Goal: Transaction & Acquisition: Purchase product/service

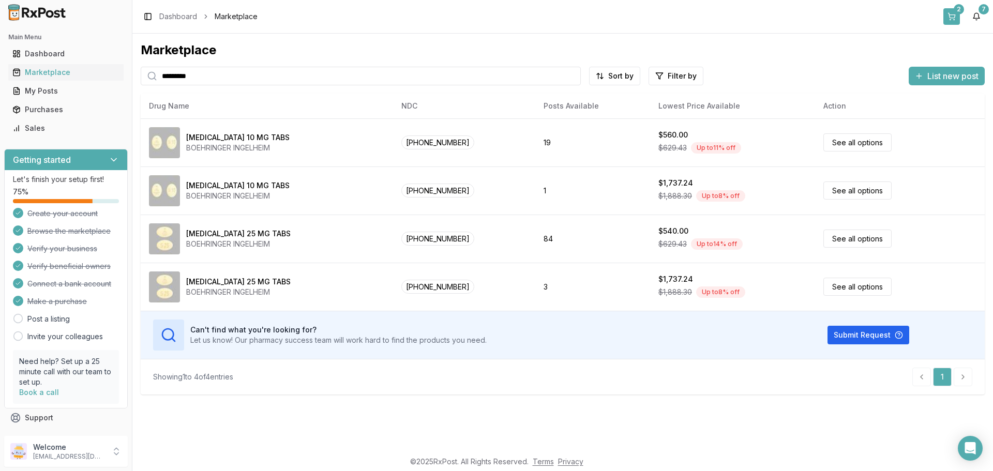
click at [955, 21] on button "2" at bounding box center [951, 16] width 17 height 17
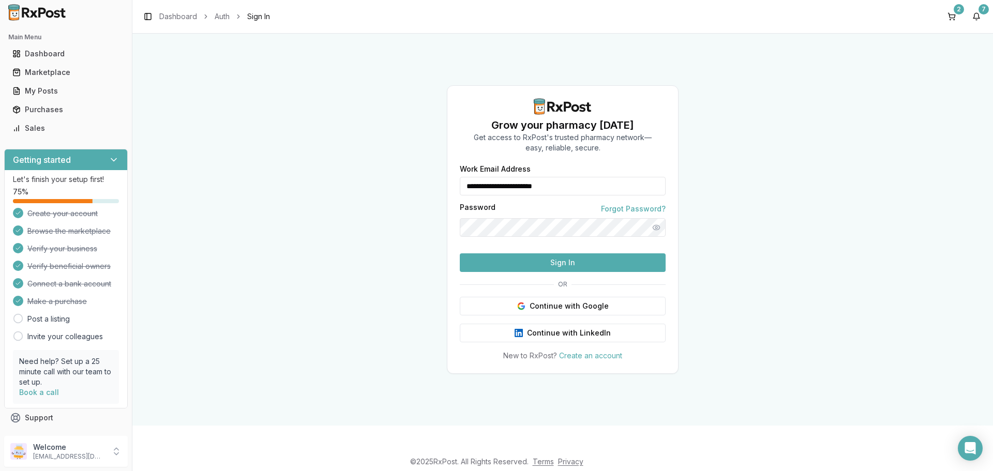
click at [546, 272] on button "Sign In" at bounding box center [563, 262] width 206 height 19
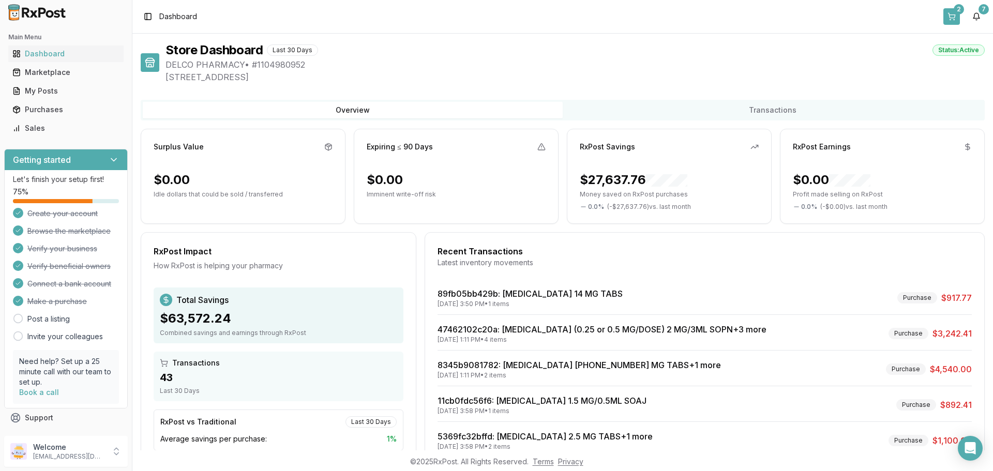
click at [955, 15] on button "2" at bounding box center [951, 16] width 17 height 17
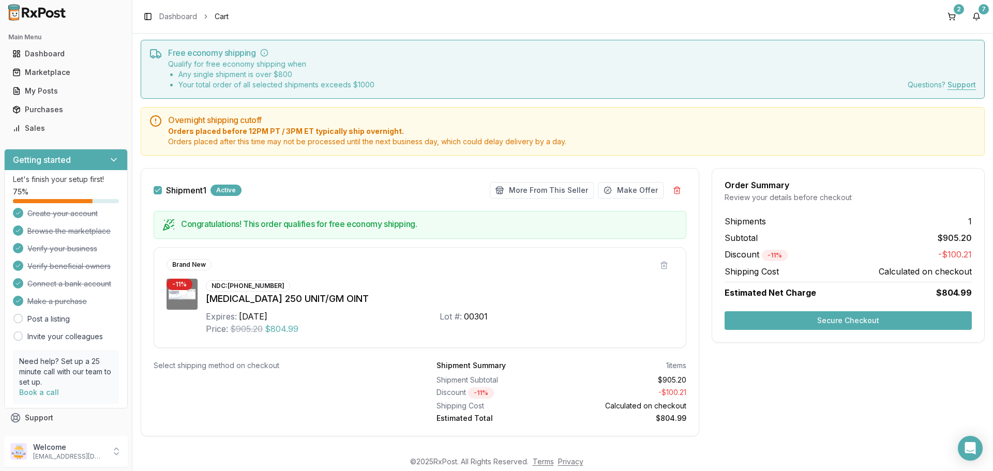
scroll to position [42, 0]
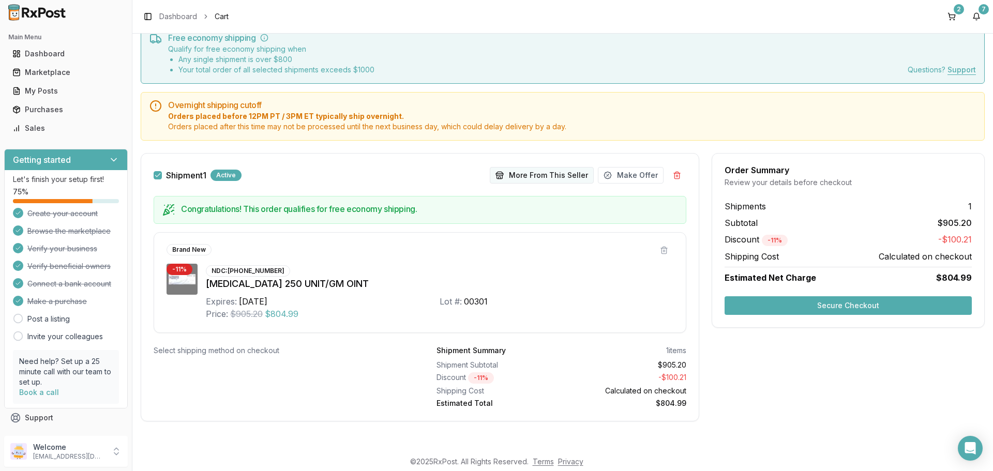
click at [543, 174] on button "More From This Seller" at bounding box center [542, 175] width 104 height 17
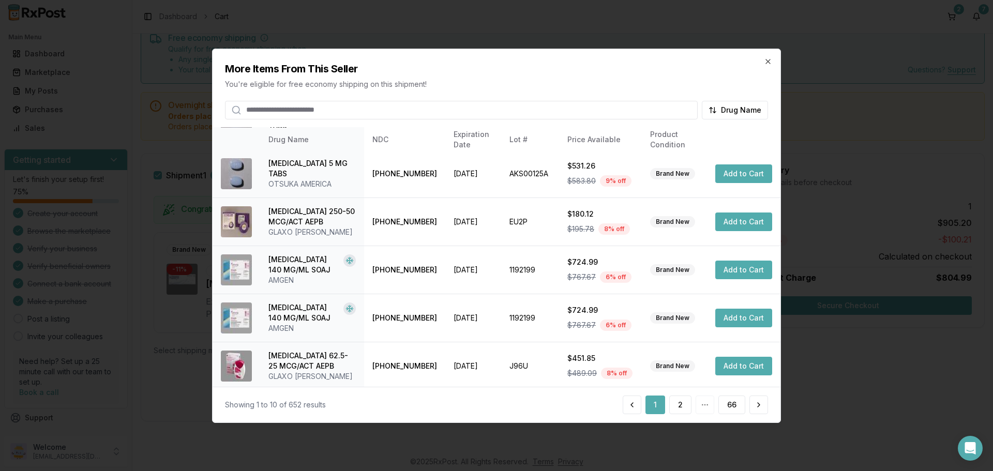
scroll to position [246, 0]
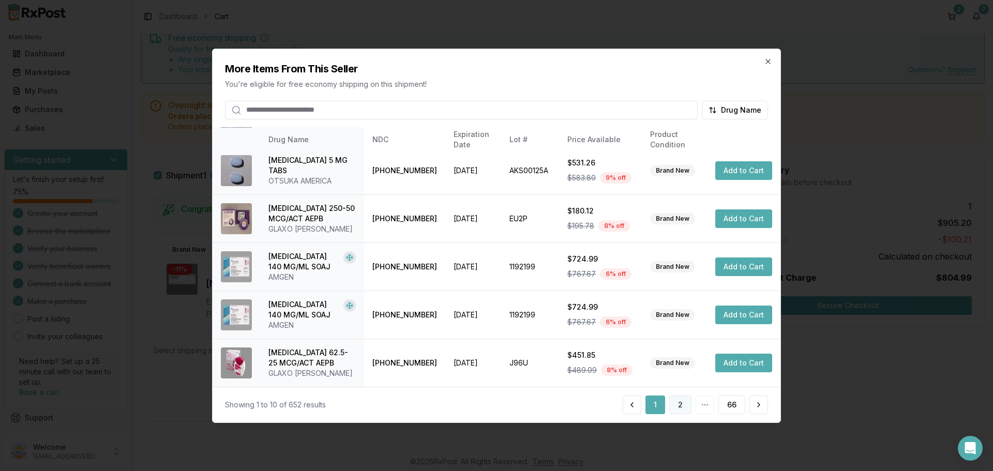
click at [681, 403] on button "2" at bounding box center [680, 404] width 22 height 19
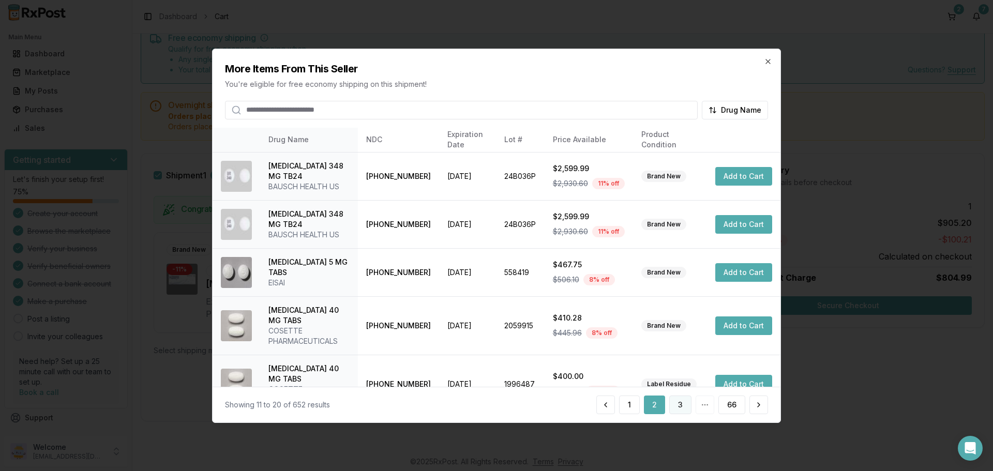
click at [678, 408] on button "3" at bounding box center [680, 404] width 22 height 19
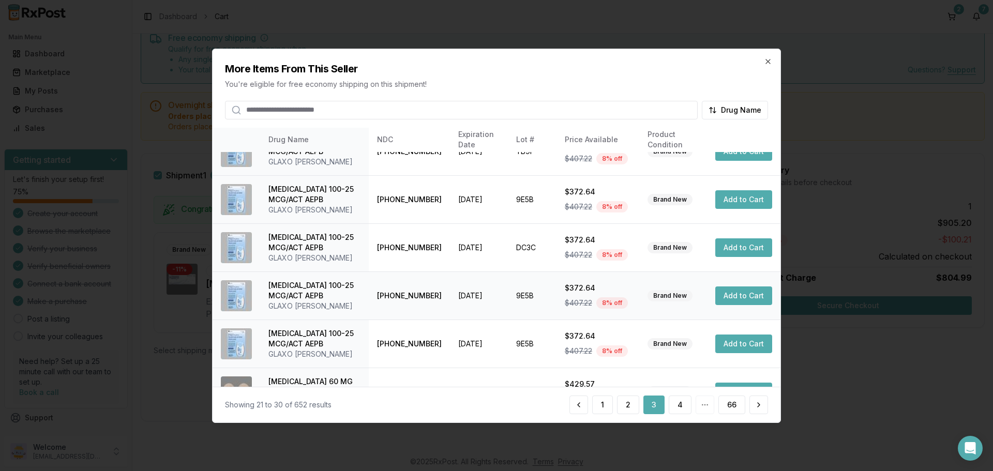
scroll to position [207, 0]
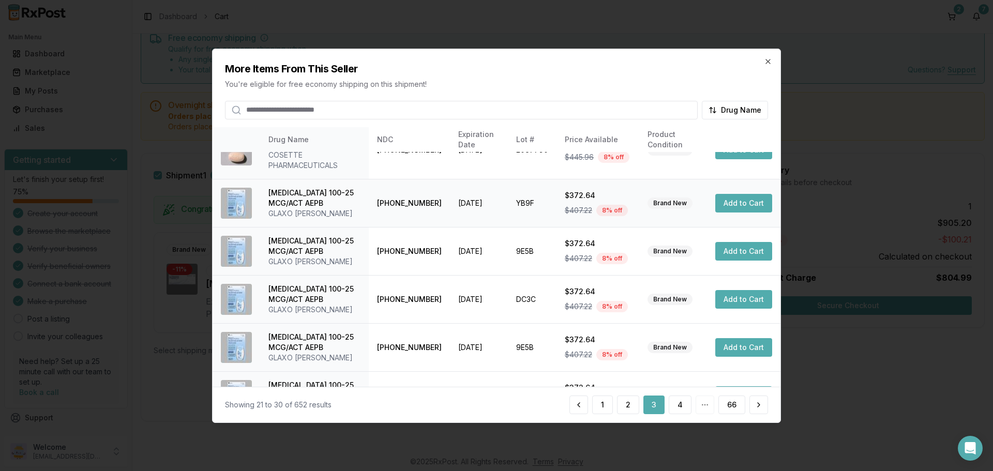
click at [737, 202] on button "Add to Cart" at bounding box center [743, 203] width 57 height 19
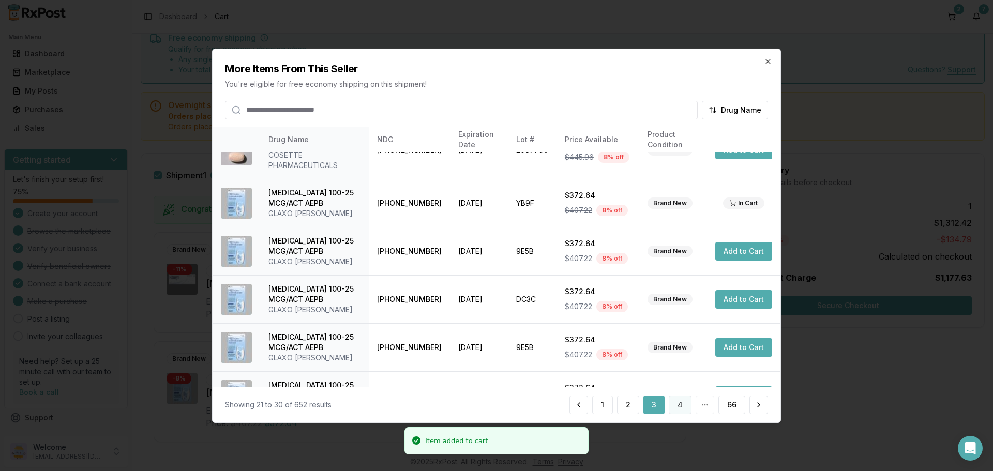
click at [674, 404] on button "4" at bounding box center [679, 404] width 23 height 19
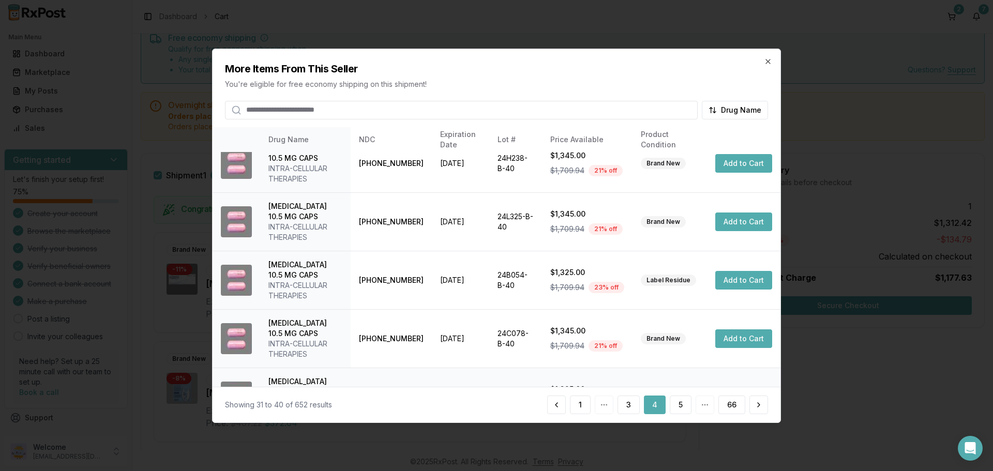
scroll to position [298, 0]
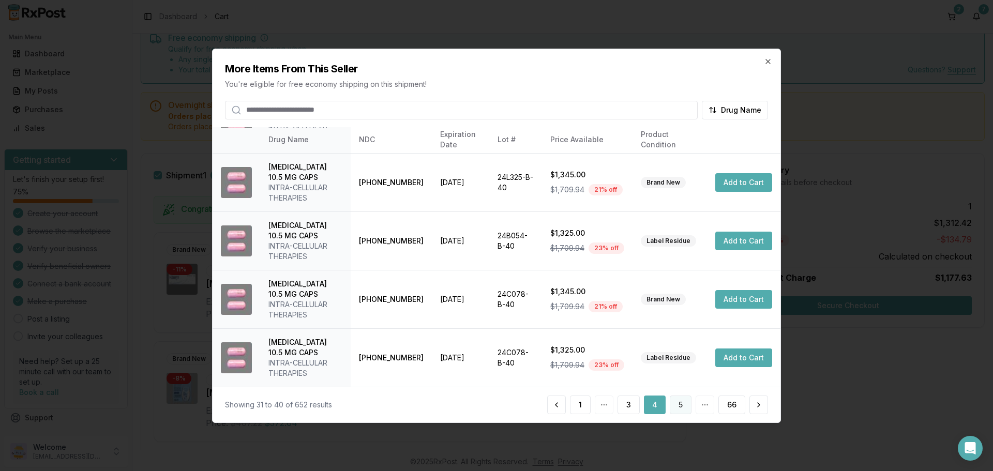
click at [680, 399] on button "5" at bounding box center [680, 404] width 22 height 19
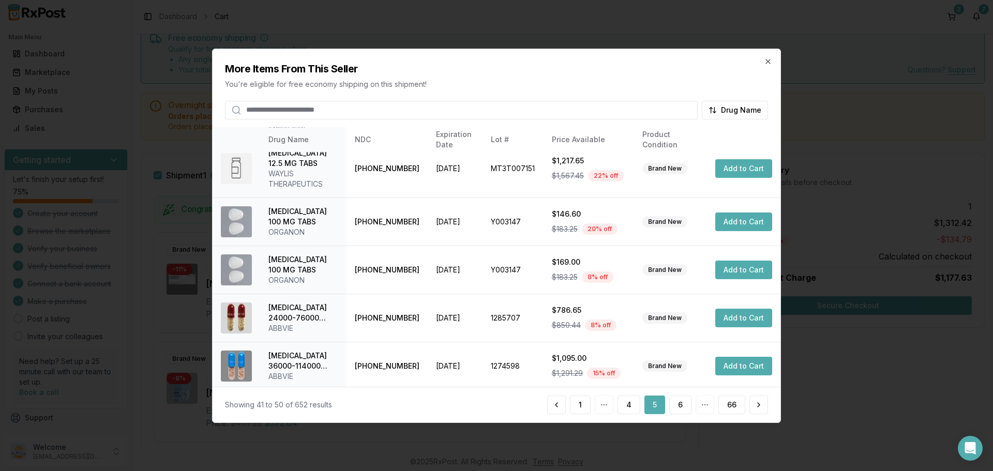
scroll to position [277, 0]
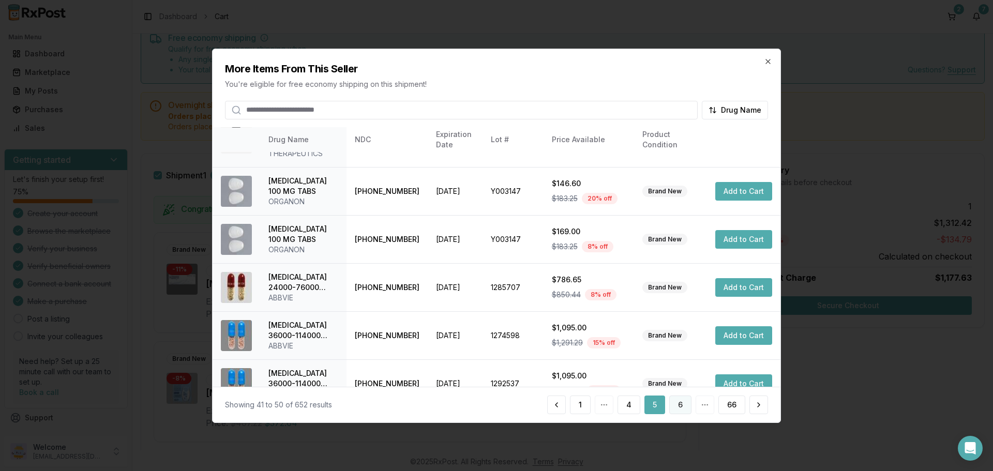
click at [679, 405] on button "6" at bounding box center [680, 404] width 22 height 19
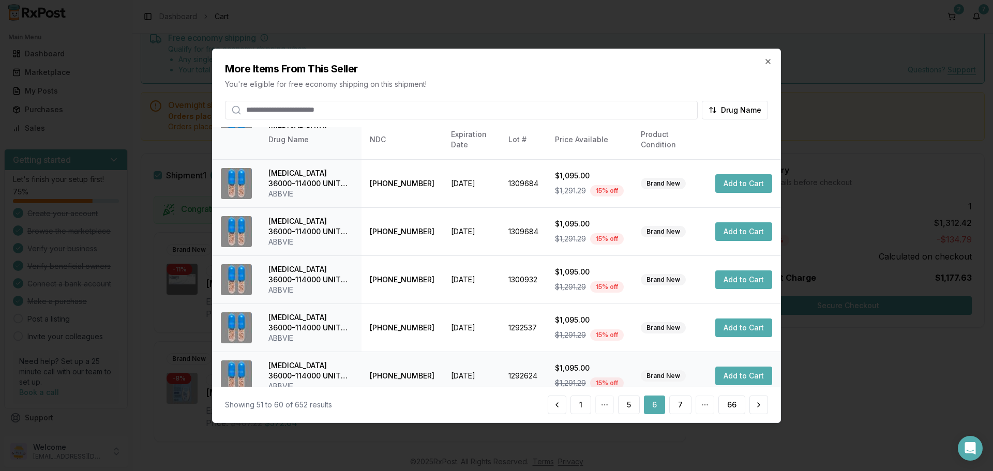
scroll to position [246, 0]
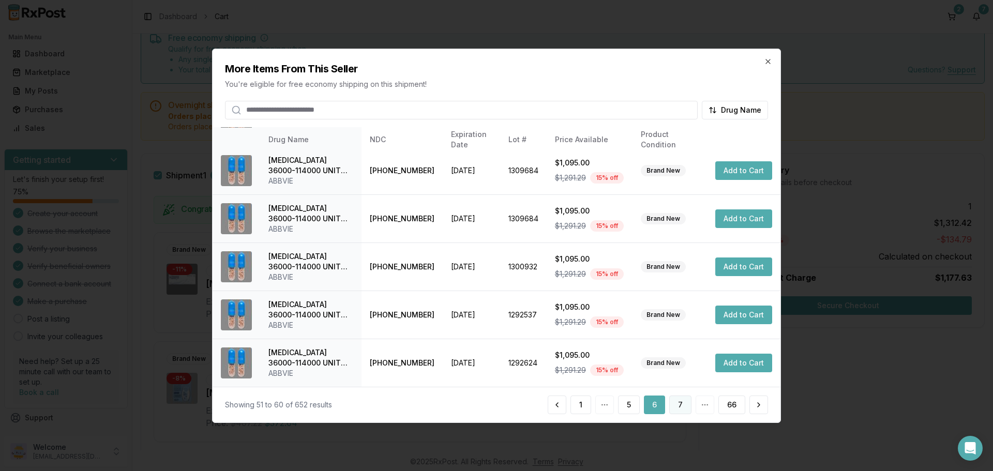
click at [685, 404] on button "7" at bounding box center [680, 404] width 22 height 19
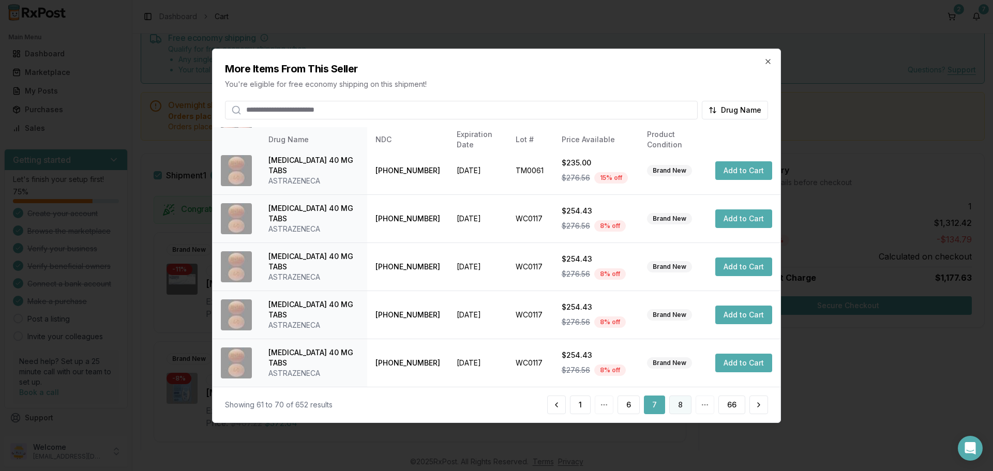
click at [681, 411] on button "8" at bounding box center [680, 404] width 22 height 19
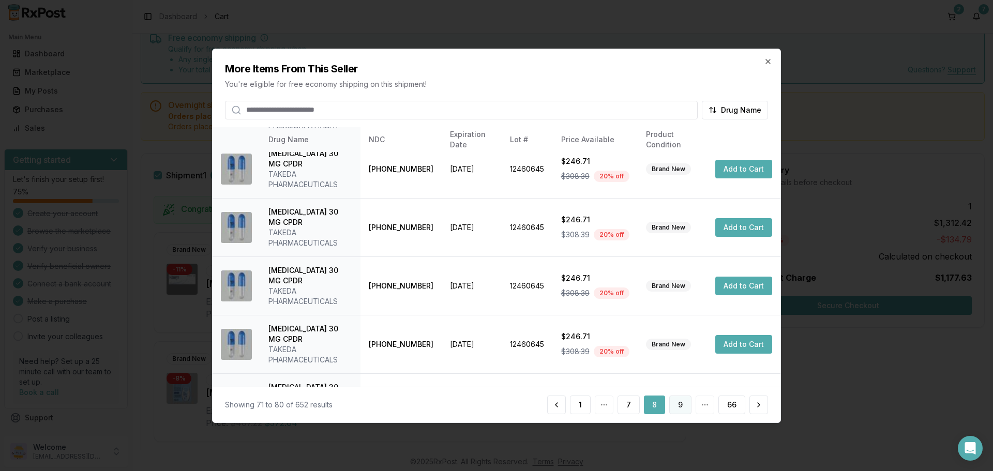
click at [676, 409] on button "9" at bounding box center [680, 404] width 22 height 19
click at [675, 405] on button "10" at bounding box center [678, 404] width 25 height 19
click at [676, 407] on button "11" at bounding box center [679, 404] width 24 height 19
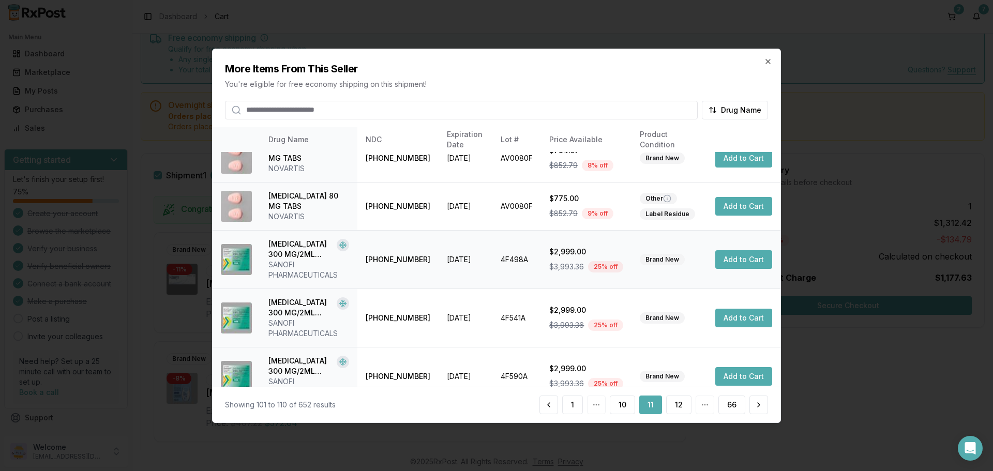
scroll to position [277, 0]
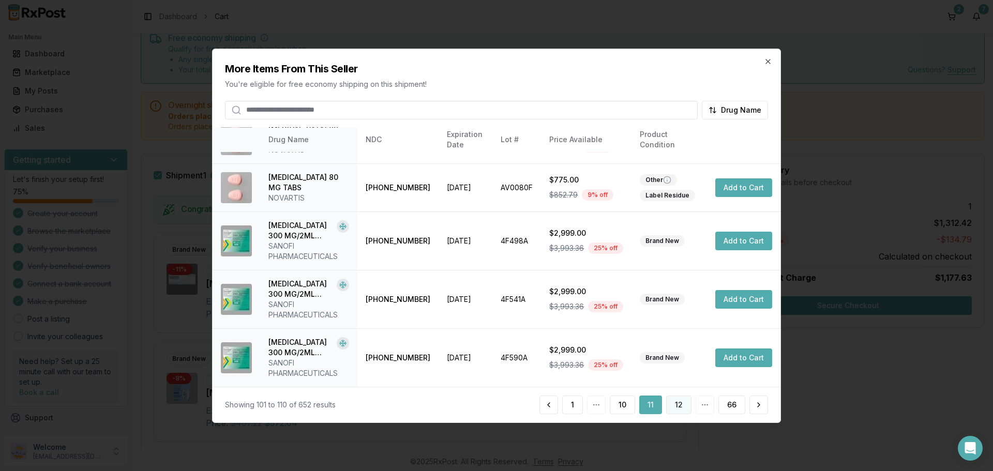
click at [672, 403] on button "12" at bounding box center [678, 404] width 25 height 19
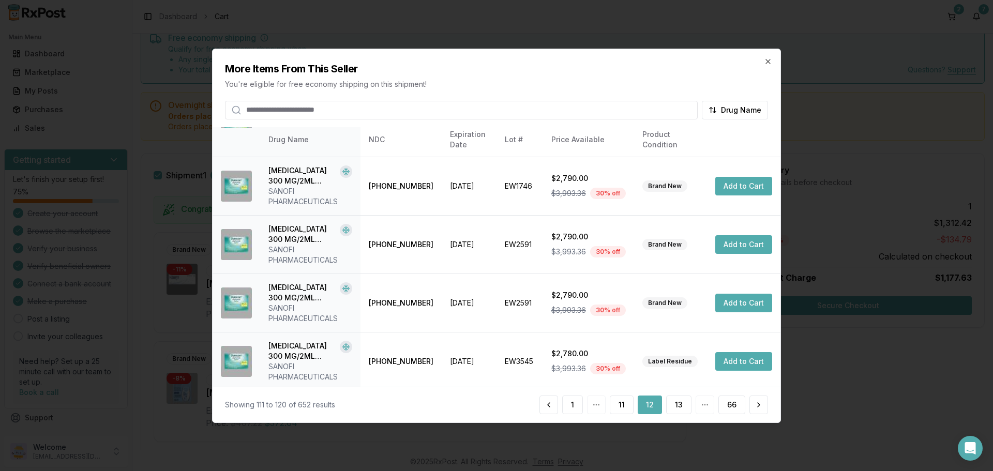
scroll to position [349, 0]
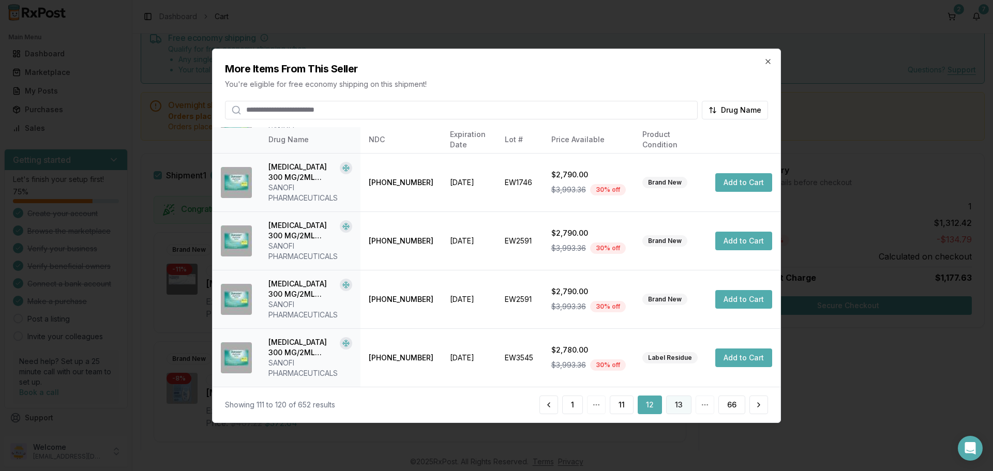
click at [683, 410] on button "13" at bounding box center [678, 404] width 25 height 19
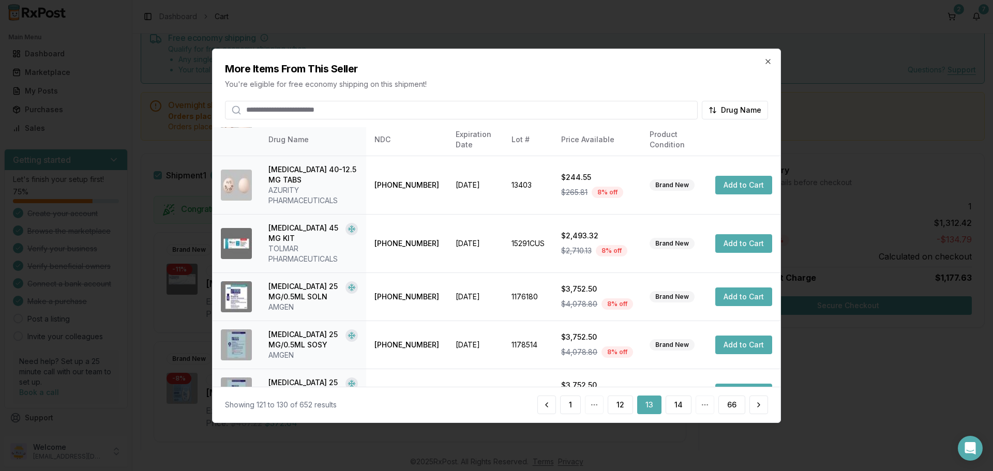
scroll to position [279, 0]
click at [672, 403] on button "14" at bounding box center [678, 404] width 26 height 19
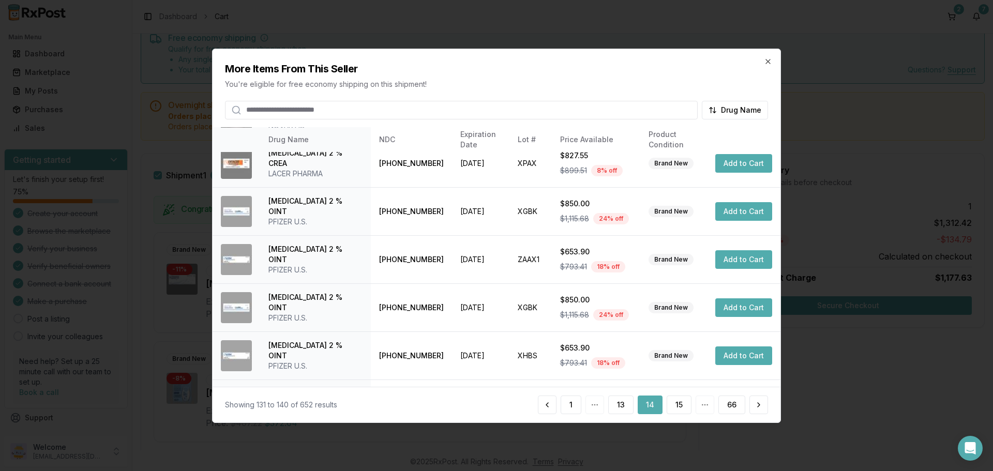
scroll to position [246, 0]
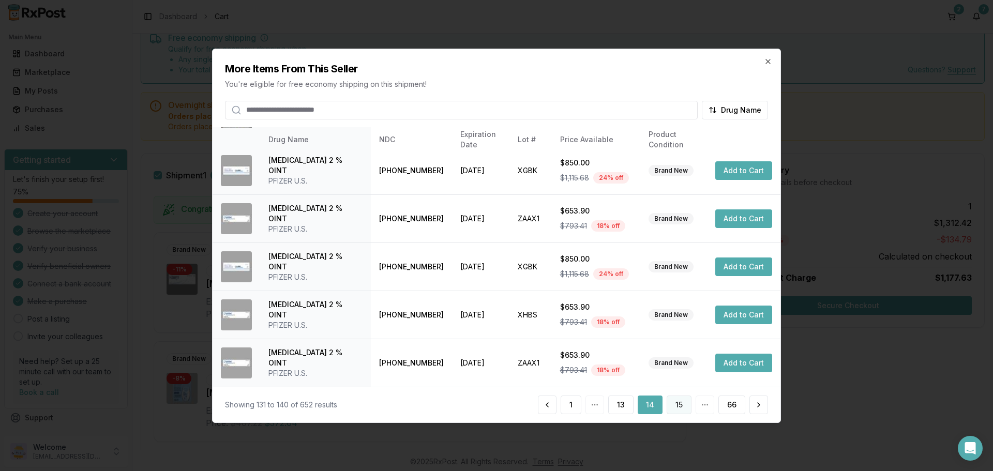
click at [676, 408] on button "15" at bounding box center [678, 404] width 25 height 19
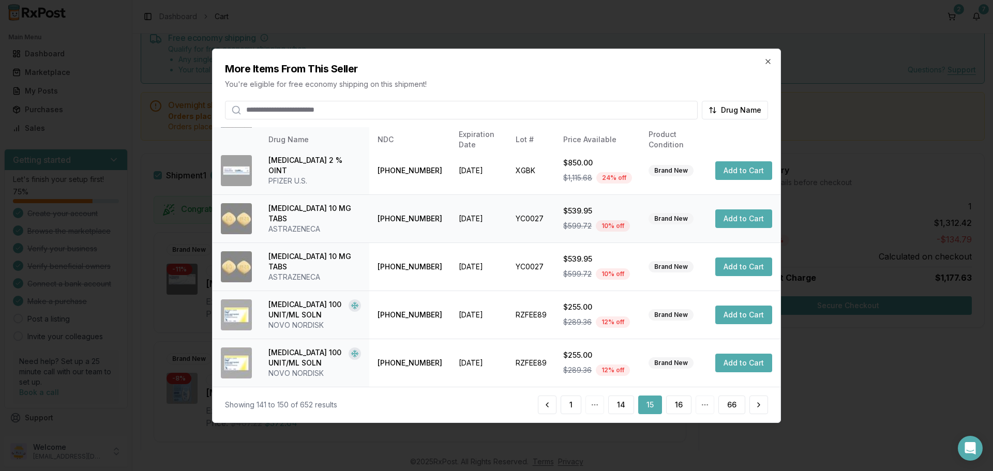
click at [745, 215] on button "Add to Cart" at bounding box center [743, 218] width 57 height 19
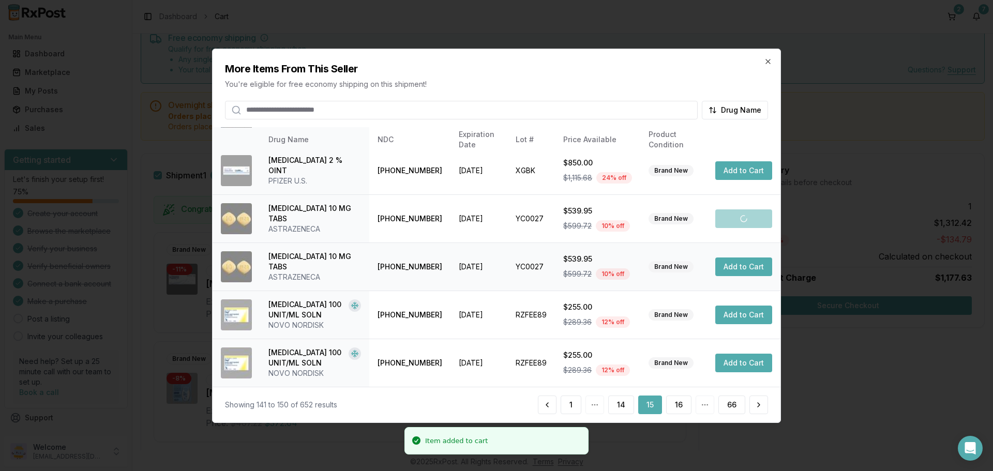
click at [739, 267] on button "Add to Cart" at bounding box center [743, 266] width 57 height 19
click at [682, 403] on button "16" at bounding box center [678, 404] width 25 height 19
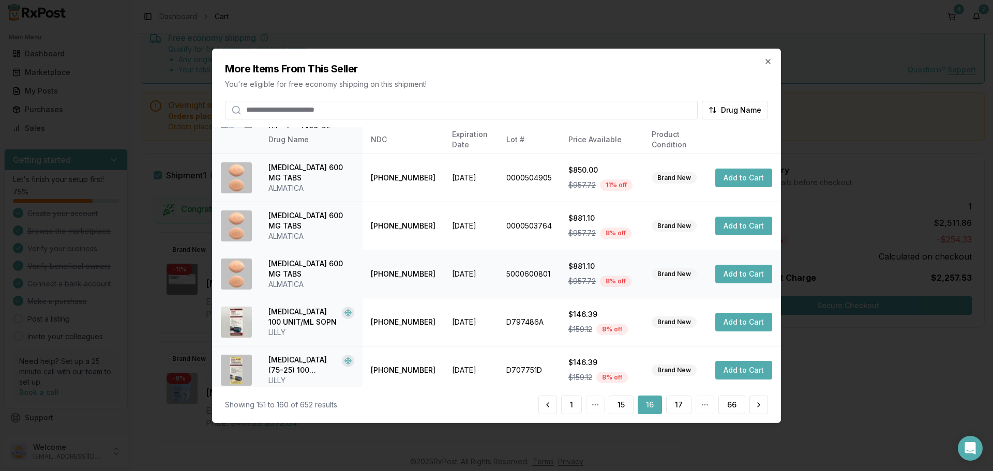
scroll to position [256, 0]
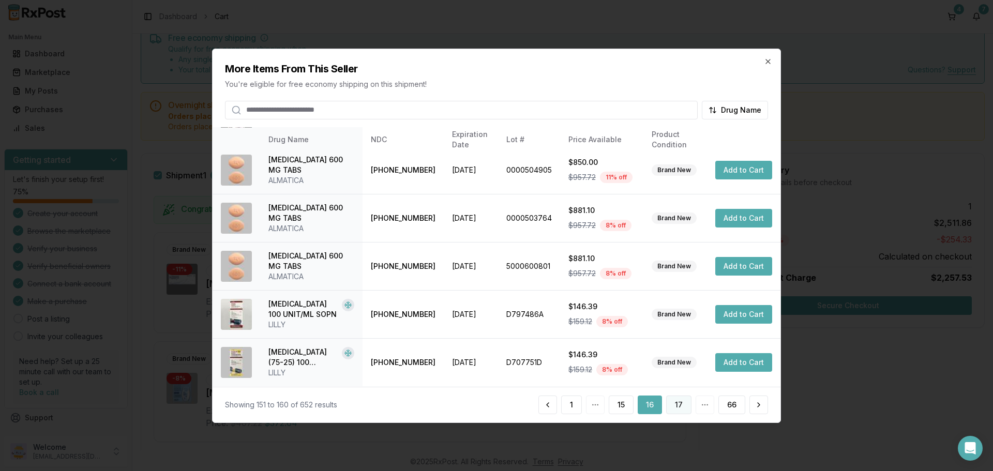
click at [690, 399] on button "17" at bounding box center [678, 404] width 25 height 19
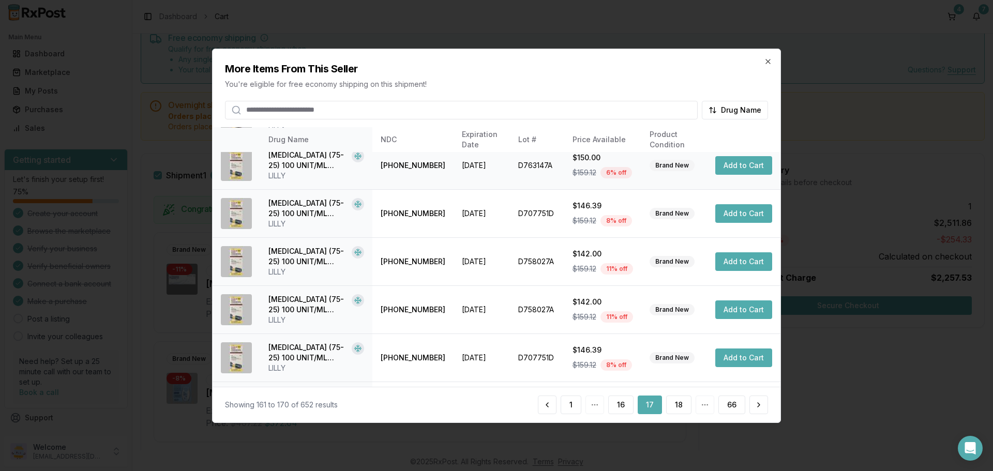
scroll to position [246, 0]
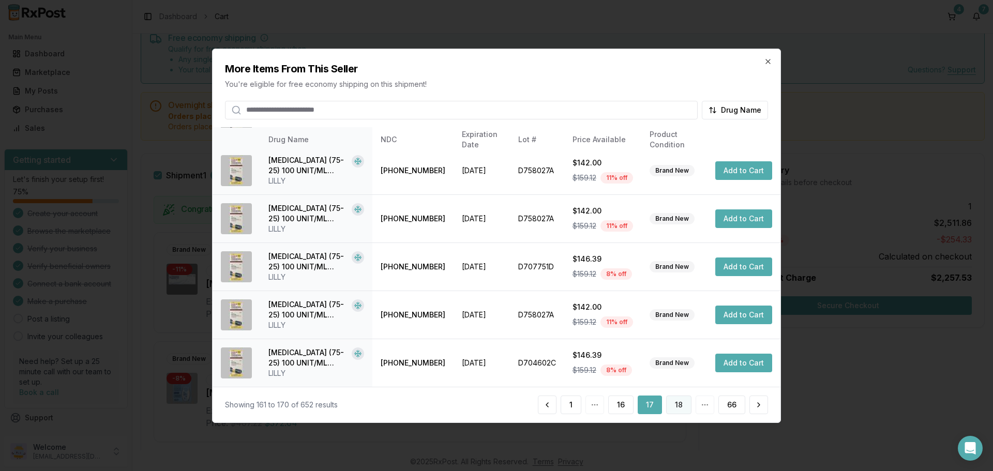
click at [675, 403] on button "18" at bounding box center [678, 404] width 25 height 19
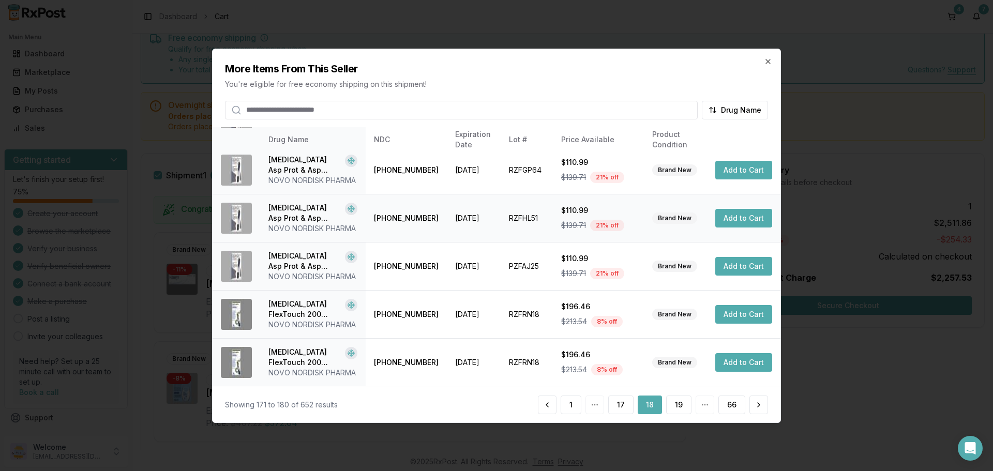
scroll to position [318, 0]
click at [679, 407] on button "19" at bounding box center [678, 404] width 25 height 19
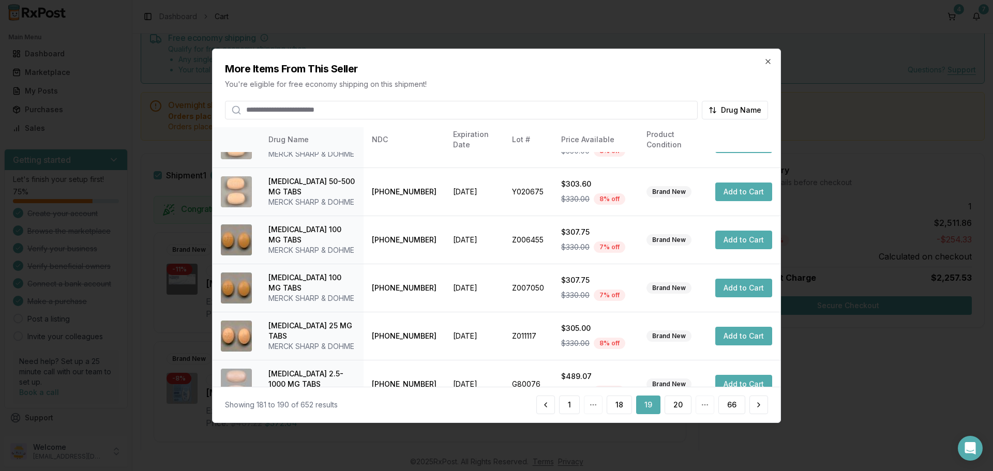
scroll to position [103, 0]
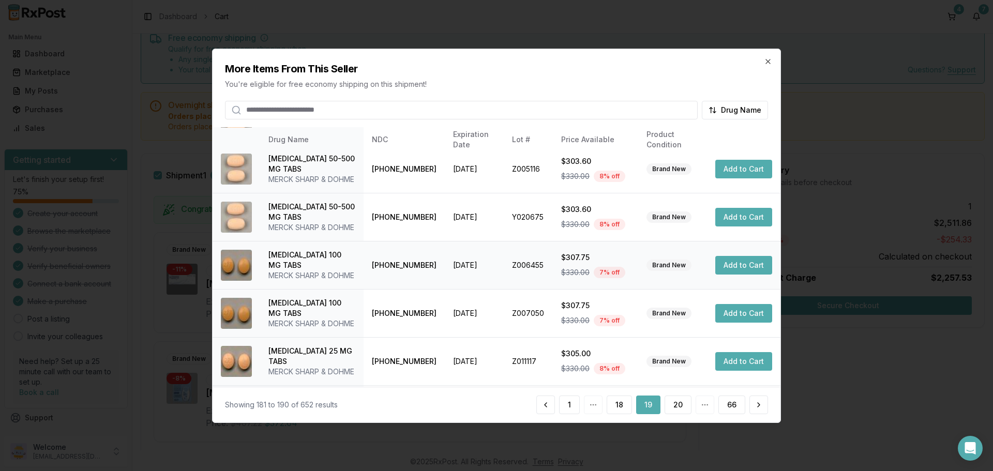
click at [740, 268] on button "Add to Cart" at bounding box center [743, 265] width 57 height 19
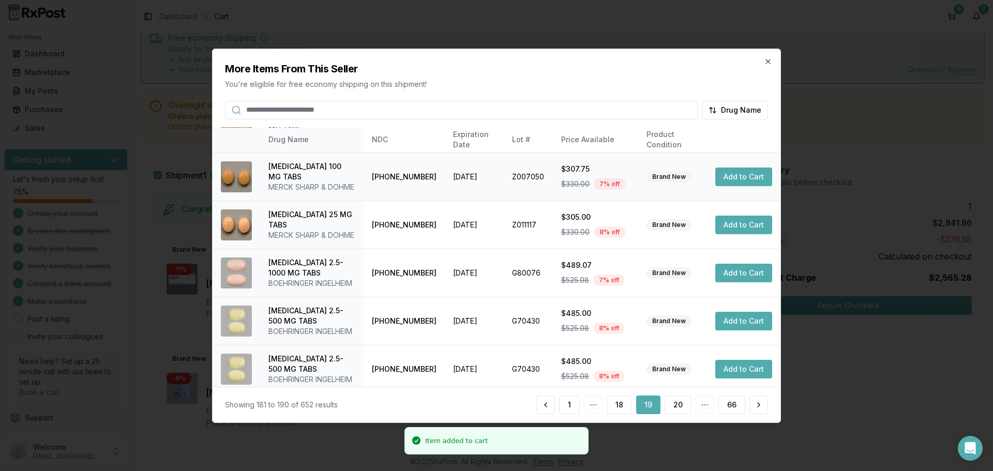
scroll to position [246, 0]
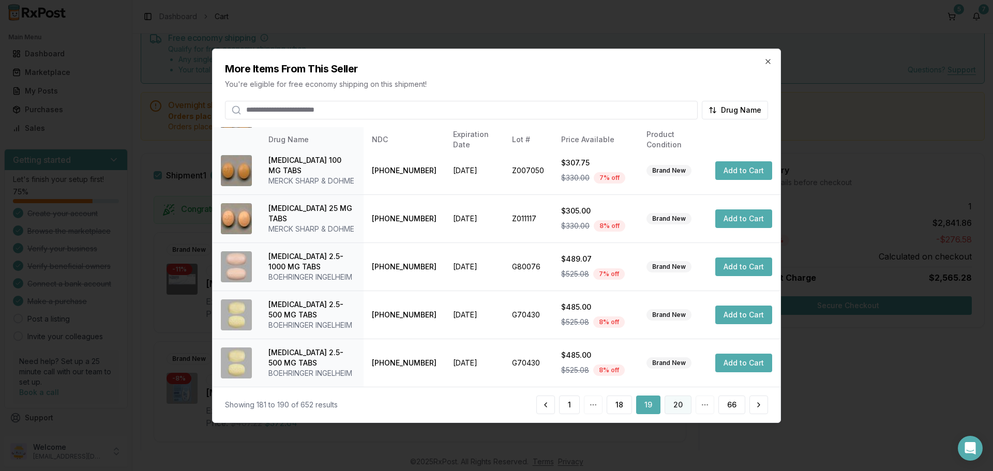
click at [674, 405] on button "20" at bounding box center [677, 404] width 27 height 19
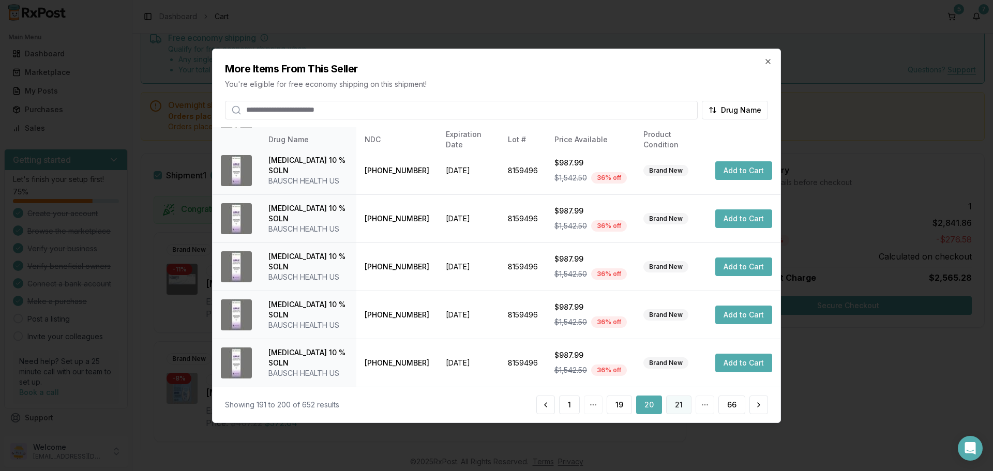
click at [673, 408] on button "21" at bounding box center [678, 404] width 25 height 19
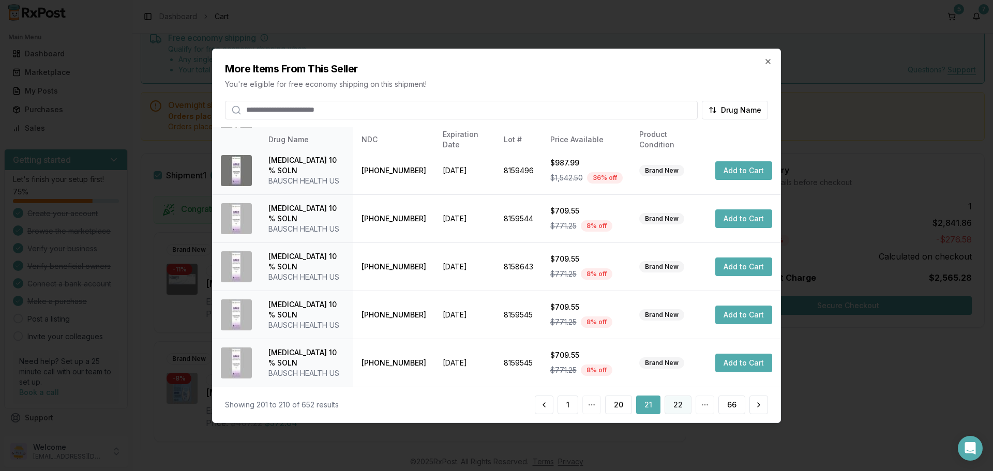
click at [678, 402] on button "22" at bounding box center [677, 404] width 27 height 19
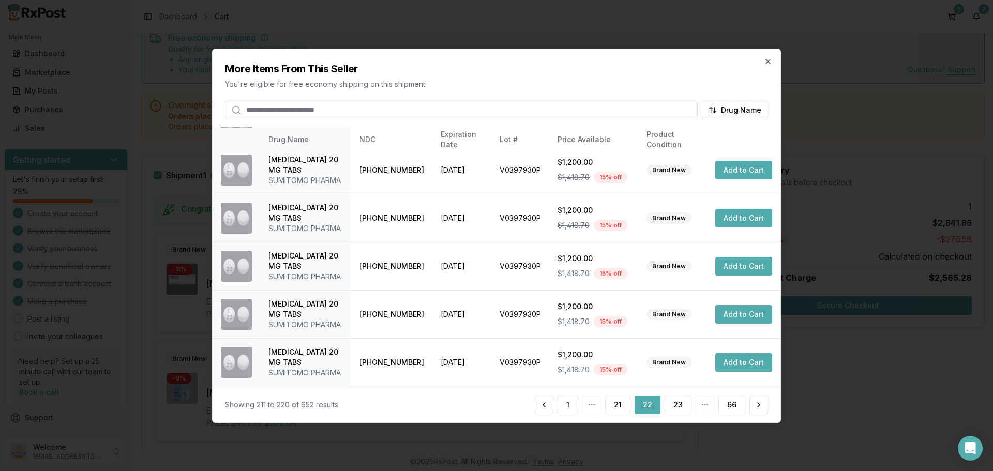
scroll to position [308, 0]
click at [675, 408] on button "23" at bounding box center [677, 404] width 27 height 19
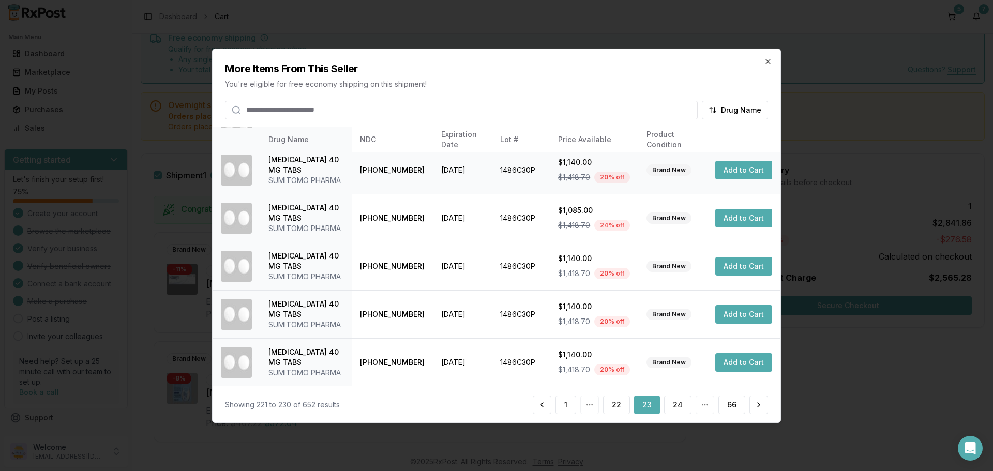
scroll to position [349, 0]
click at [679, 405] on button "24" at bounding box center [677, 404] width 27 height 19
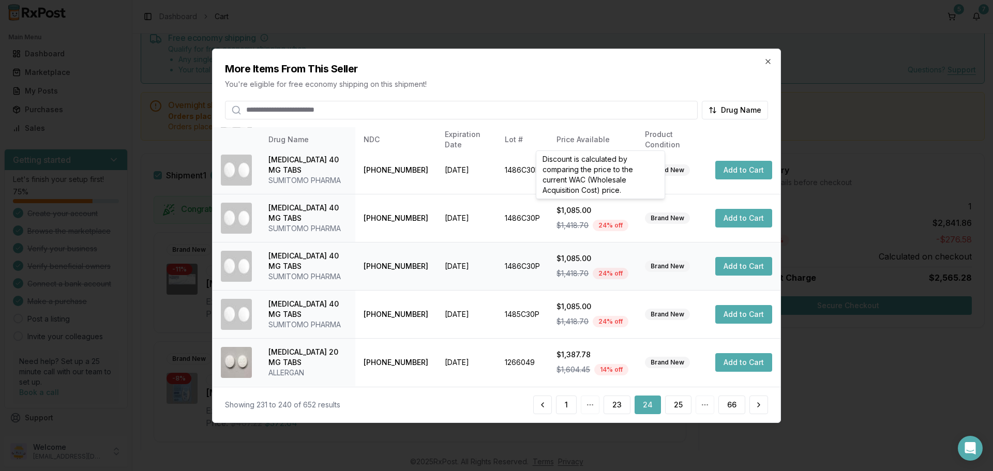
scroll to position [339, 0]
click at [675, 404] on button "25" at bounding box center [678, 404] width 26 height 19
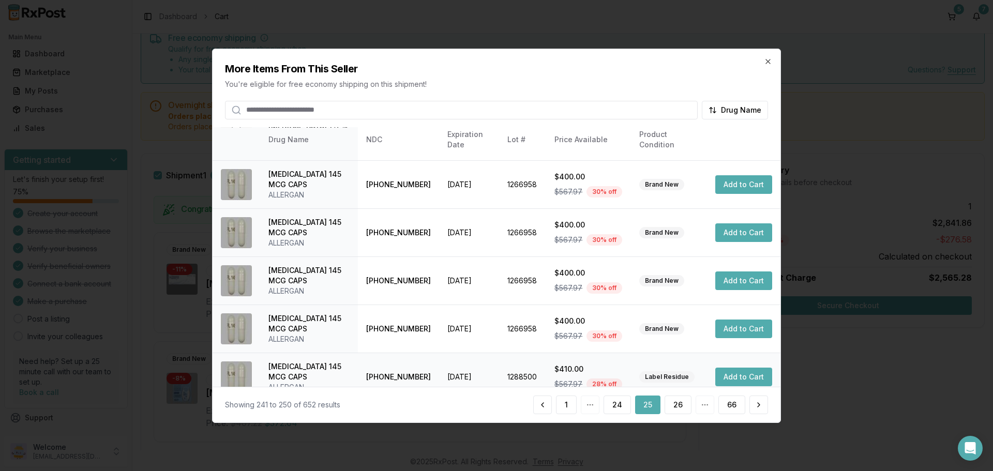
scroll to position [246, 0]
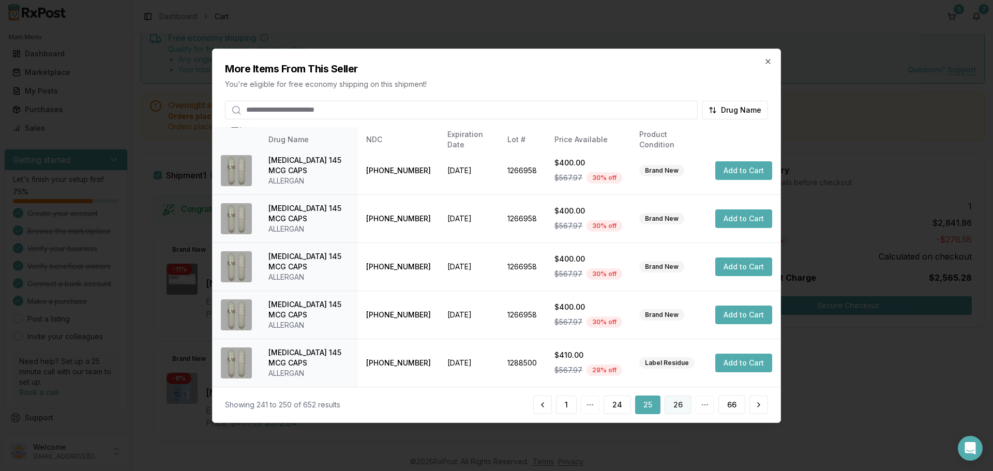
click at [681, 403] on button "26" at bounding box center [677, 404] width 27 height 19
click at [678, 402] on button "27" at bounding box center [677, 404] width 27 height 19
click at [682, 409] on button "28" at bounding box center [677, 404] width 27 height 19
click at [674, 406] on button "29" at bounding box center [677, 404] width 27 height 19
click at [671, 405] on button "30" at bounding box center [677, 404] width 27 height 19
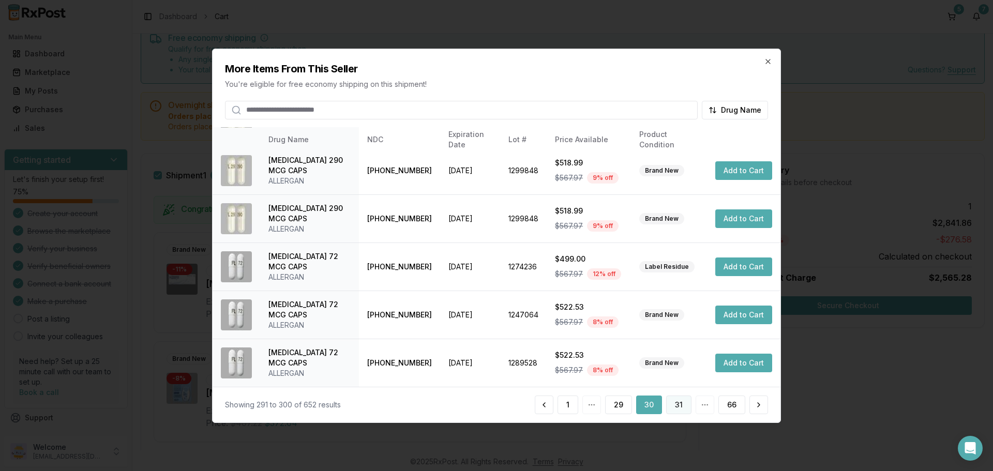
click at [680, 409] on button "31" at bounding box center [678, 404] width 25 height 19
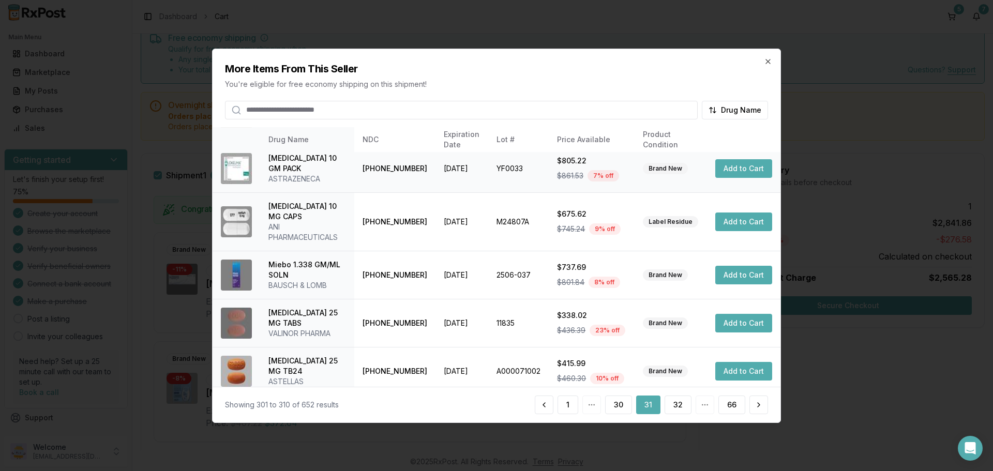
scroll to position [267, 0]
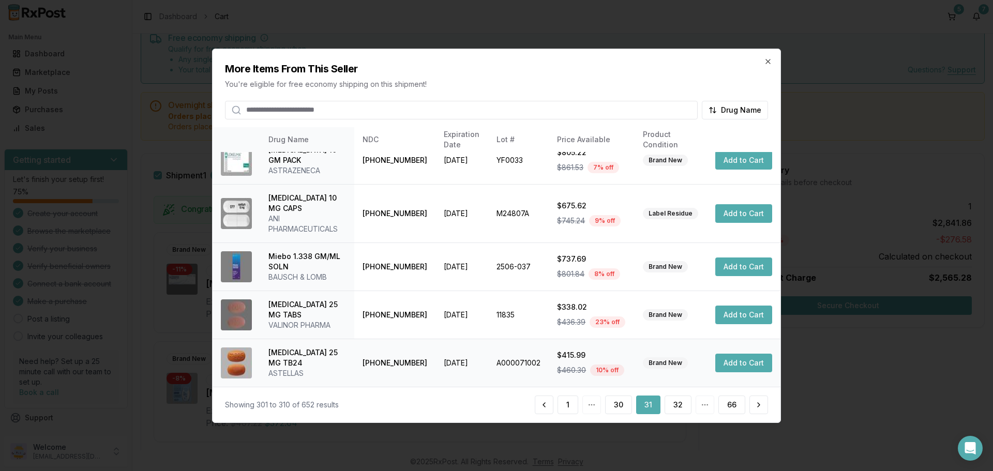
click at [720, 369] on button "Add to Cart" at bounding box center [743, 363] width 57 height 19
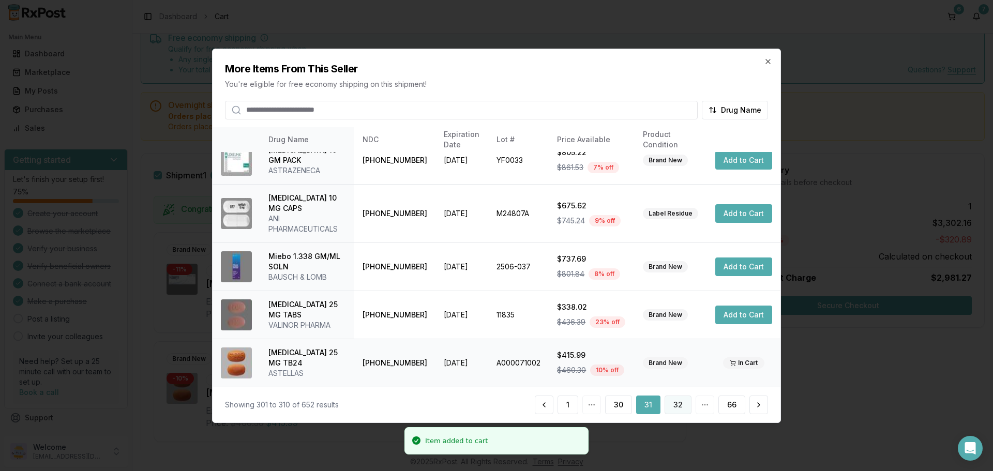
click at [677, 405] on button "32" at bounding box center [677, 404] width 27 height 19
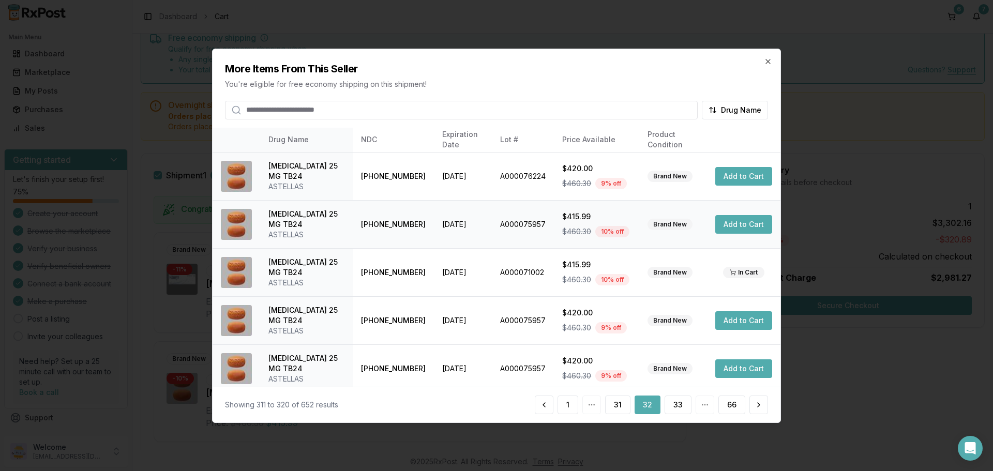
click at [732, 225] on button "Add to Cart" at bounding box center [743, 224] width 57 height 19
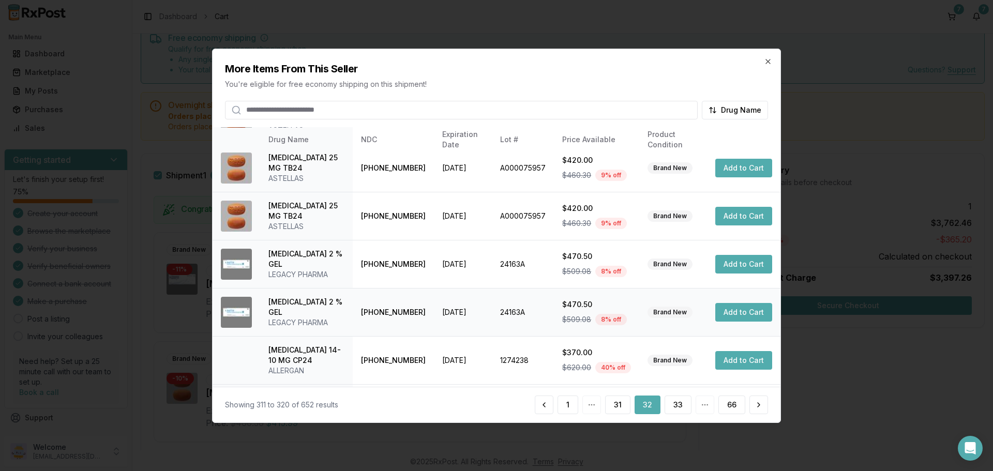
scroll to position [246, 0]
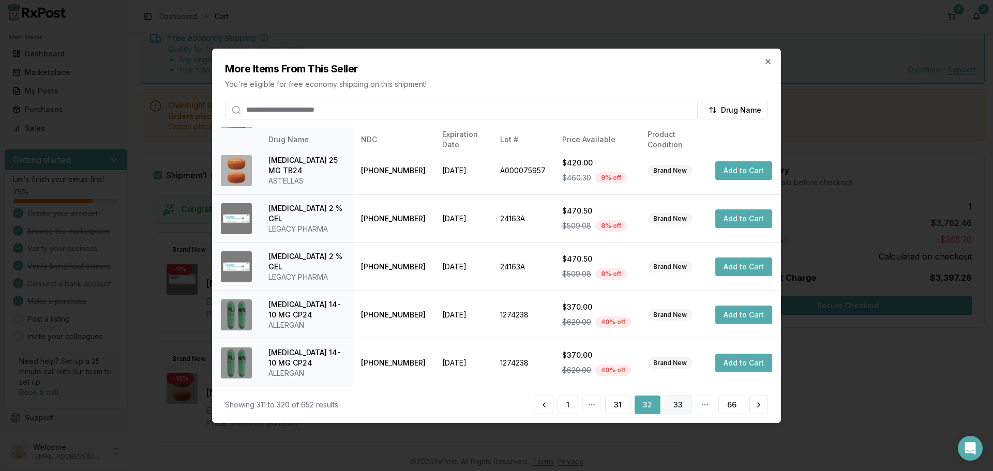
click at [681, 406] on button "33" at bounding box center [677, 404] width 27 height 19
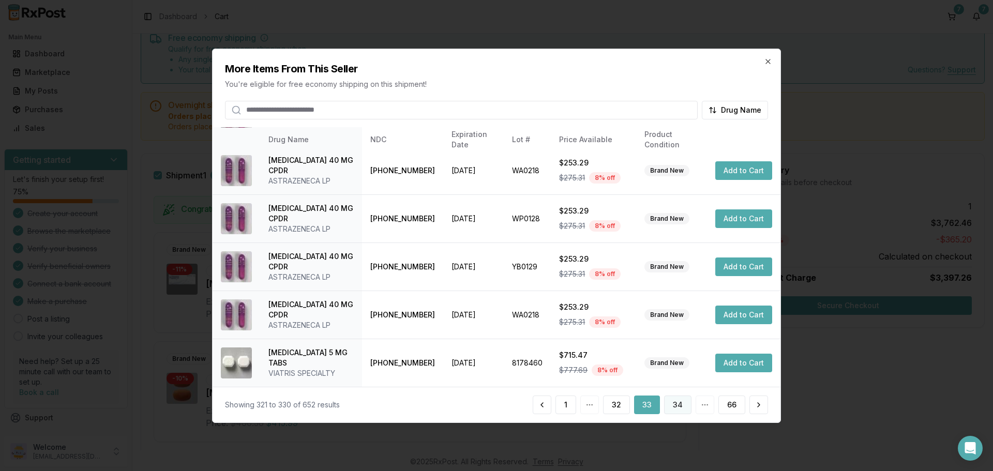
click at [681, 409] on button "34" at bounding box center [677, 404] width 27 height 19
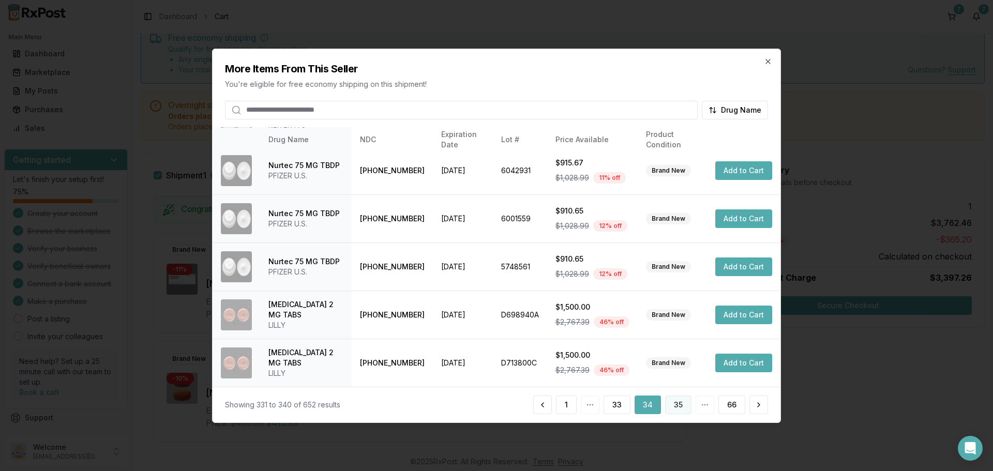
click at [675, 405] on button "35" at bounding box center [678, 404] width 26 height 19
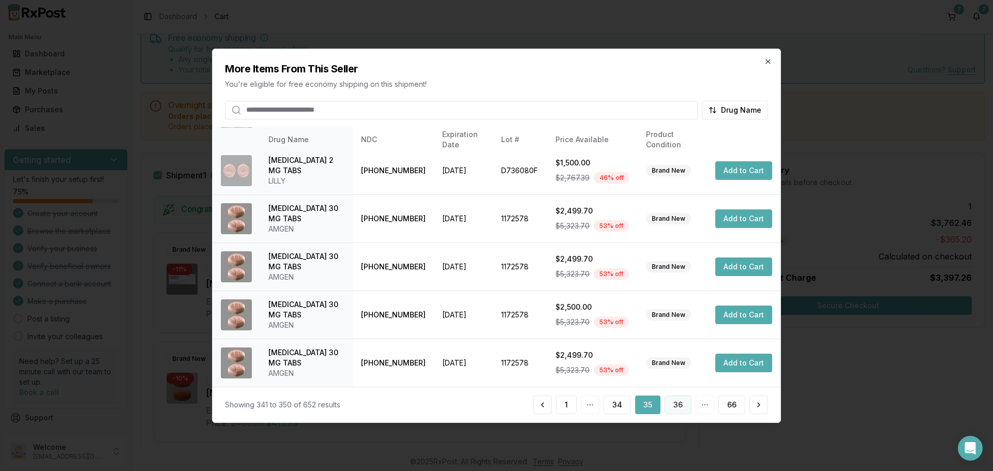
click at [671, 404] on button "36" at bounding box center [677, 404] width 27 height 19
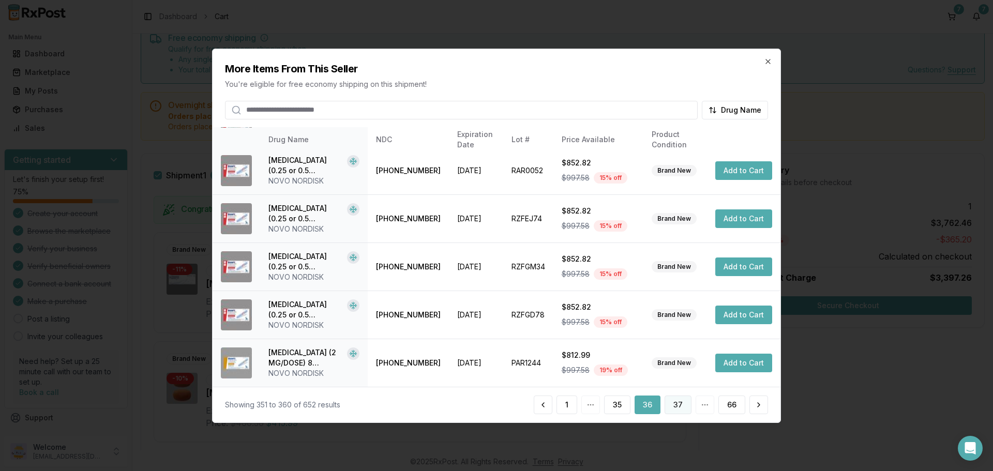
click at [677, 407] on button "37" at bounding box center [677, 404] width 27 height 19
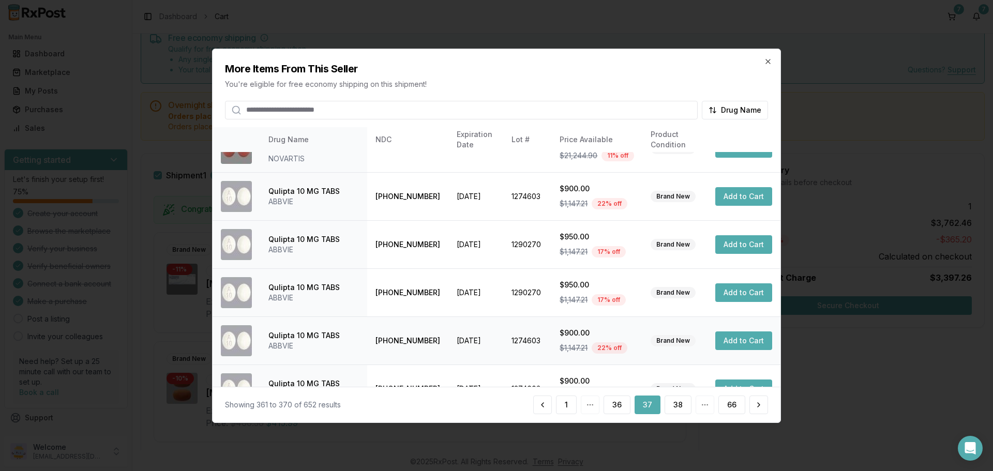
scroll to position [256, 0]
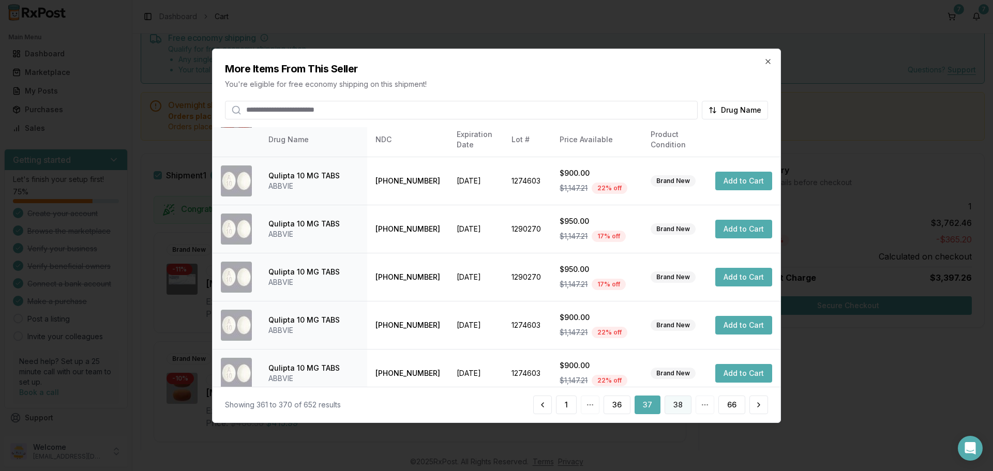
click at [677, 403] on button "38" at bounding box center [677, 404] width 27 height 19
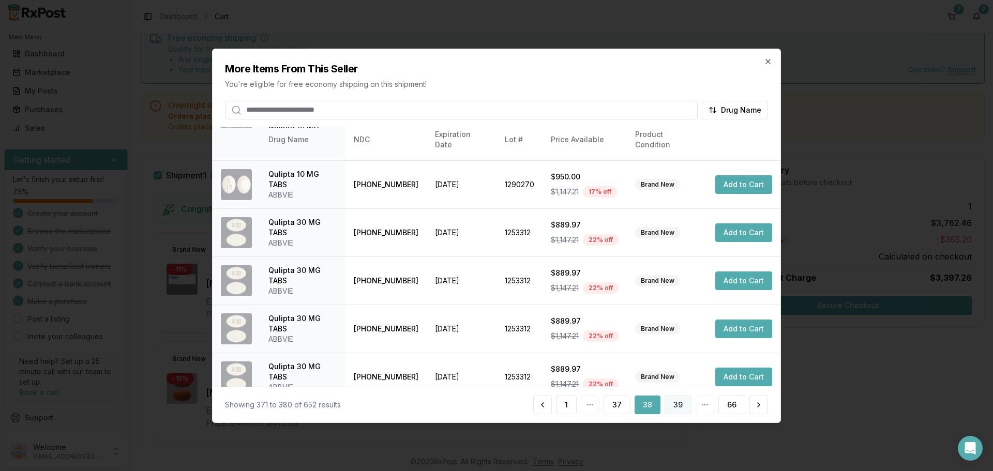
scroll to position [246, 0]
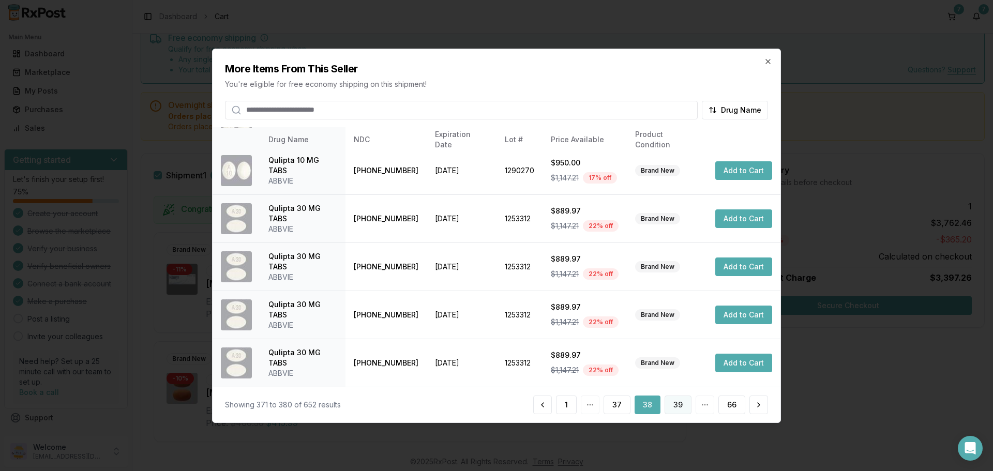
click at [681, 407] on button "39" at bounding box center [677, 404] width 27 height 19
click at [682, 408] on button "40" at bounding box center [677, 404] width 27 height 19
click at [679, 410] on button "41" at bounding box center [678, 404] width 26 height 19
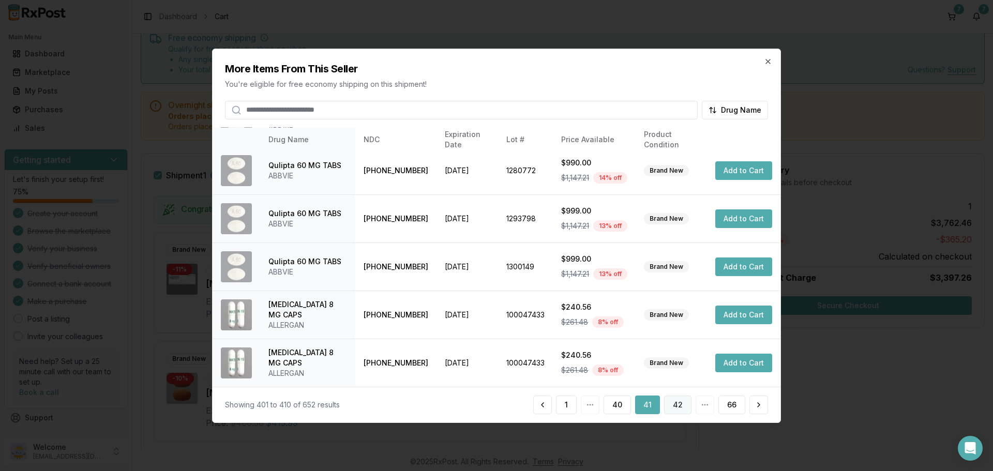
click at [669, 401] on button "42" at bounding box center [677, 404] width 27 height 19
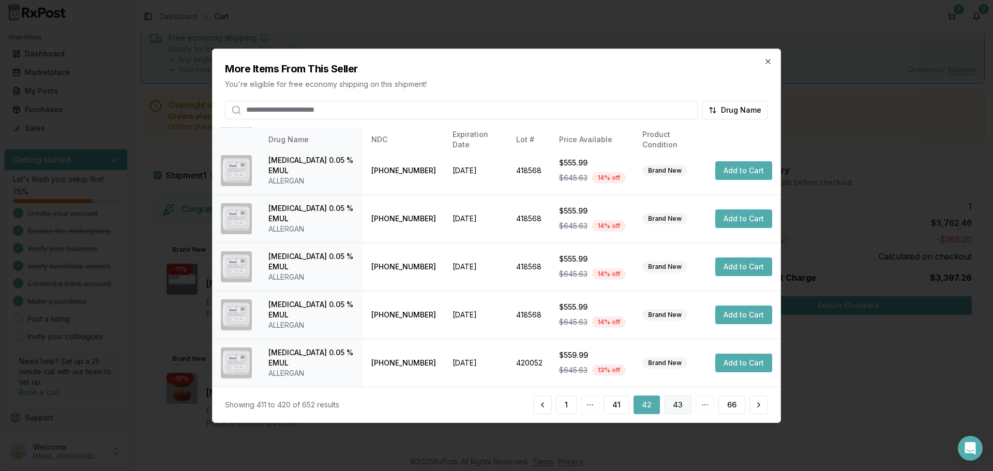
click at [682, 405] on button "43" at bounding box center [677, 404] width 27 height 19
click at [682, 410] on button "44" at bounding box center [677, 404] width 28 height 19
click at [674, 408] on button "45" at bounding box center [677, 404] width 27 height 19
click at [685, 407] on button "46" at bounding box center [677, 404] width 27 height 19
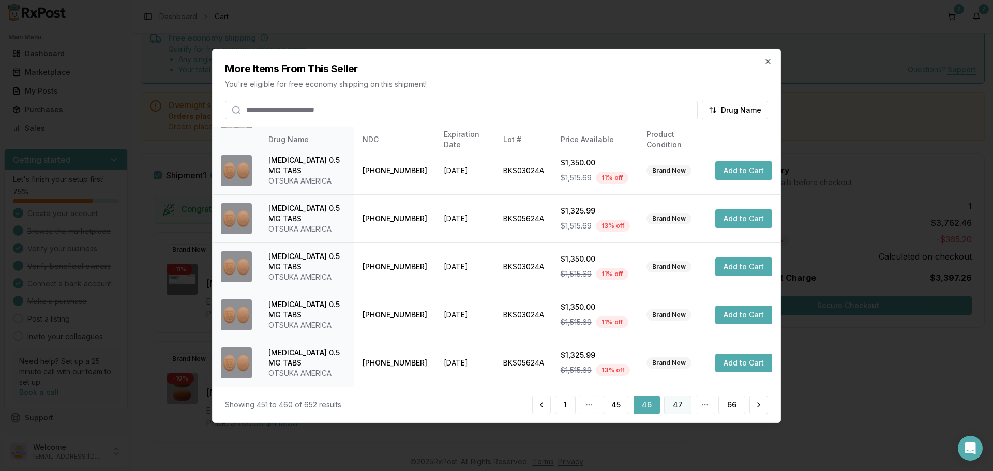
click at [687, 402] on button "47" at bounding box center [677, 404] width 27 height 19
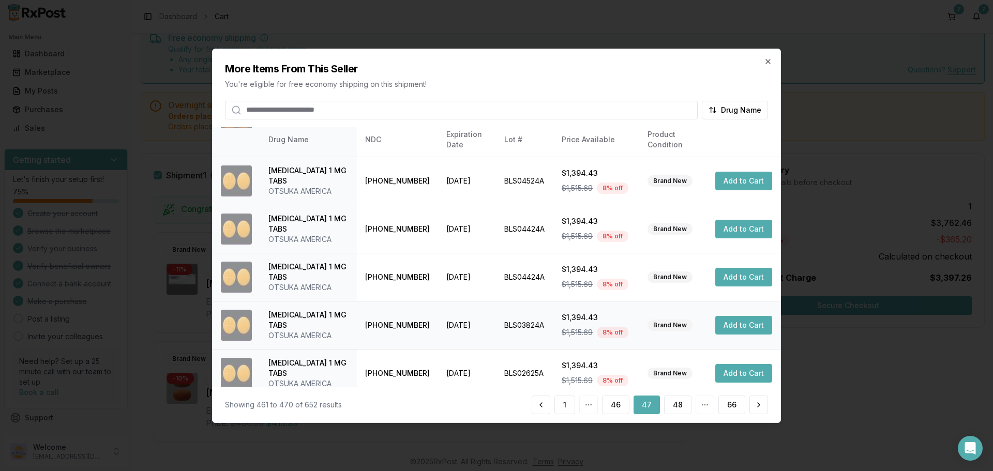
scroll to position [256, 0]
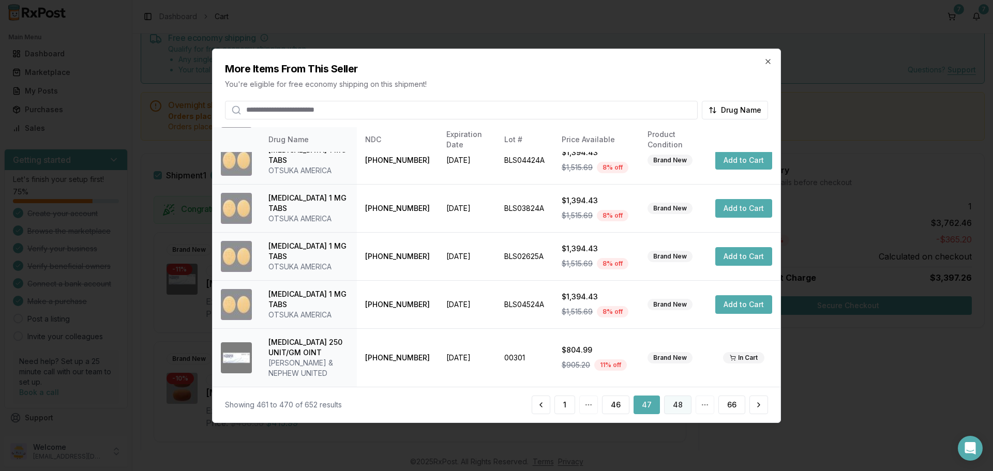
click at [678, 407] on button "48" at bounding box center [677, 404] width 27 height 19
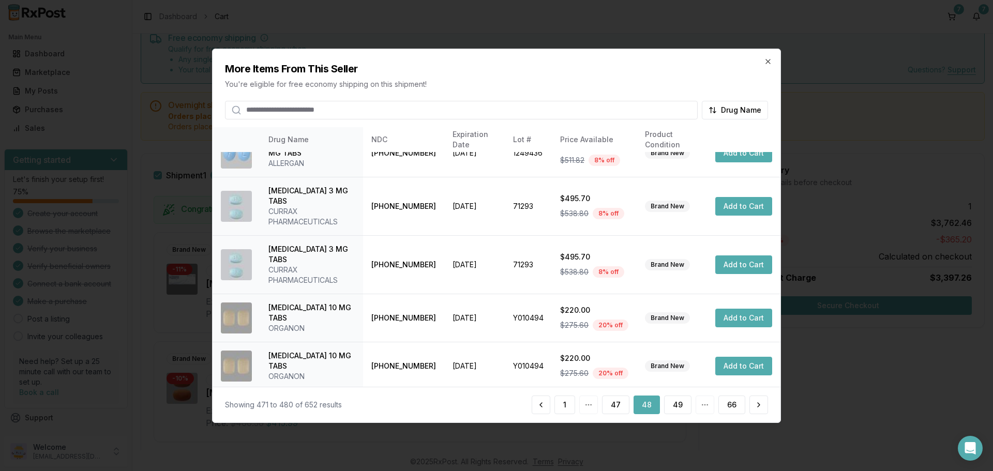
scroll to position [246, 0]
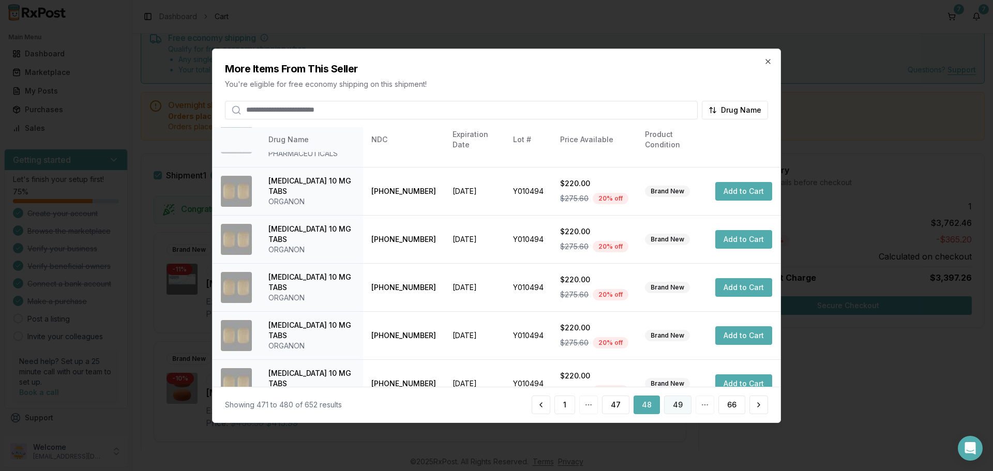
click at [675, 403] on button "49" at bounding box center [677, 404] width 27 height 19
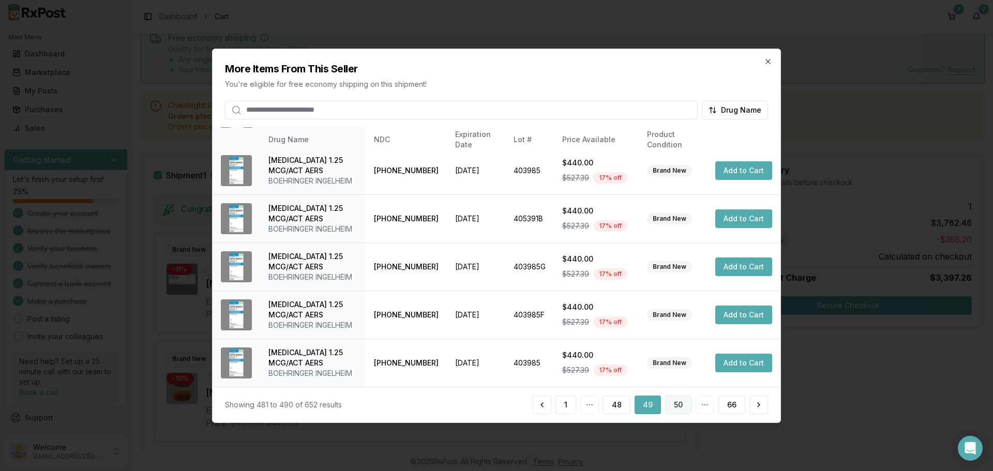
click at [675, 402] on button "50" at bounding box center [678, 404] width 26 height 19
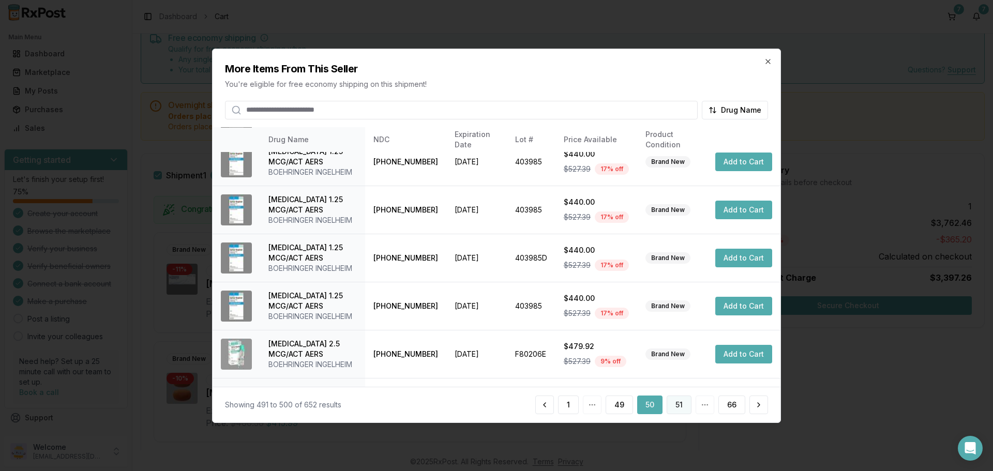
click at [678, 402] on button "51" at bounding box center [678, 404] width 25 height 19
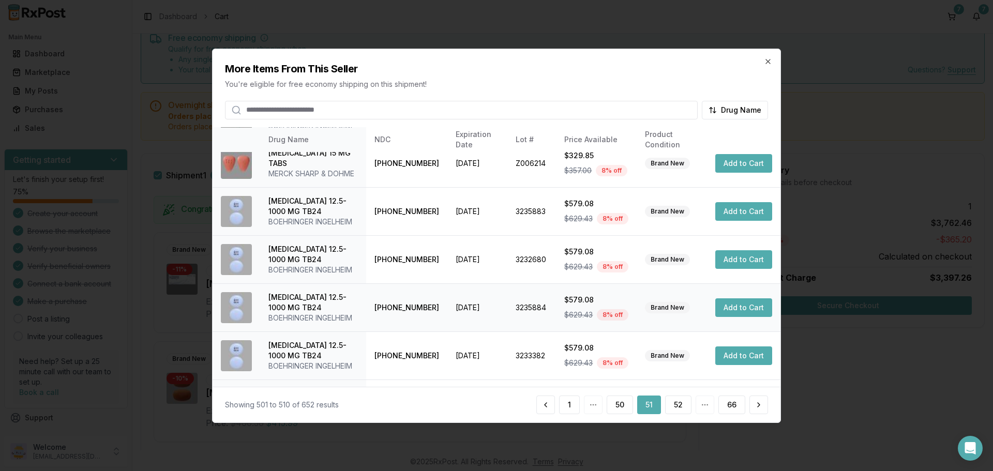
scroll to position [246, 0]
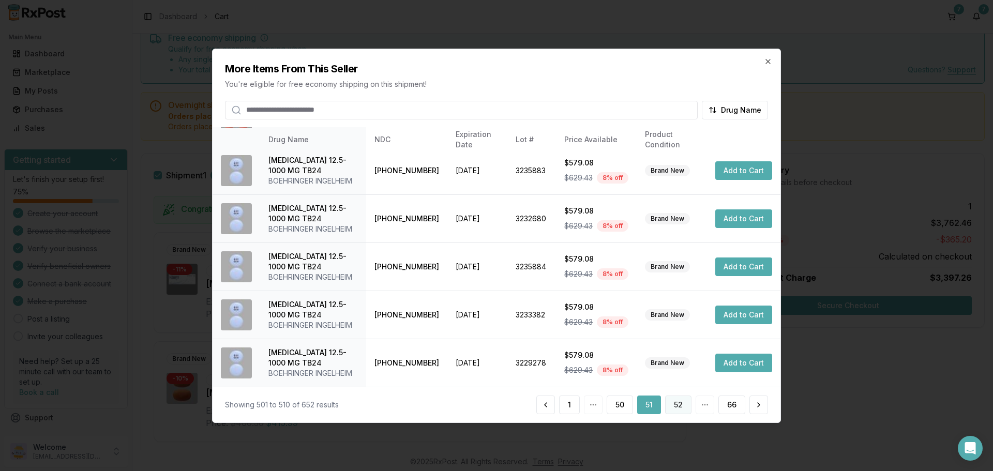
click at [673, 401] on button "52" at bounding box center [678, 404] width 26 height 19
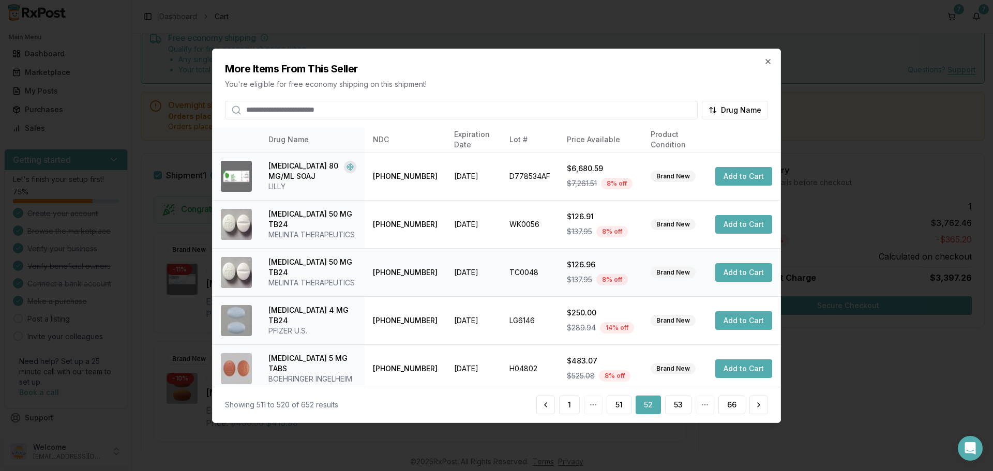
scroll to position [103, 0]
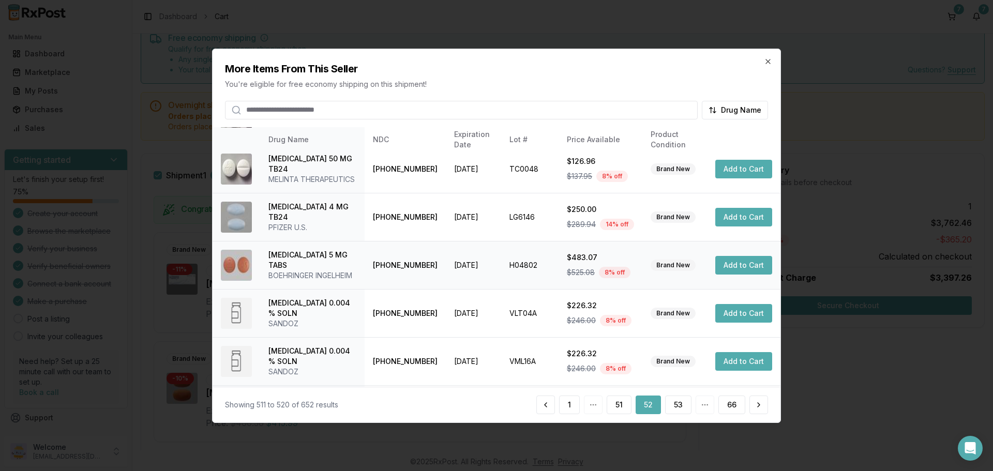
click at [720, 266] on button "Add to Cart" at bounding box center [743, 265] width 57 height 19
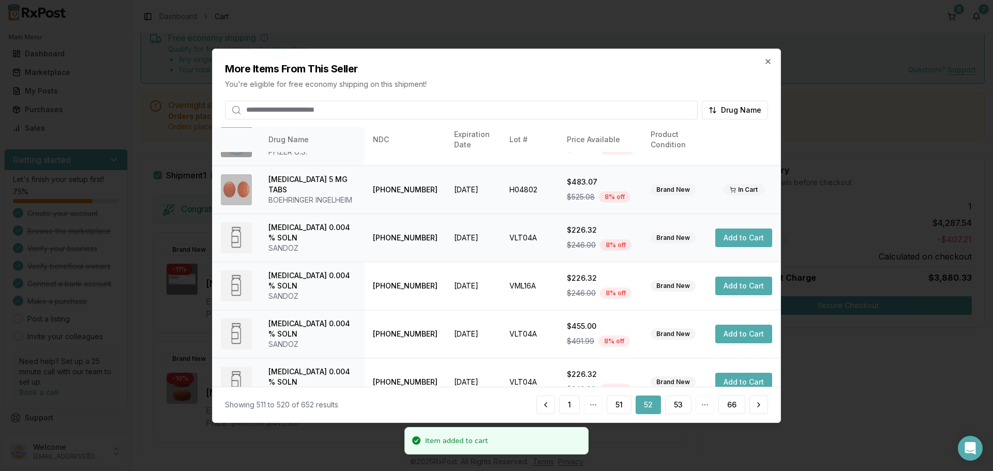
scroll to position [246, 0]
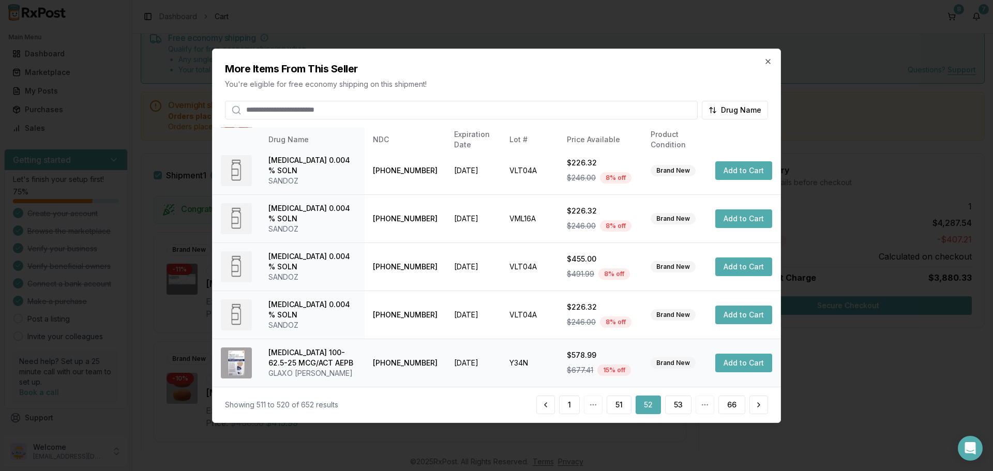
click at [723, 366] on button "Add to Cart" at bounding box center [743, 363] width 57 height 19
click at [675, 405] on button "53" at bounding box center [678, 404] width 26 height 19
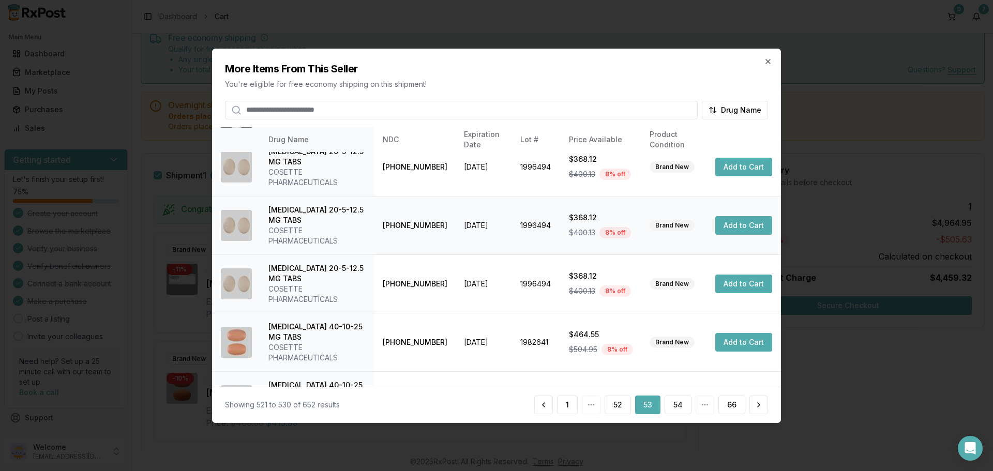
scroll to position [308, 0]
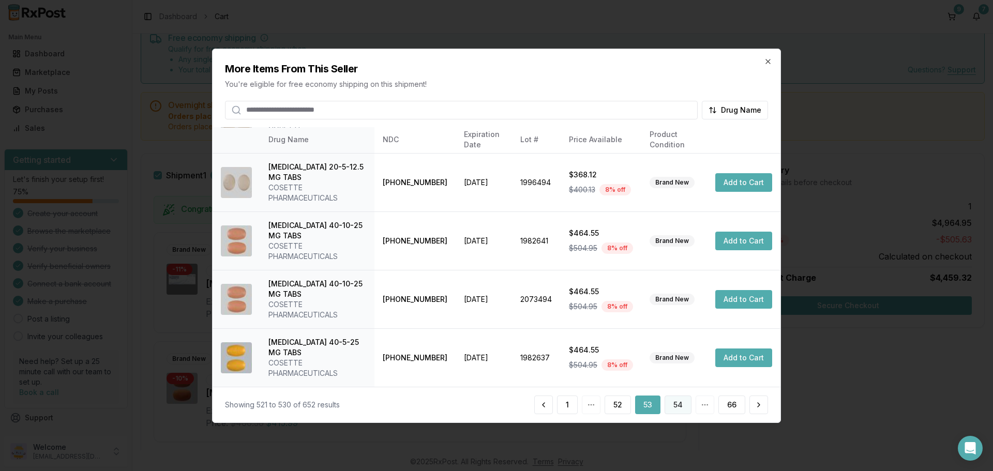
click at [676, 408] on button "54" at bounding box center [677, 404] width 27 height 19
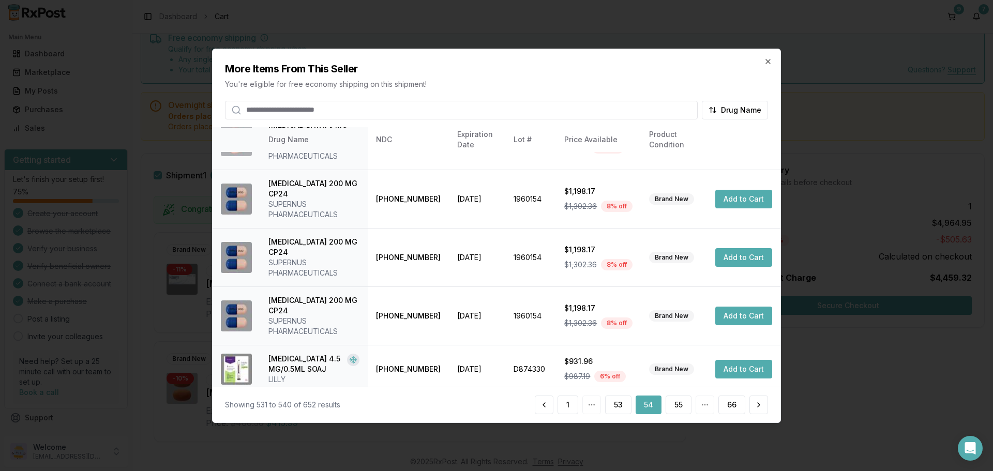
scroll to position [277, 0]
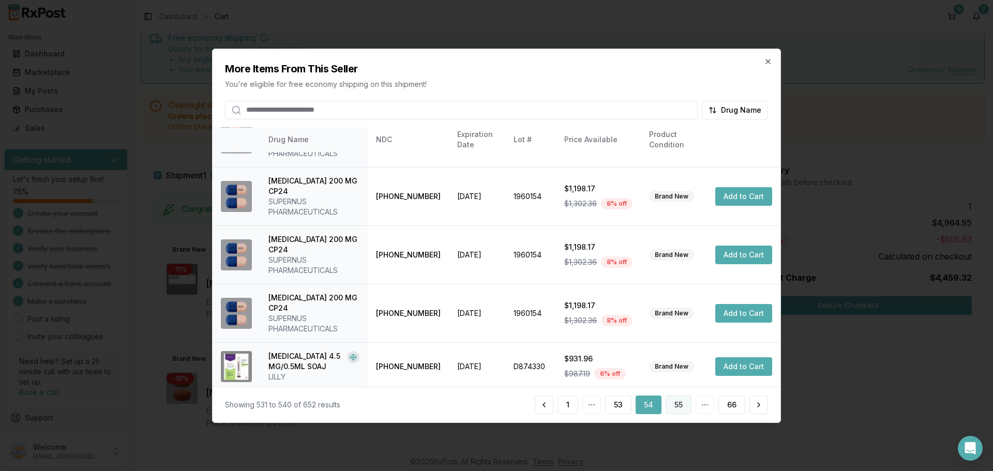
click at [675, 409] on button "55" at bounding box center [678, 404] width 26 height 19
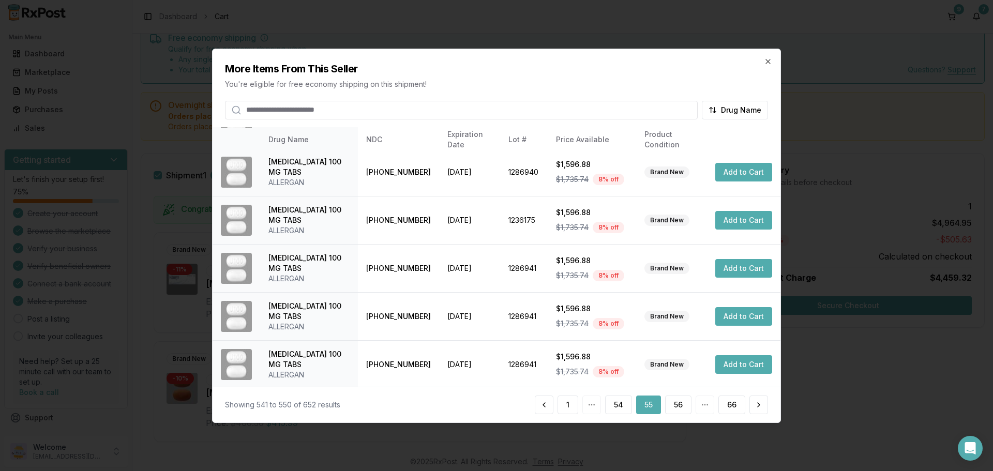
scroll to position [256, 0]
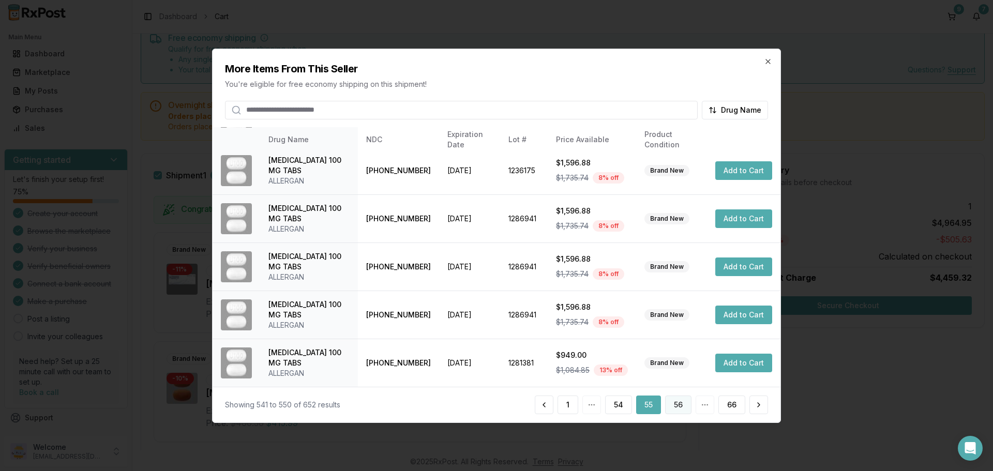
click at [673, 406] on button "56" at bounding box center [678, 404] width 26 height 19
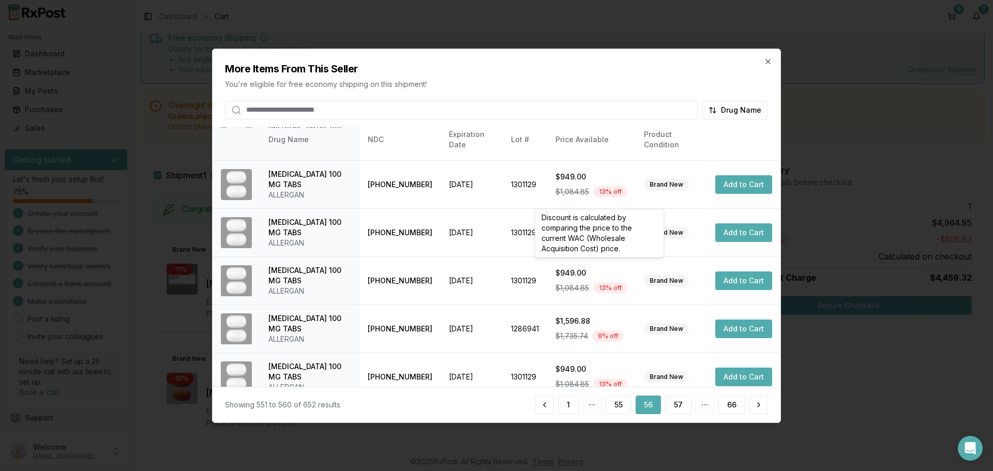
scroll to position [246, 0]
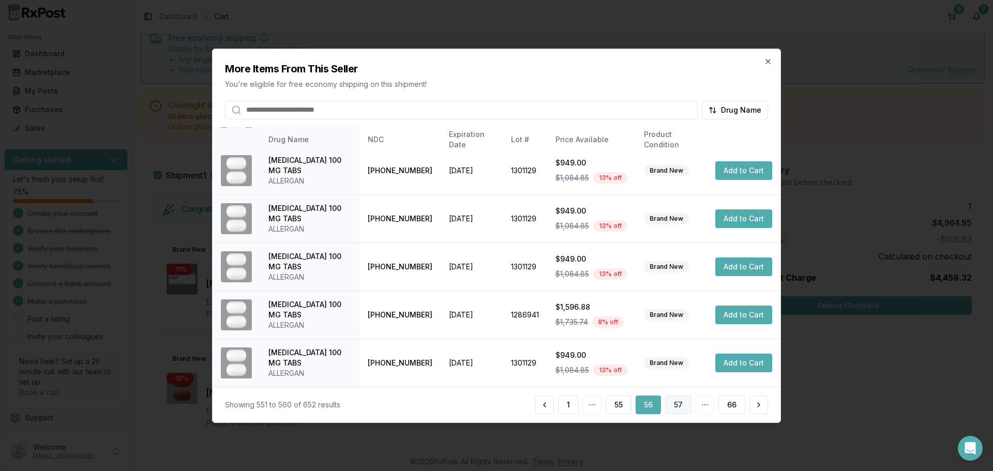
click at [677, 410] on button "57" at bounding box center [678, 404] width 26 height 19
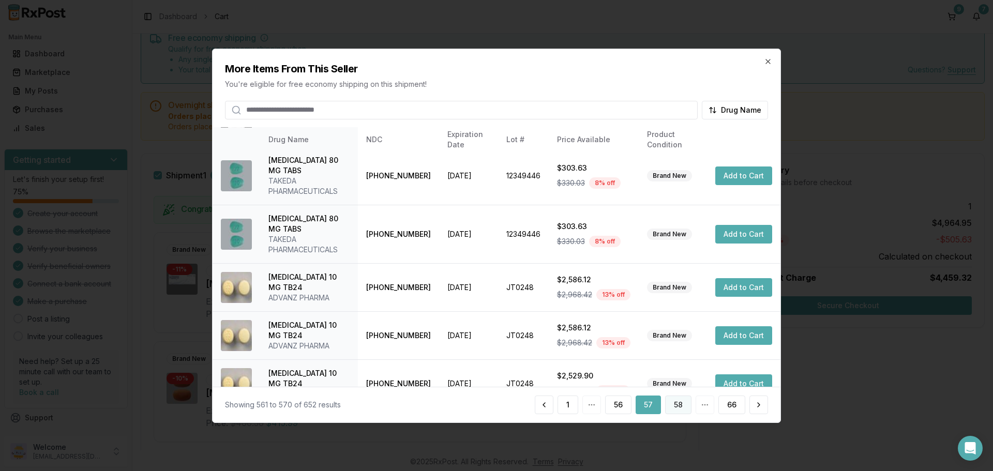
click at [683, 409] on button "58" at bounding box center [678, 404] width 26 height 19
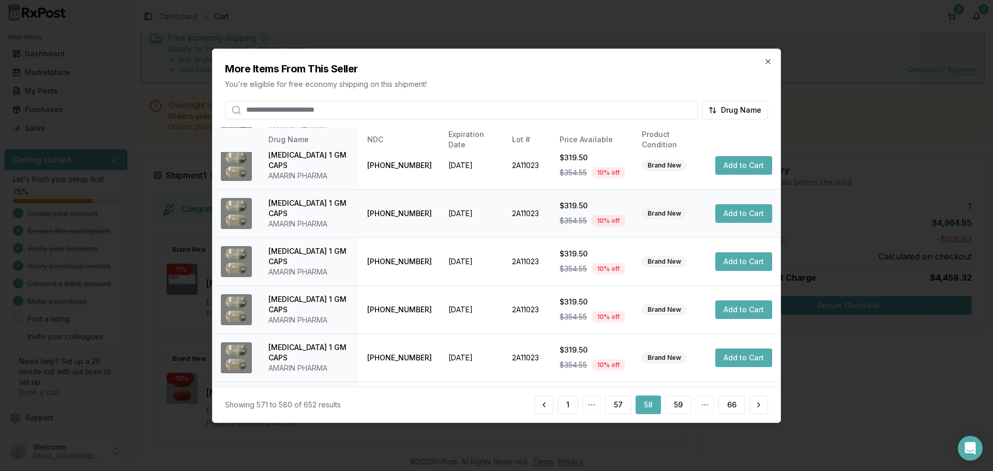
scroll to position [0, 0]
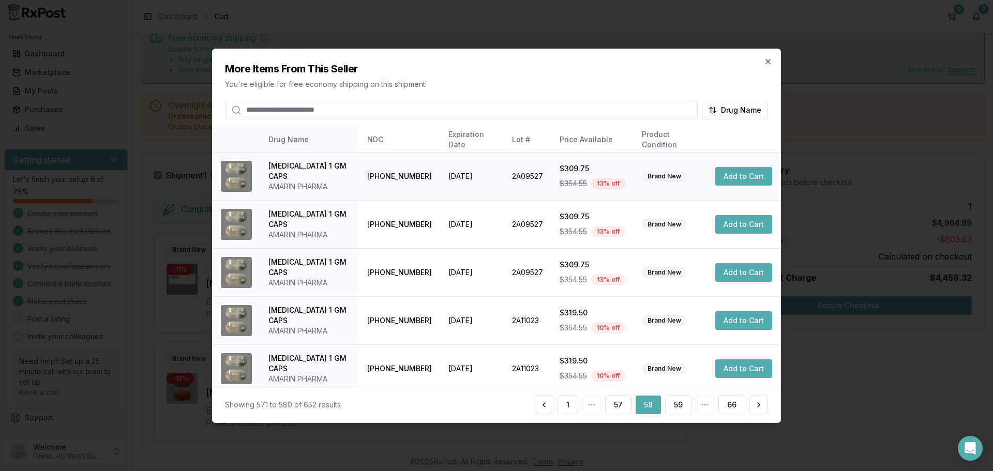
click at [735, 175] on button "Add to Cart" at bounding box center [743, 176] width 57 height 19
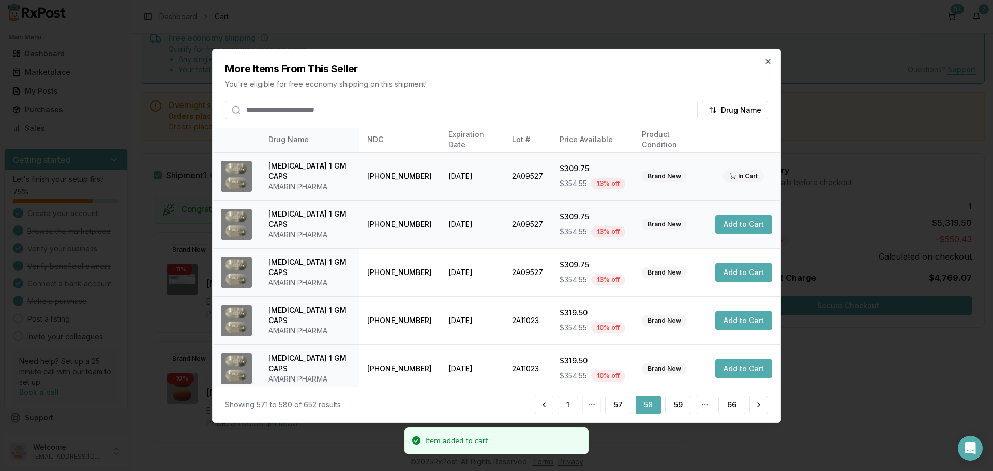
click at [729, 225] on button "Add to Cart" at bounding box center [743, 224] width 57 height 19
click at [723, 279] on button "Add to Cart" at bounding box center [743, 272] width 57 height 19
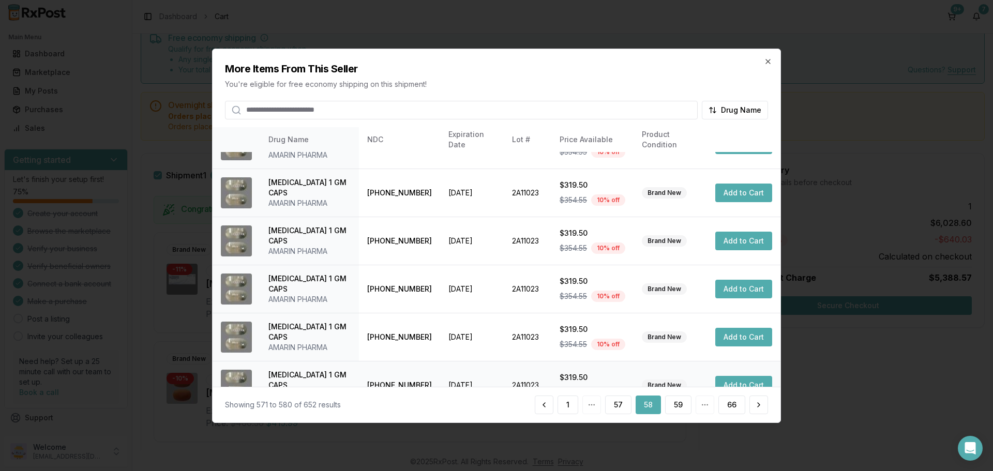
scroll to position [246, 0]
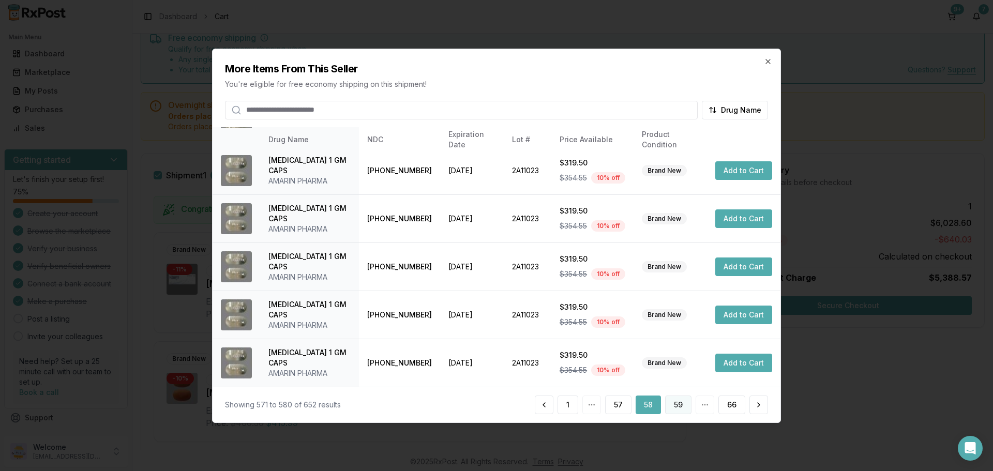
click at [680, 406] on button "59" at bounding box center [678, 404] width 26 height 19
click at [675, 409] on button "60" at bounding box center [677, 404] width 27 height 19
click at [689, 403] on button "61" at bounding box center [678, 404] width 25 height 19
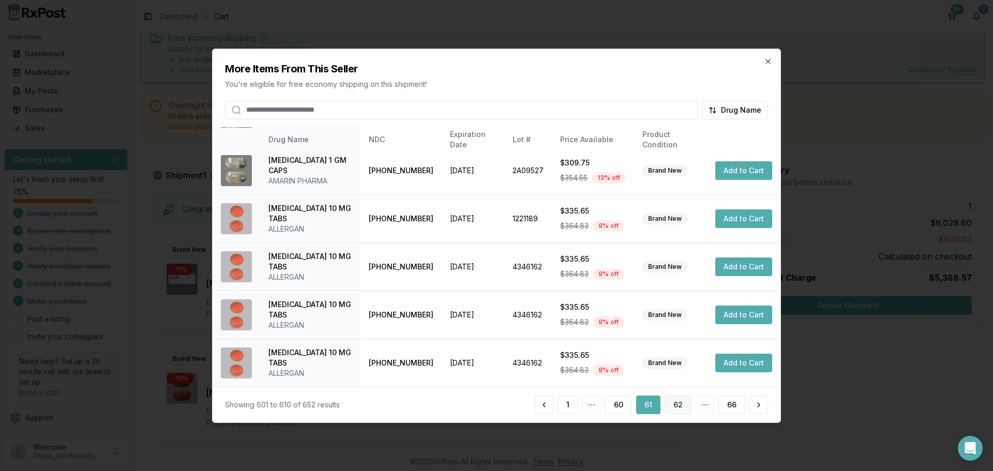
click at [679, 412] on button "62" at bounding box center [677, 404] width 27 height 19
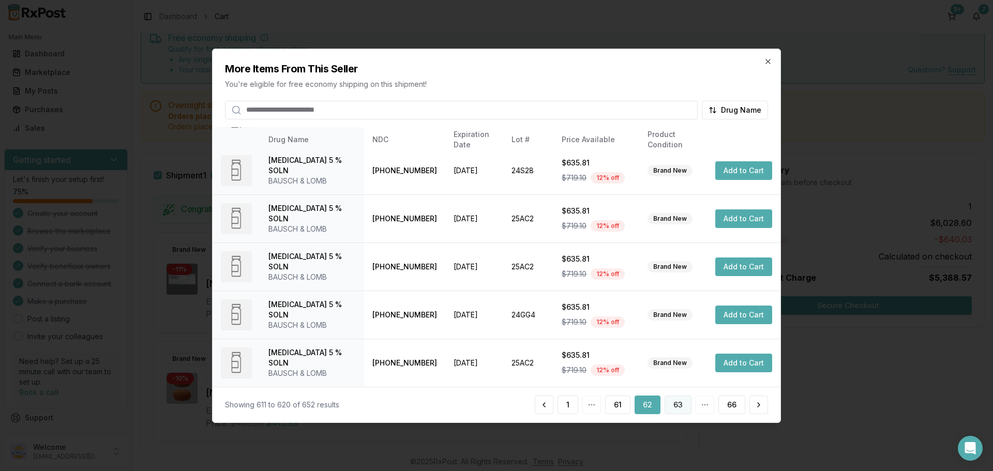
click at [679, 407] on button "63" at bounding box center [677, 404] width 27 height 19
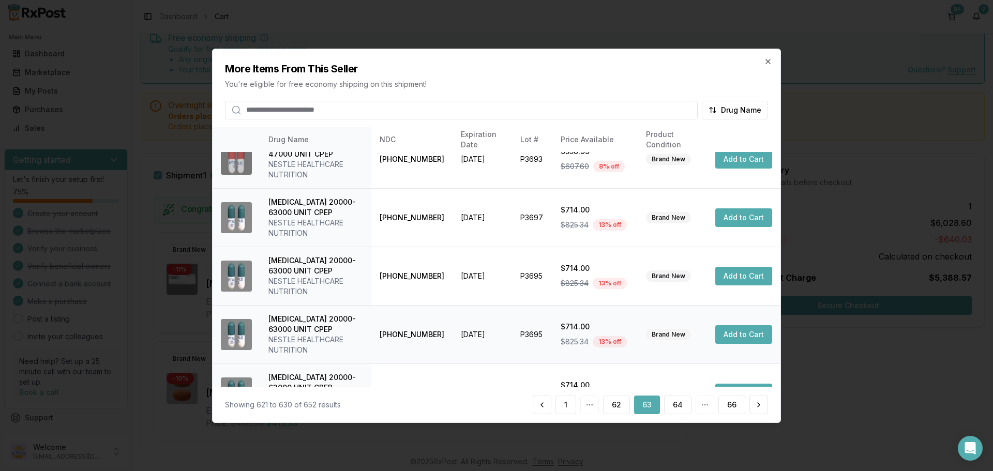
scroll to position [207, 0]
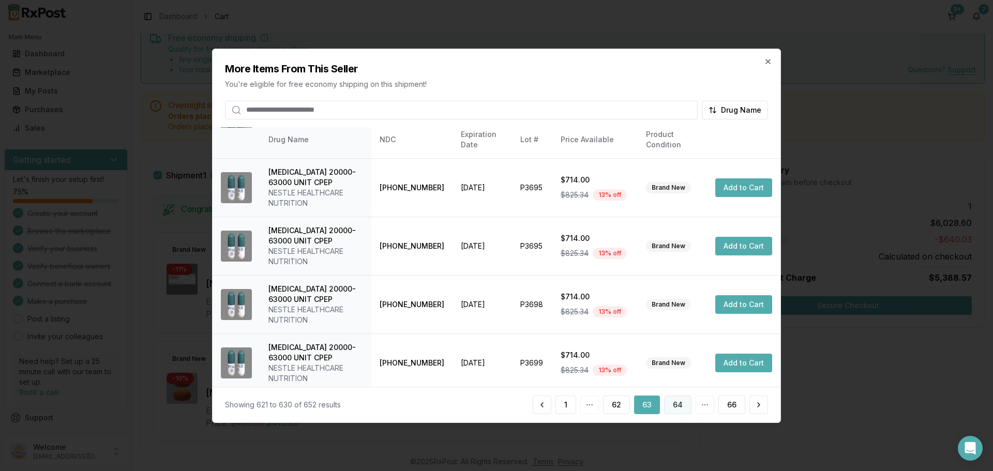
click at [675, 405] on button "64" at bounding box center [677, 404] width 27 height 19
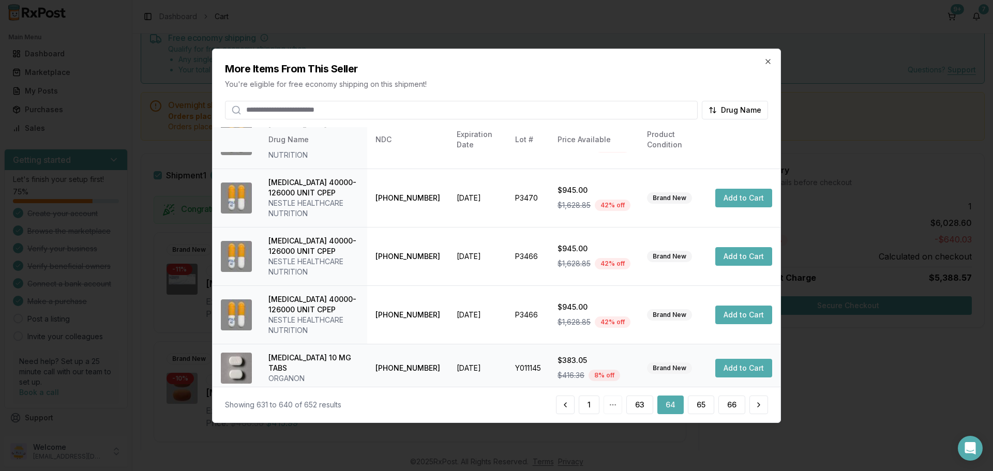
scroll to position [339, 0]
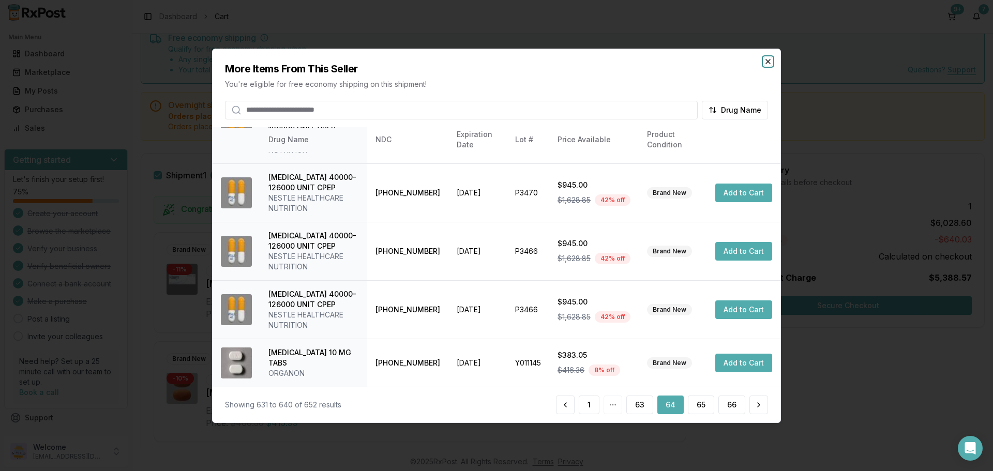
click at [768, 60] on icon "button" at bounding box center [768, 61] width 8 height 8
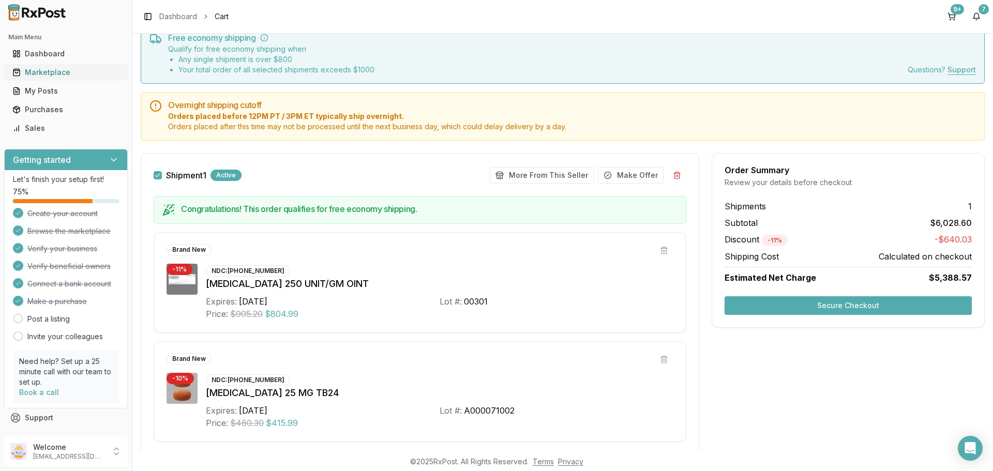
click at [55, 69] on div "Marketplace" at bounding box center [65, 72] width 107 height 10
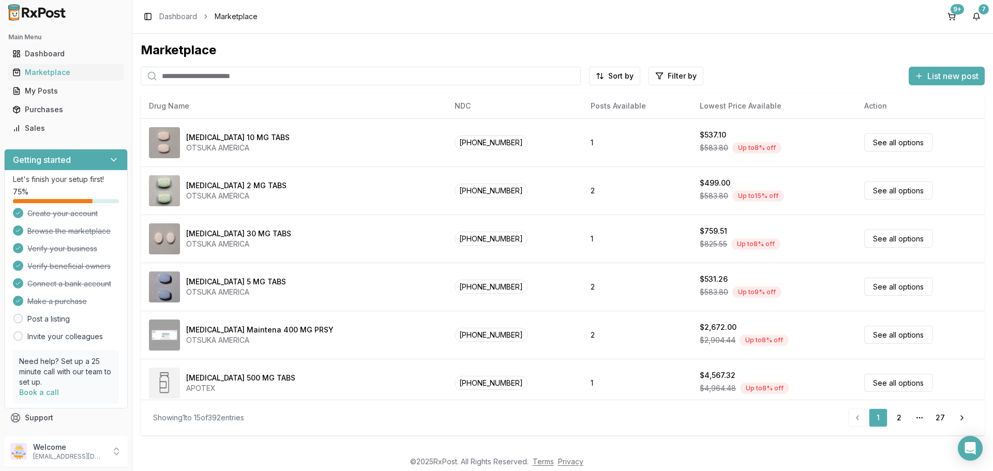
click at [218, 79] on input "search" at bounding box center [361, 76] width 440 height 19
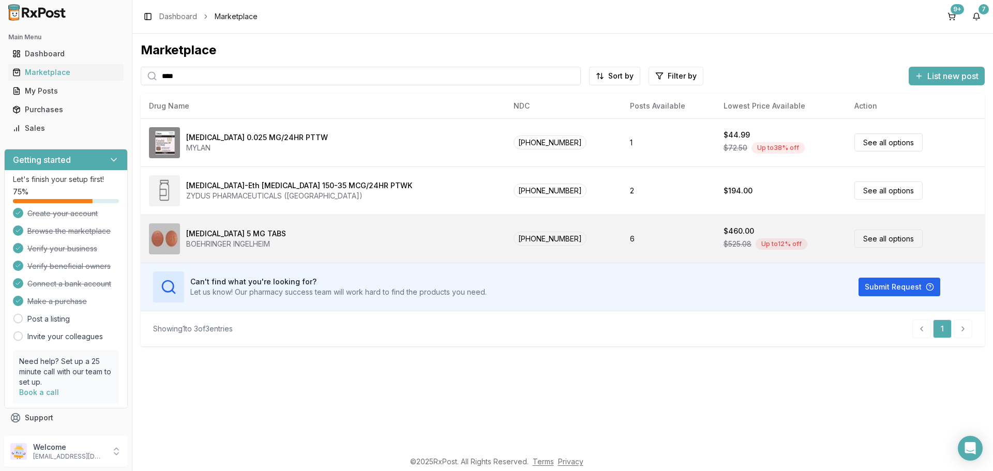
type input "****"
click at [865, 239] on link "See all options" at bounding box center [888, 239] width 68 height 18
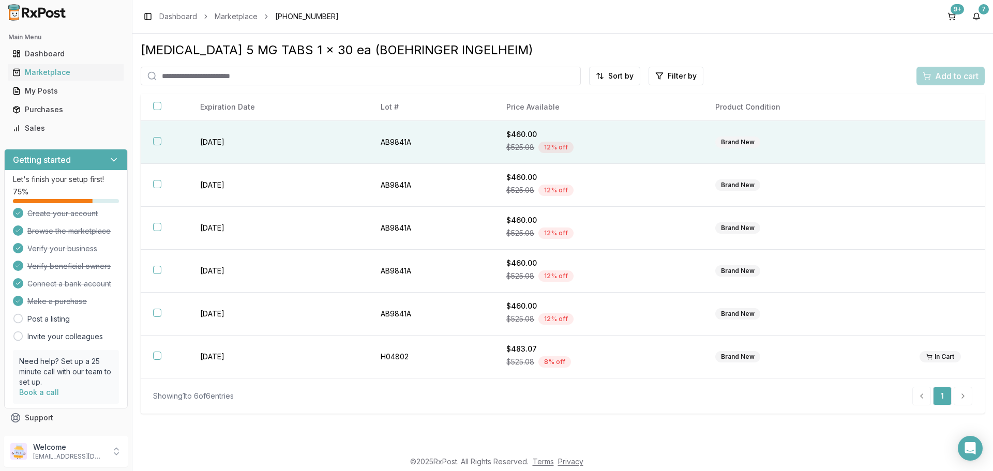
click at [155, 143] on button "button" at bounding box center [157, 141] width 8 height 8
click at [943, 78] on span "Add to cart" at bounding box center [956, 76] width 43 height 12
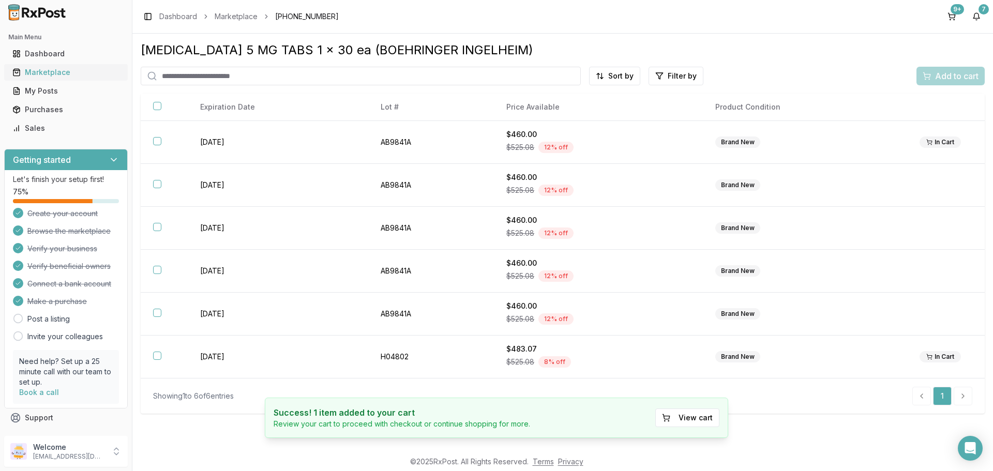
click at [59, 72] on div "Marketplace" at bounding box center [65, 72] width 107 height 10
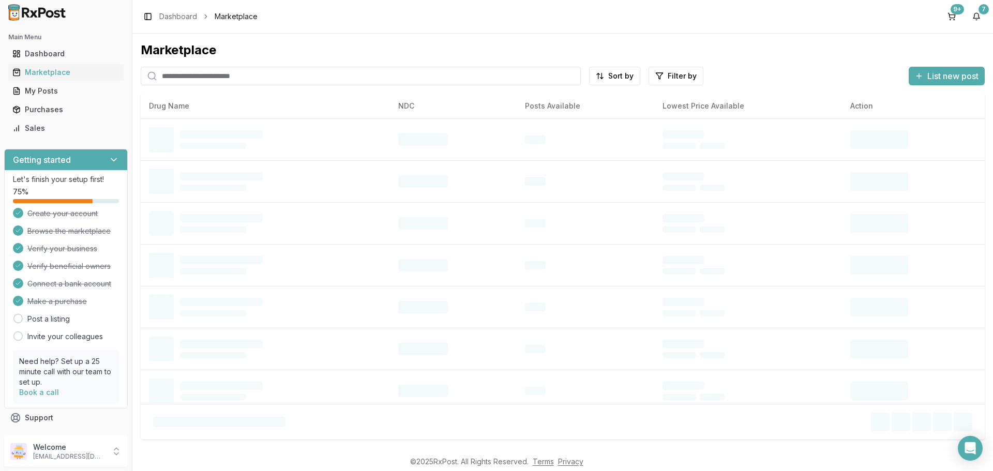
click at [196, 79] on input "search" at bounding box center [361, 76] width 440 height 19
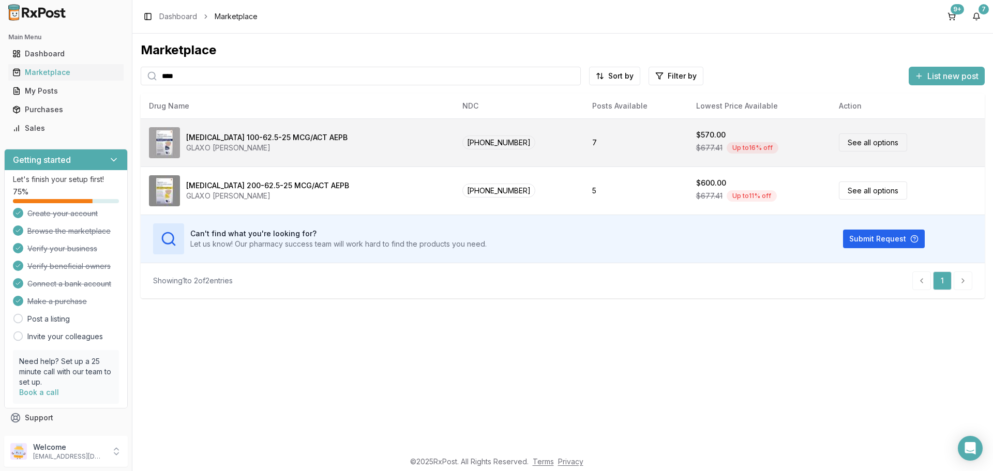
type input "****"
click at [863, 147] on link "See all options" at bounding box center [873, 142] width 68 height 18
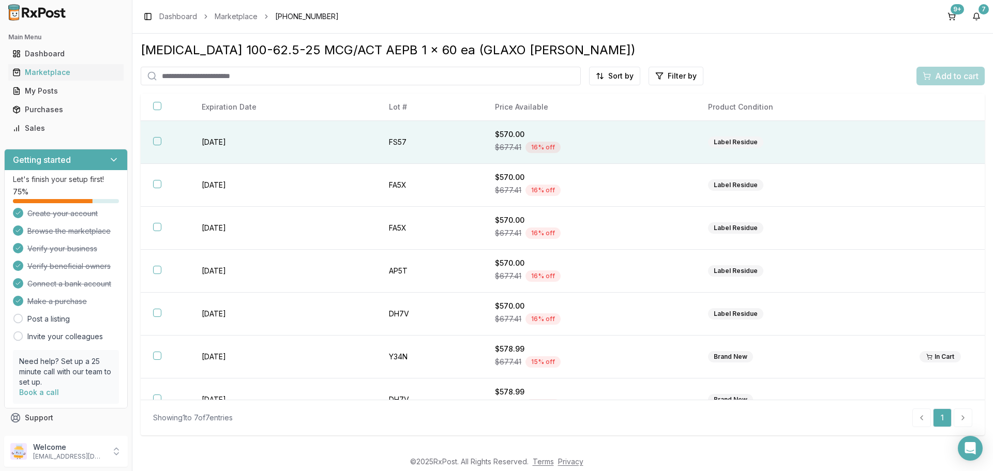
drag, startPoint x: 160, startPoint y: 139, endPoint x: 390, endPoint y: 147, distance: 229.7
click at [160, 139] on button "button" at bounding box center [157, 141] width 8 height 8
click at [944, 79] on span "Add to cart" at bounding box center [956, 76] width 43 height 12
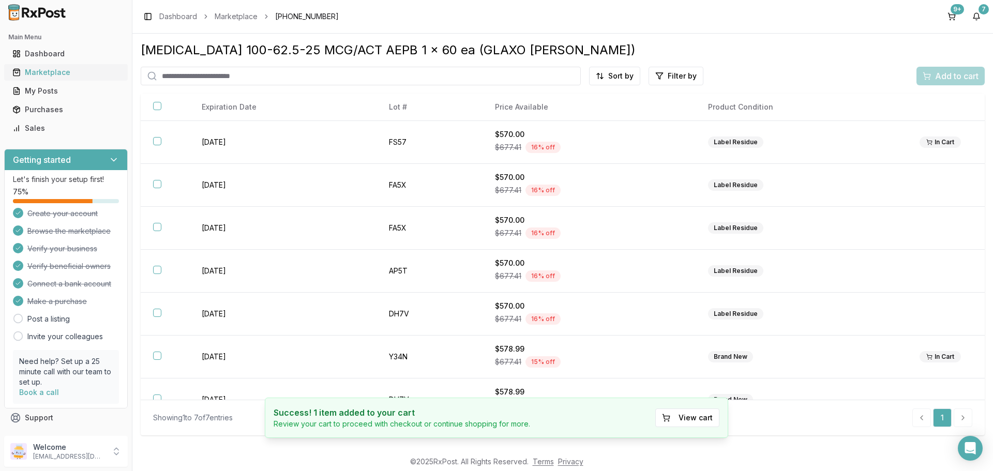
click at [56, 71] on div "Marketplace" at bounding box center [65, 72] width 107 height 10
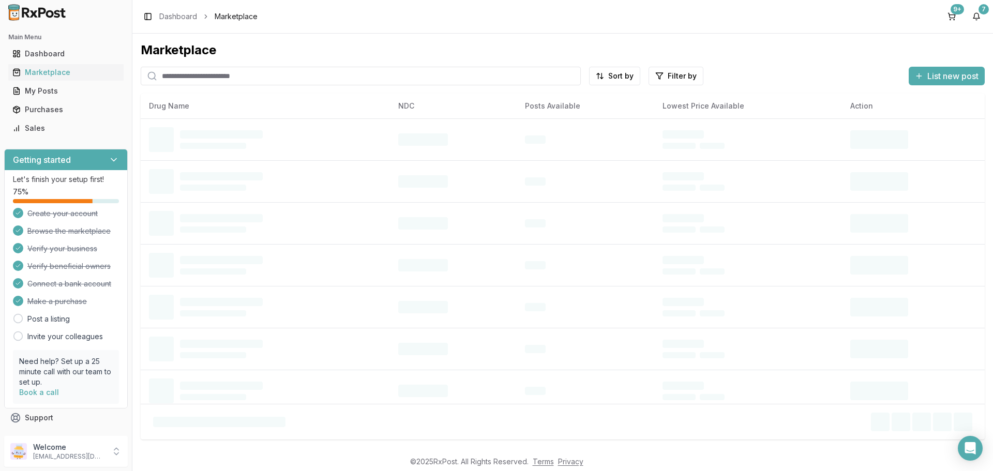
click at [293, 82] on input "search" at bounding box center [361, 76] width 440 height 19
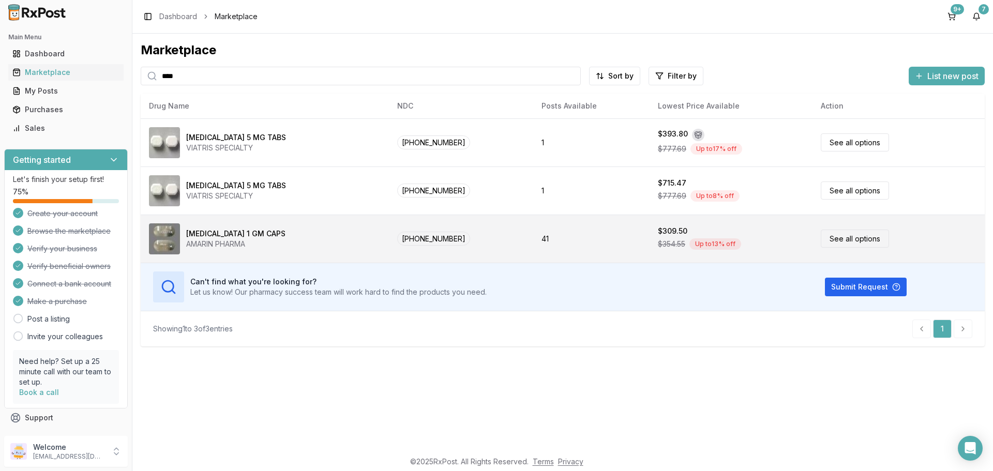
type input "****"
click at [849, 240] on link "See all options" at bounding box center [854, 239] width 68 height 18
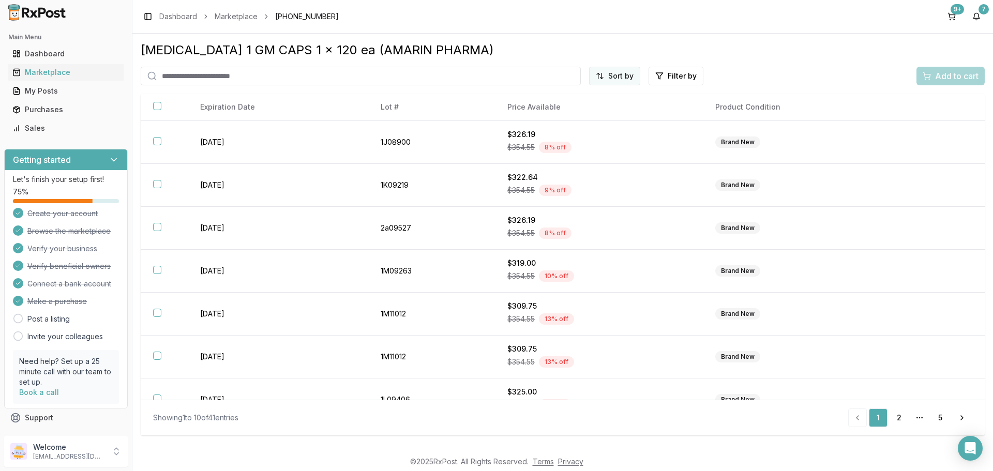
click at [619, 73] on html "Main Menu Dashboard Marketplace My Posts Purchases Sales Getting started Let's …" at bounding box center [496, 235] width 993 height 471
click at [565, 116] on div "Price (Low to High)" at bounding box center [589, 114] width 98 height 17
click at [948, 22] on button "9+" at bounding box center [951, 16] width 17 height 17
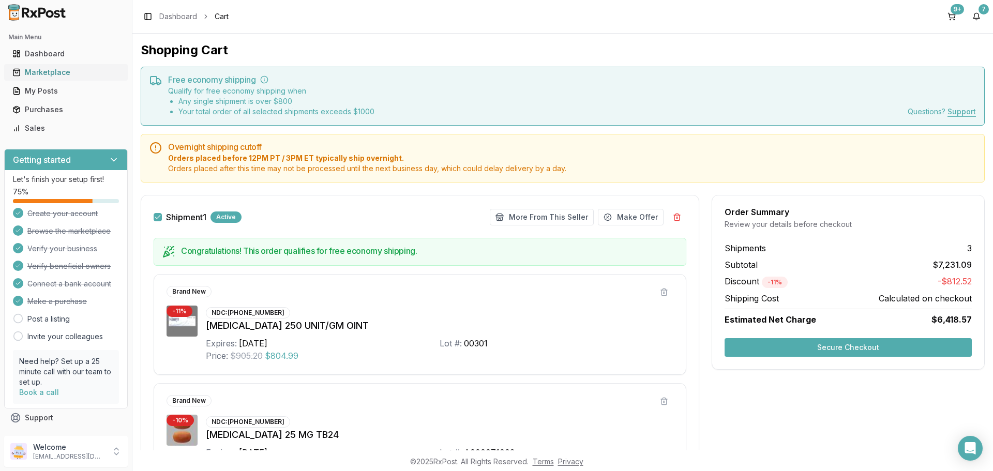
click at [55, 68] on div "Marketplace" at bounding box center [65, 72] width 107 height 10
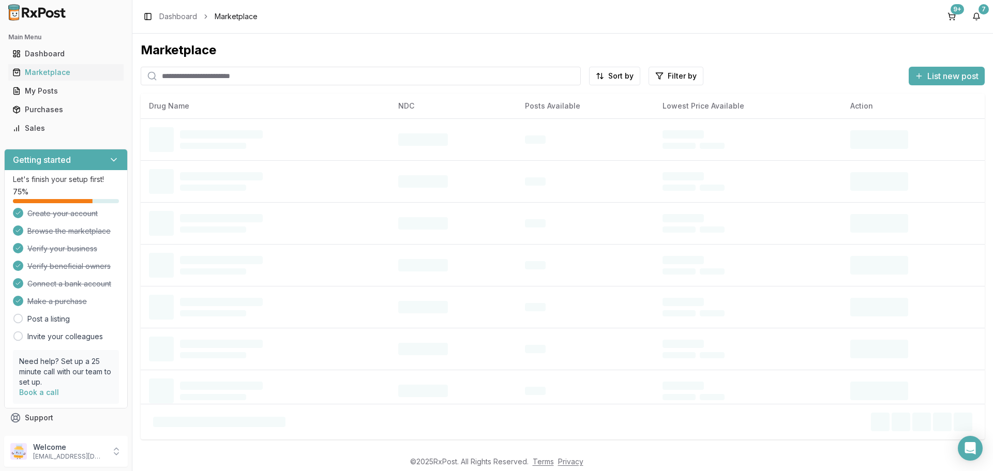
click at [217, 74] on input "search" at bounding box center [361, 76] width 440 height 19
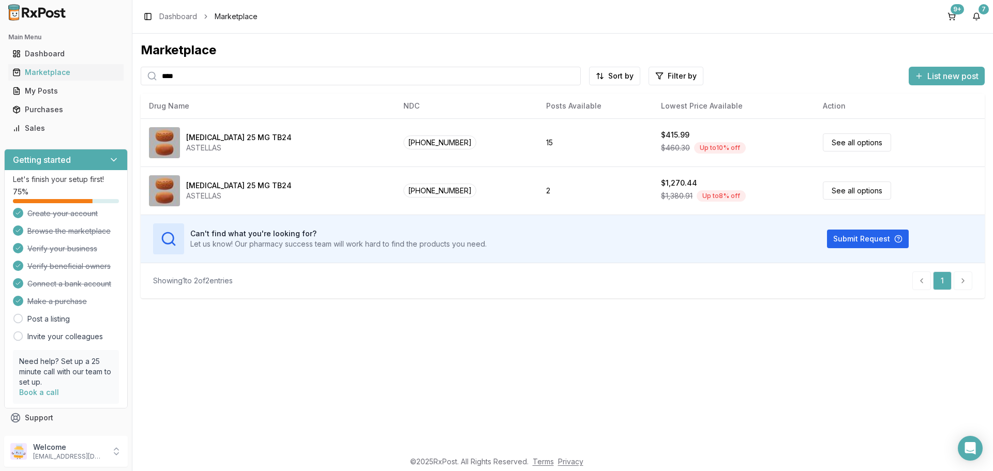
type input "****"
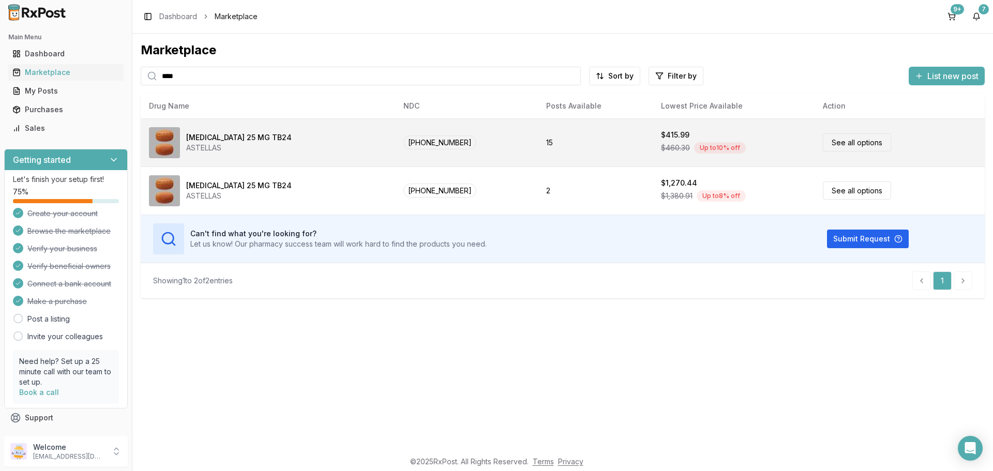
click at [838, 139] on link "See all options" at bounding box center [857, 142] width 68 height 18
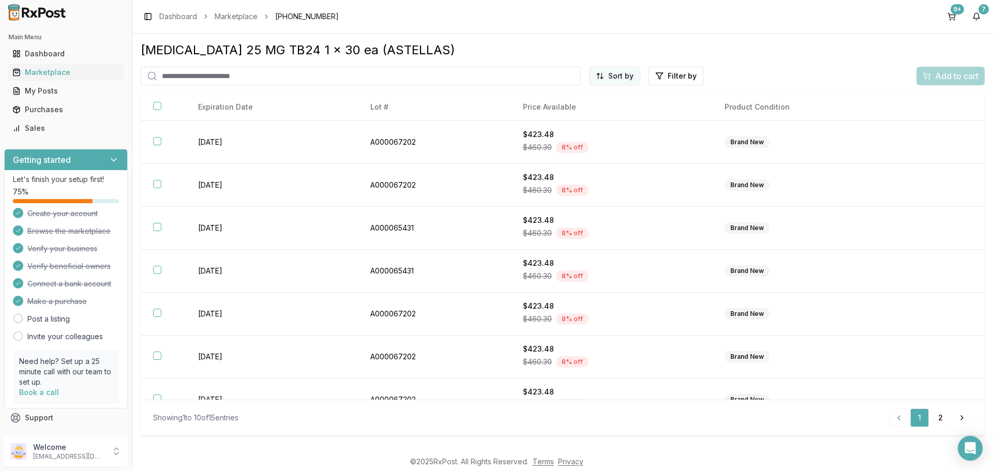
click at [614, 79] on html "Main Menu Dashboard Marketplace My Posts Purchases Sales Getting started Let's …" at bounding box center [496, 235] width 993 height 471
click at [576, 117] on div "Price (Low to High)" at bounding box center [589, 114] width 98 height 17
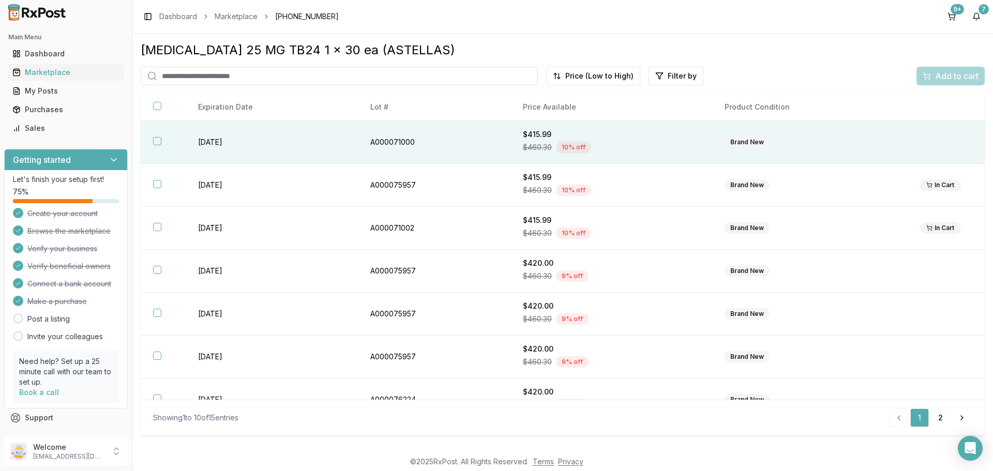
click at [160, 136] on th at bounding box center [163, 142] width 45 height 43
click at [945, 80] on span "Add to cart" at bounding box center [956, 76] width 43 height 12
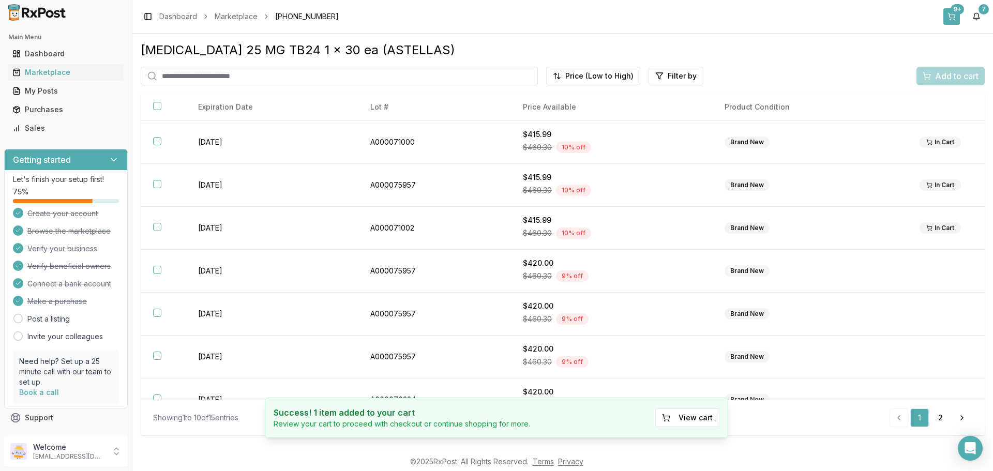
click at [951, 14] on button "9+" at bounding box center [951, 16] width 17 height 17
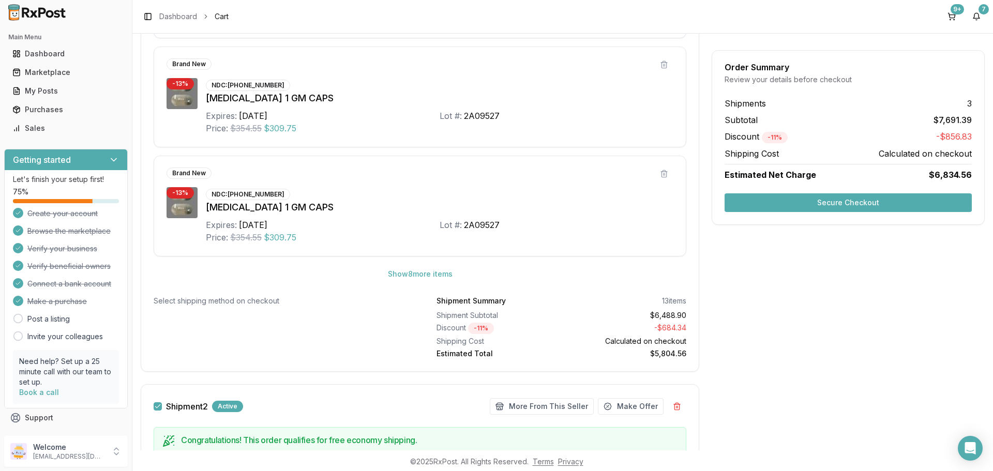
scroll to position [569, 0]
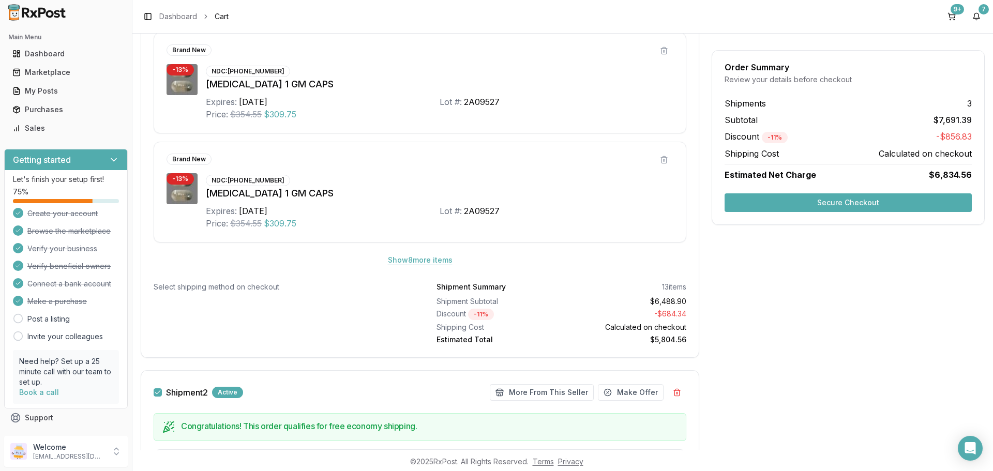
click at [397, 263] on button "Show 8 more item s" at bounding box center [419, 260] width 81 height 19
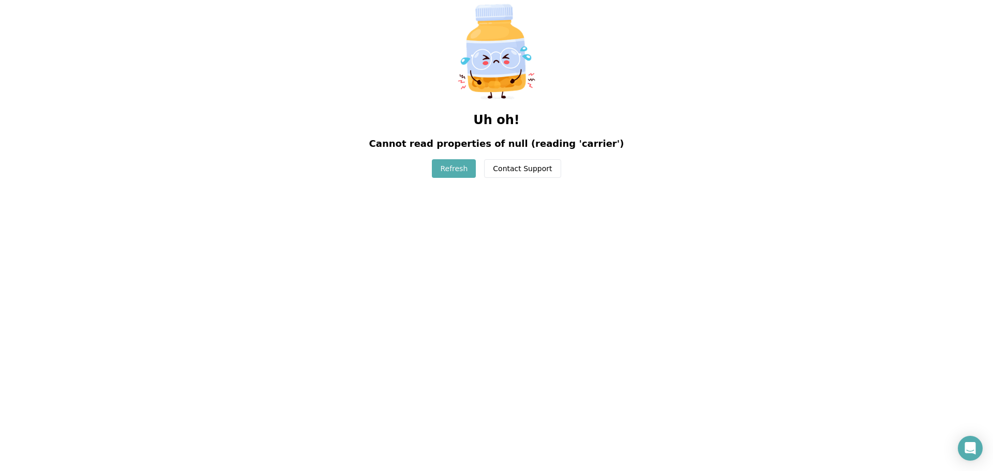
click at [462, 169] on button "Refresh" at bounding box center [454, 168] width 44 height 19
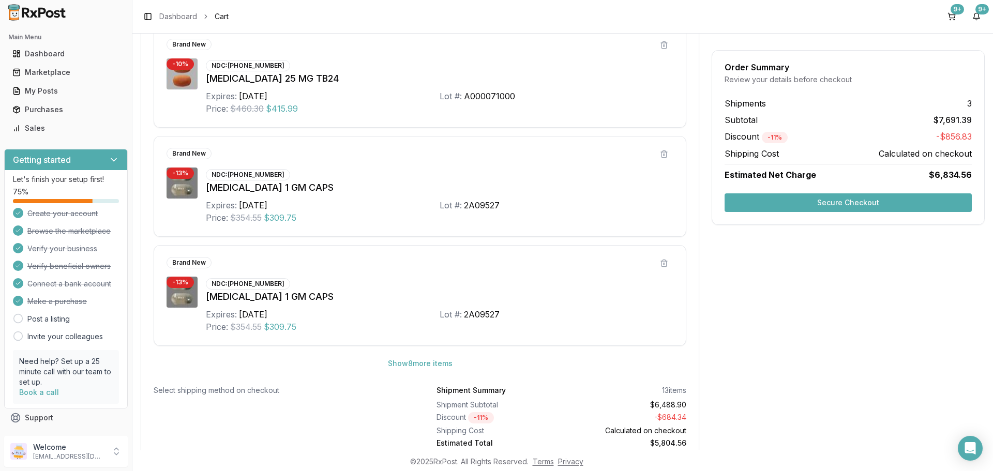
scroll to position [569, 0]
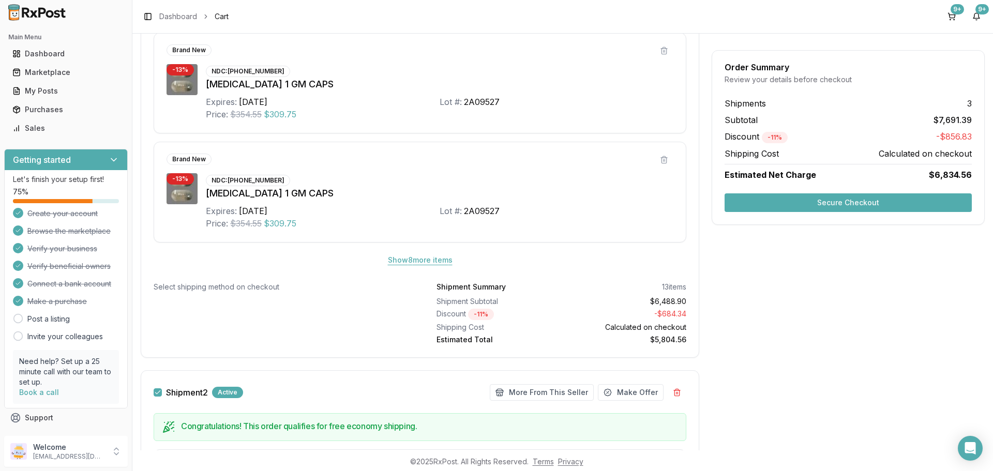
click at [416, 257] on button "Show 8 more item s" at bounding box center [419, 260] width 81 height 19
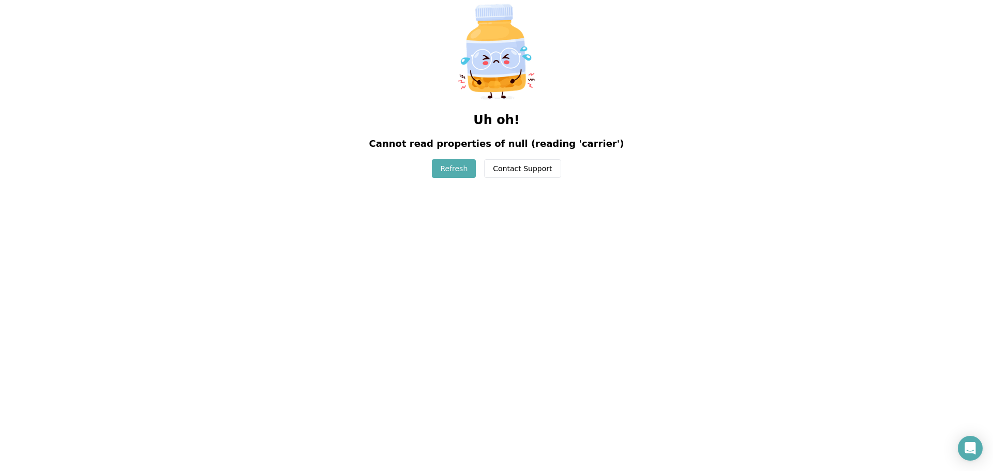
click at [458, 171] on button "Refresh" at bounding box center [454, 168] width 44 height 19
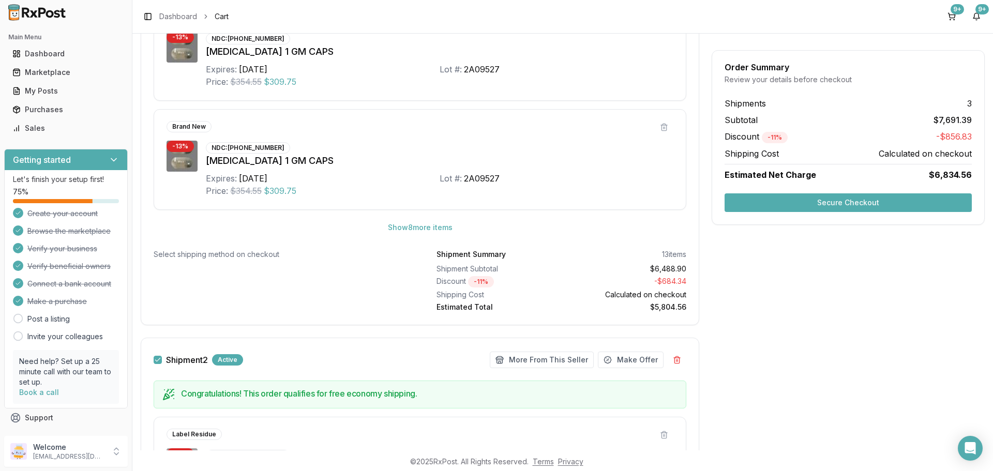
scroll to position [550, 0]
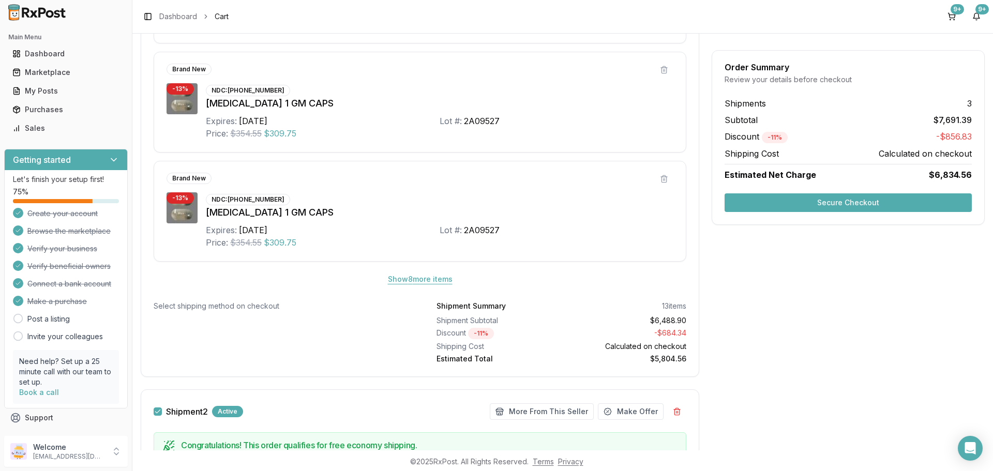
click at [413, 282] on button "Show 8 more item s" at bounding box center [419, 279] width 81 height 19
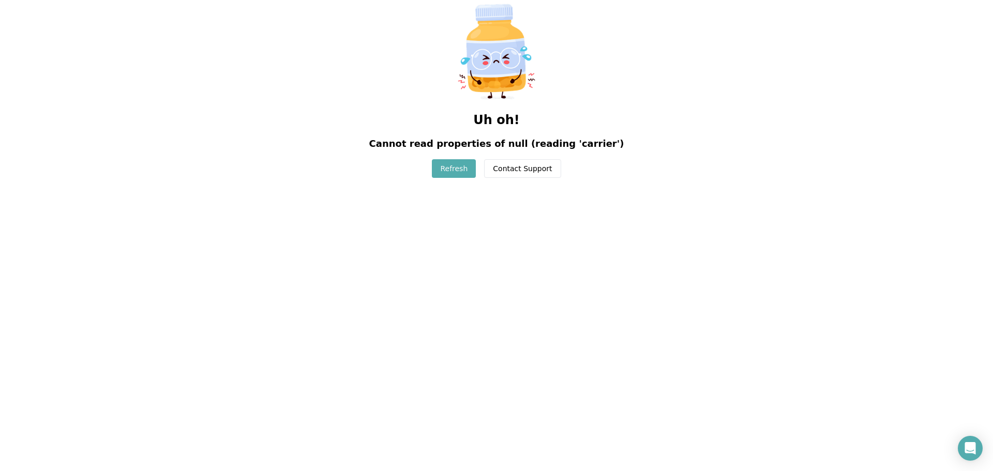
click at [452, 165] on button "Refresh" at bounding box center [454, 168] width 44 height 19
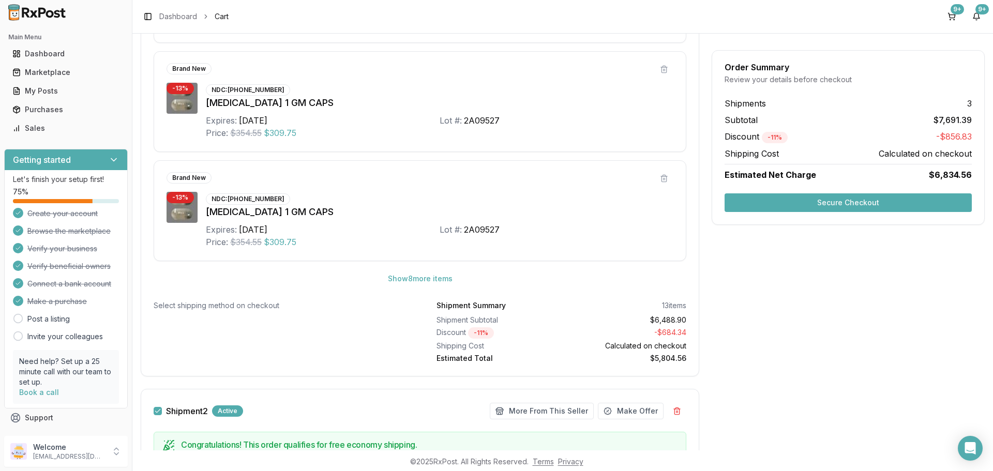
scroll to position [569, 0]
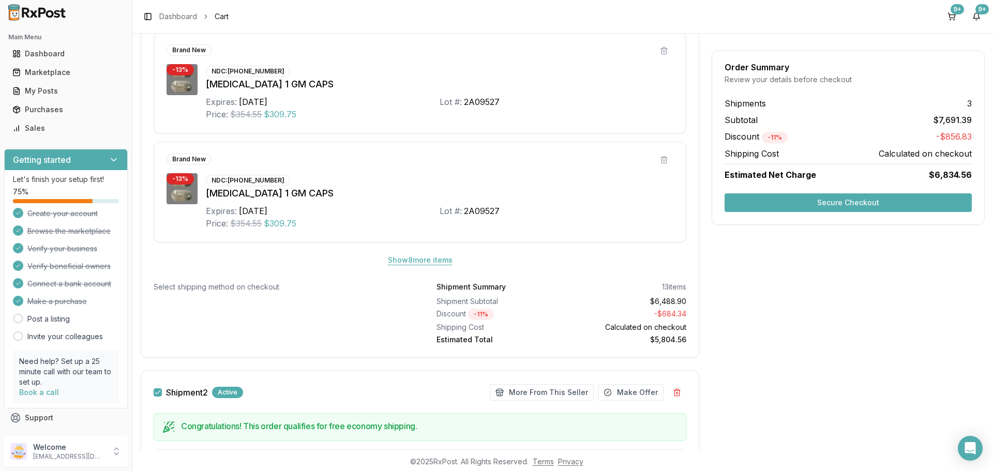
click at [409, 260] on button "Show 8 more item s" at bounding box center [419, 260] width 81 height 19
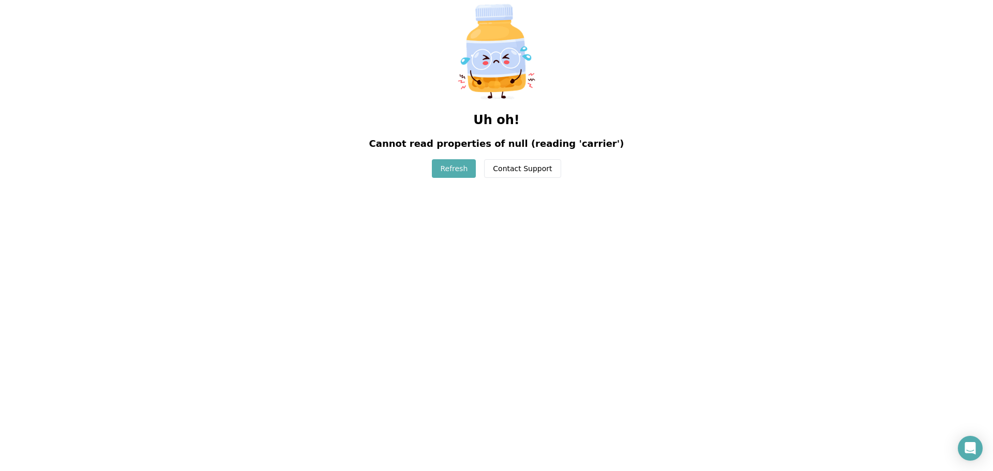
click at [461, 170] on button "Refresh" at bounding box center [454, 168] width 44 height 19
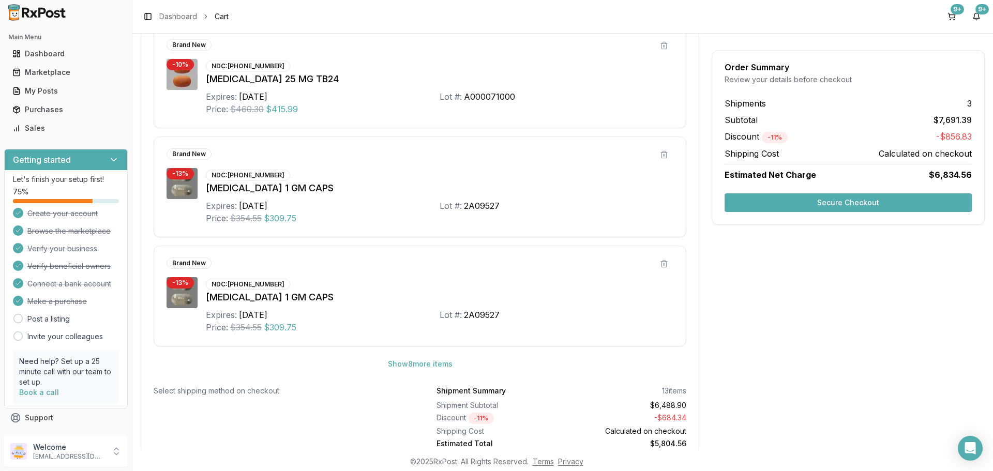
scroll to position [465, 0]
click at [419, 358] on button "Show 8 more item s" at bounding box center [419, 363] width 81 height 19
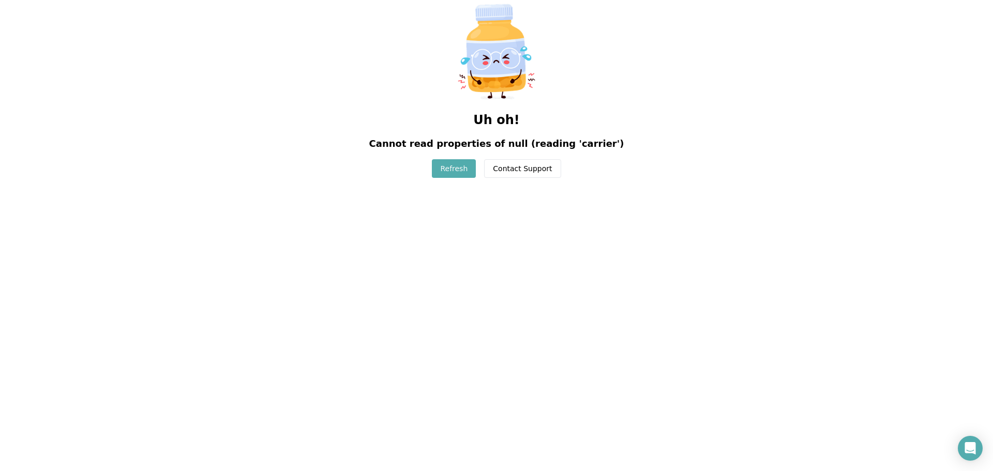
click at [452, 170] on button "Refresh" at bounding box center [454, 168] width 44 height 19
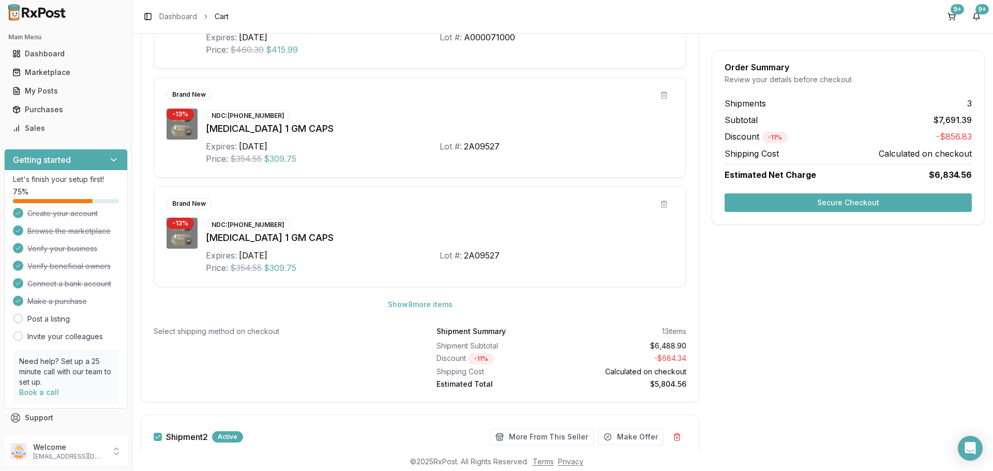
scroll to position [569, 0]
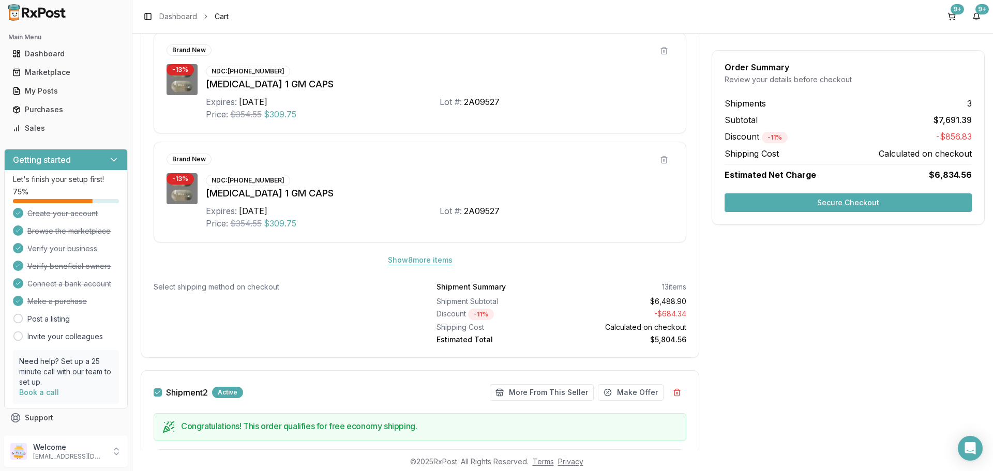
click at [421, 255] on button "Show 8 more item s" at bounding box center [419, 260] width 81 height 19
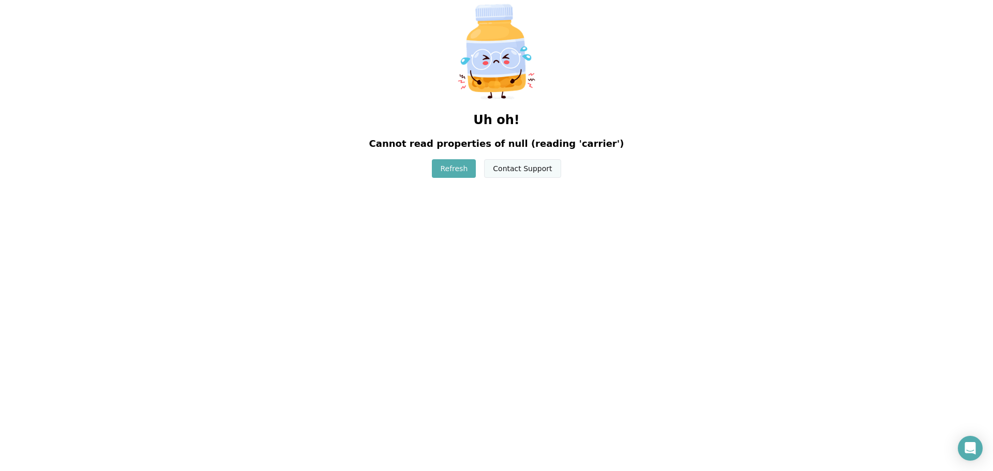
click at [530, 170] on button "Contact Support" at bounding box center [522, 168] width 77 height 19
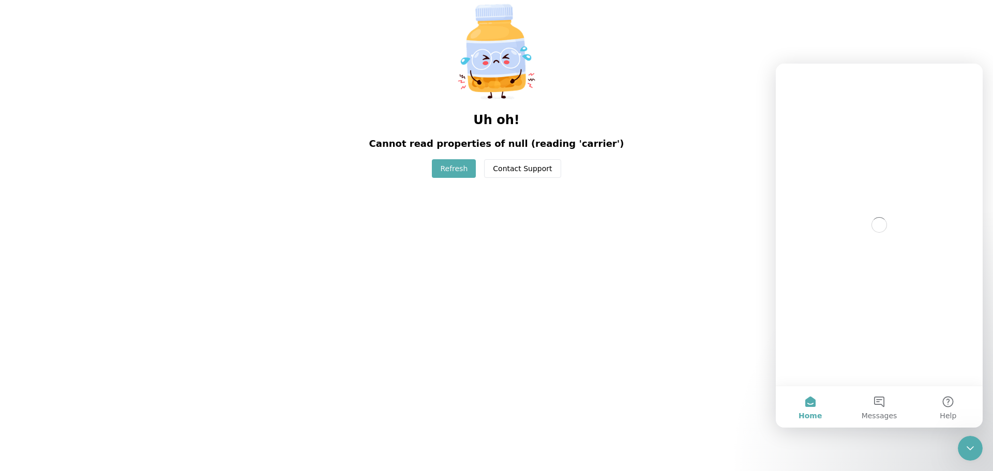
scroll to position [0, 0]
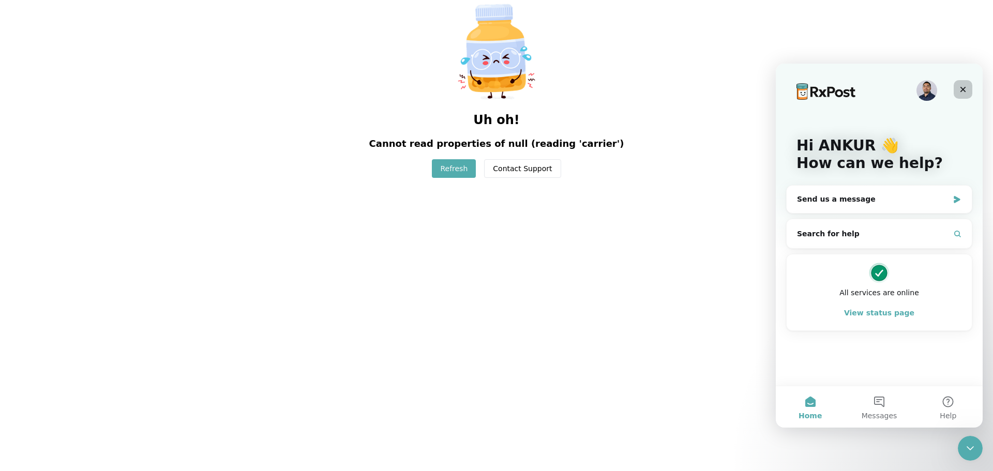
click at [960, 90] on icon "Close" at bounding box center [962, 89] width 8 height 8
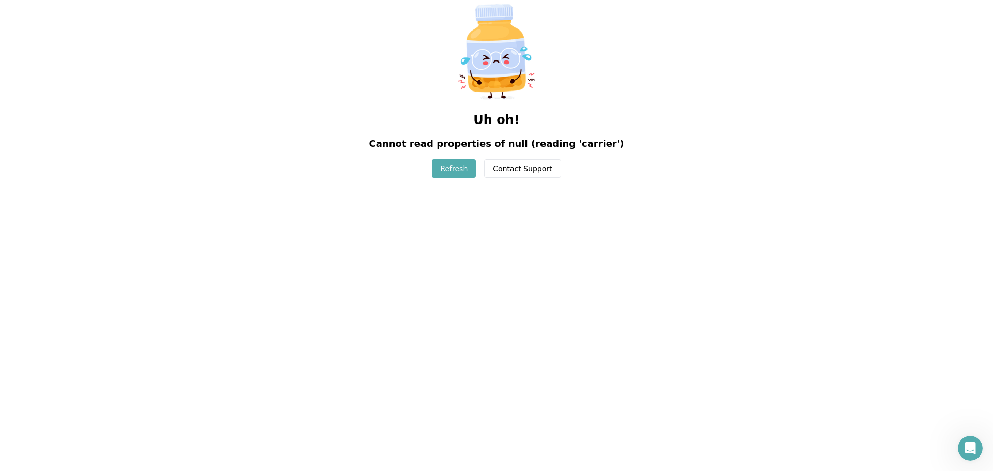
click at [468, 167] on button "Refresh" at bounding box center [454, 168] width 44 height 19
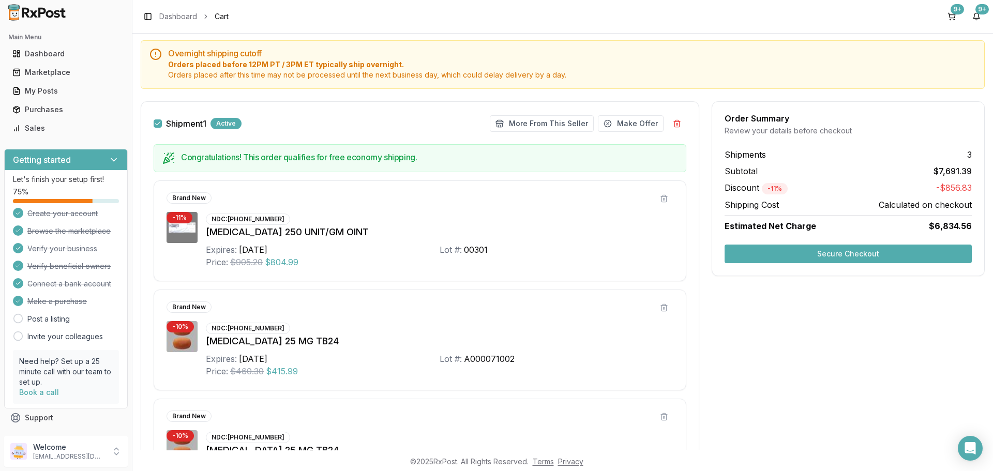
scroll to position [103, 0]
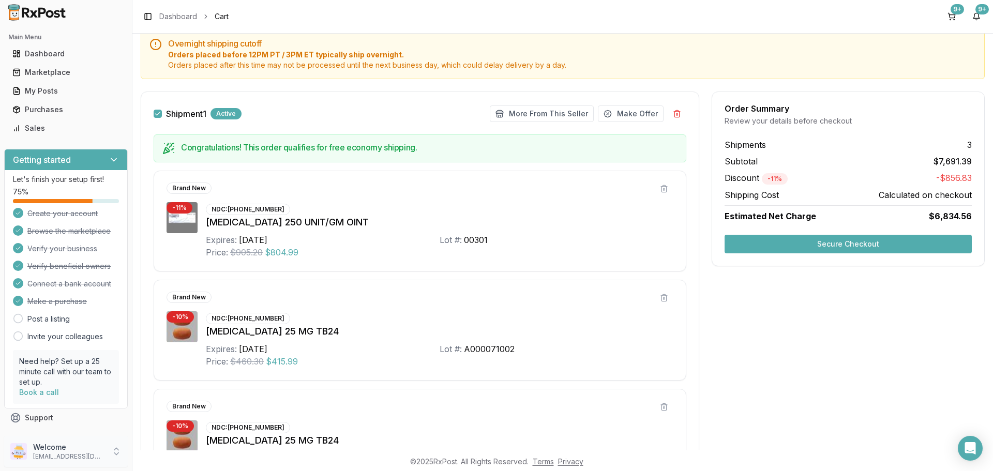
click at [117, 455] on icon at bounding box center [116, 451] width 10 height 10
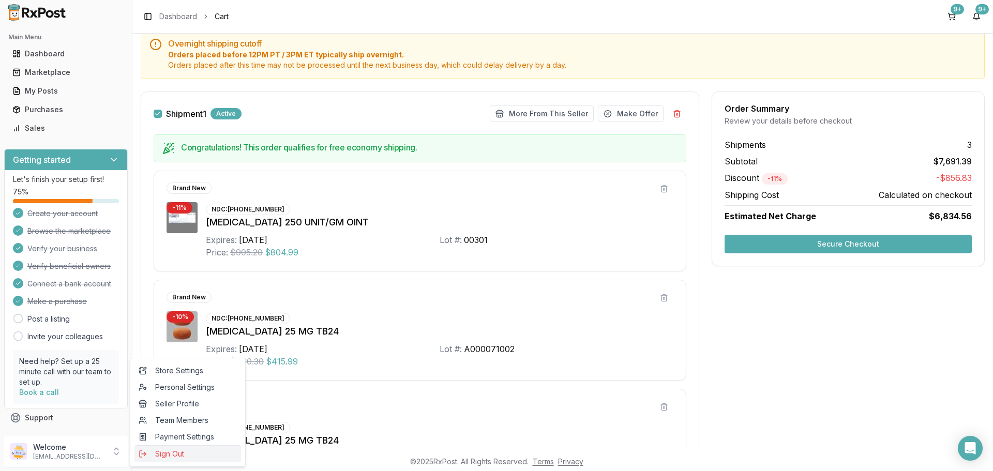
click at [149, 449] on span "Sign Out" at bounding box center [188, 454] width 98 height 10
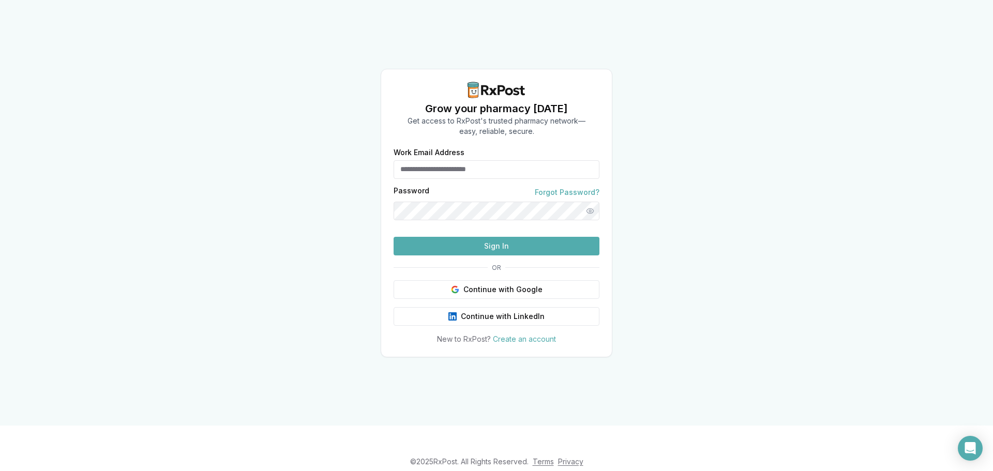
type input "**********"
click at [426, 255] on button "Sign In" at bounding box center [496, 246] width 206 height 19
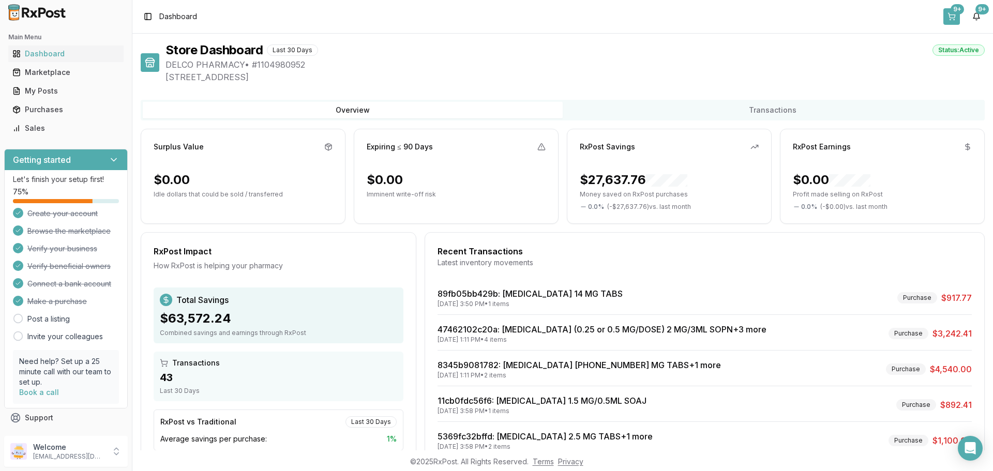
click at [953, 20] on button "9+" at bounding box center [951, 16] width 17 height 17
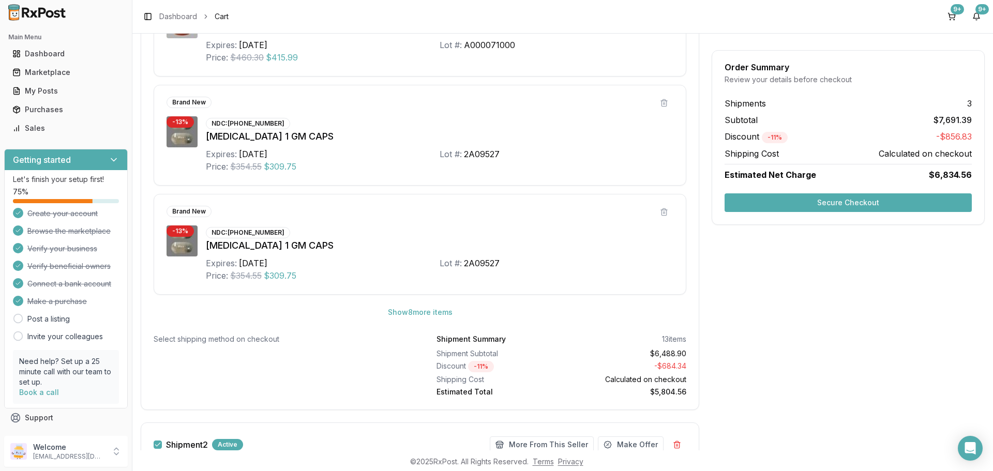
scroll to position [517, 0]
click at [393, 309] on button "Show 8 more item s" at bounding box center [419, 311] width 81 height 19
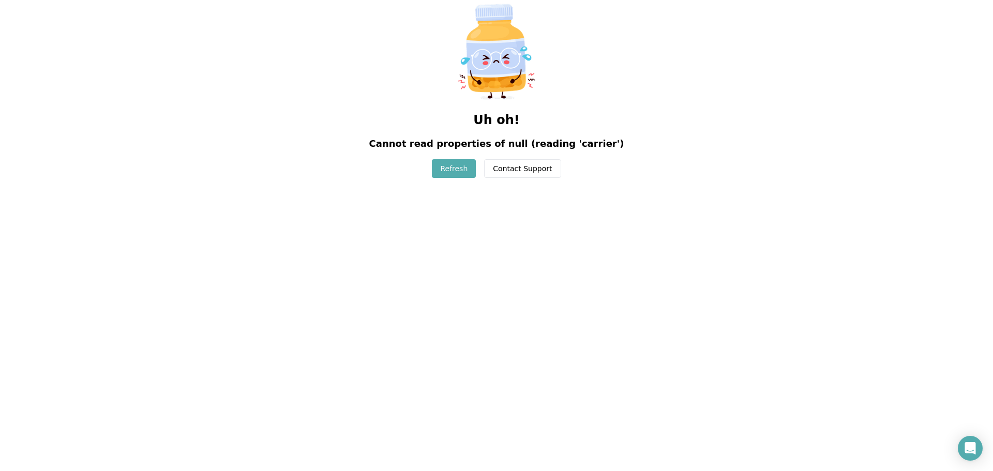
click at [453, 173] on button "Refresh" at bounding box center [454, 168] width 44 height 19
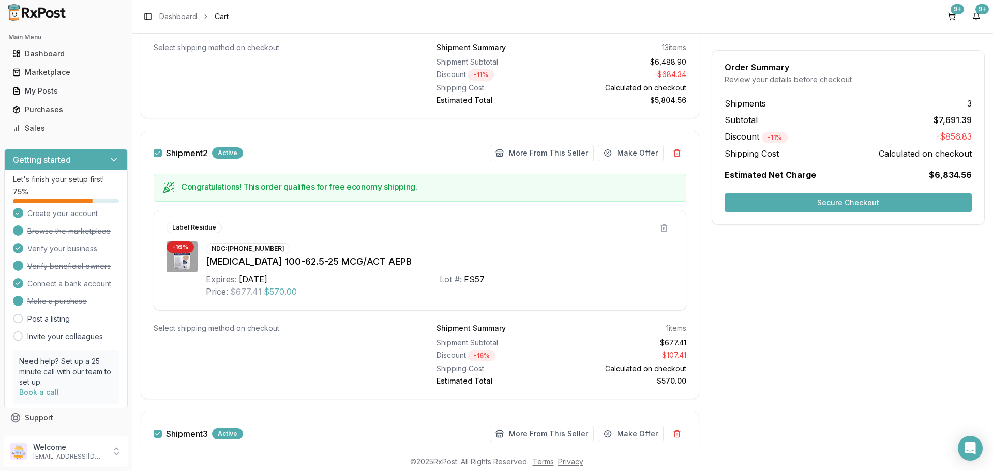
scroll to position [653, 0]
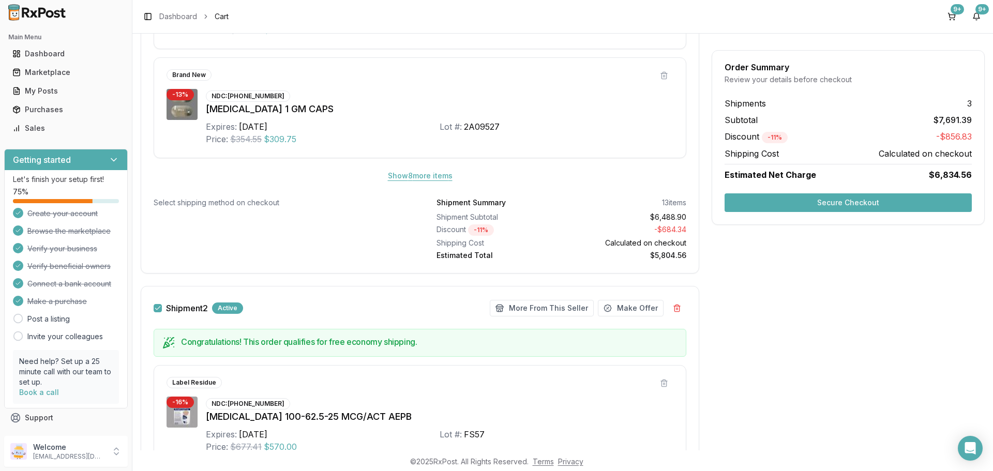
click at [398, 178] on button "Show 8 more item s" at bounding box center [419, 175] width 81 height 19
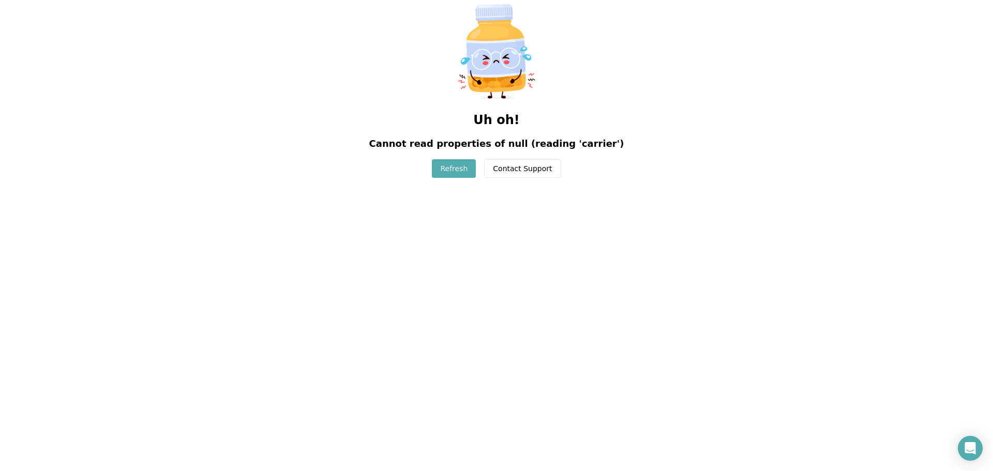
click at [464, 175] on button "Refresh" at bounding box center [454, 168] width 44 height 19
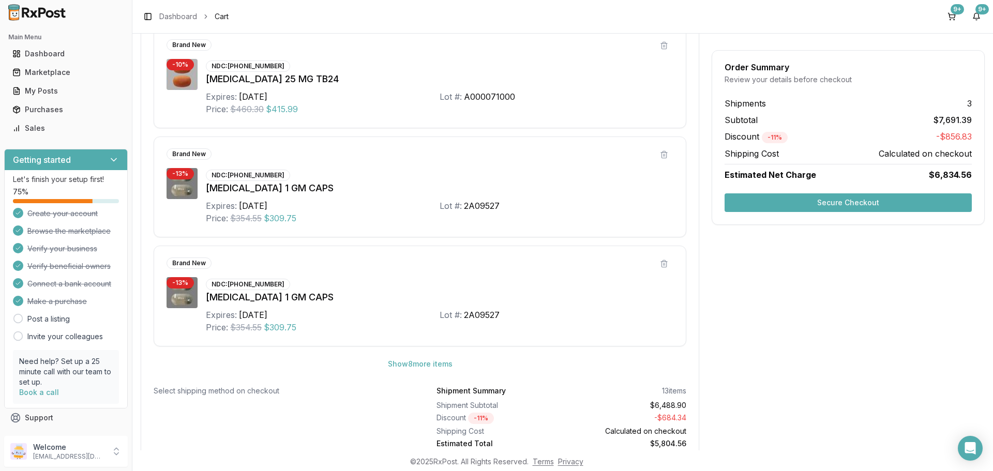
scroll to position [465, 0]
click at [41, 73] on div "Marketplace" at bounding box center [65, 72] width 107 height 10
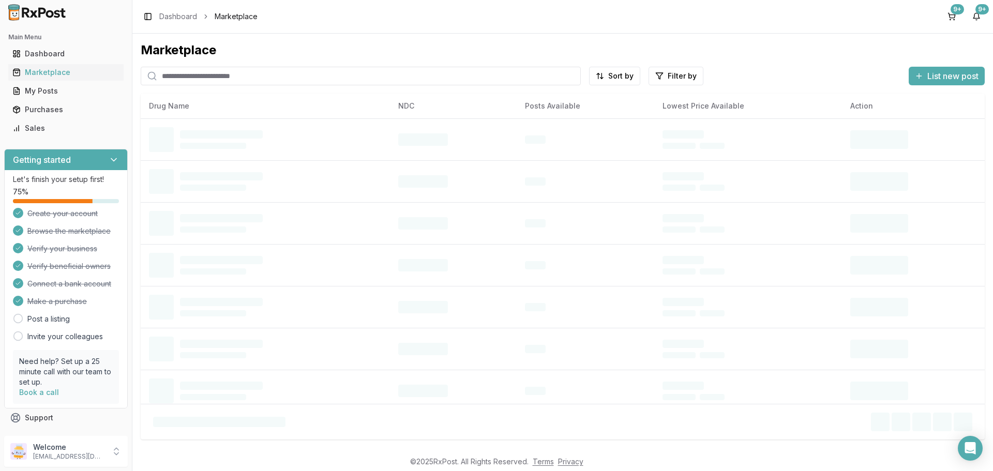
click at [235, 79] on input "search" at bounding box center [361, 76] width 440 height 19
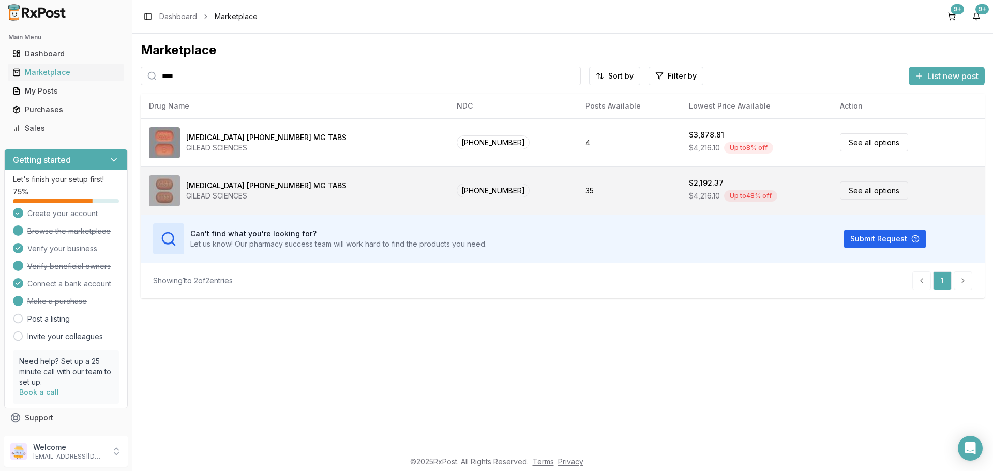
type input "****"
click at [840, 190] on link "See all options" at bounding box center [874, 190] width 68 height 18
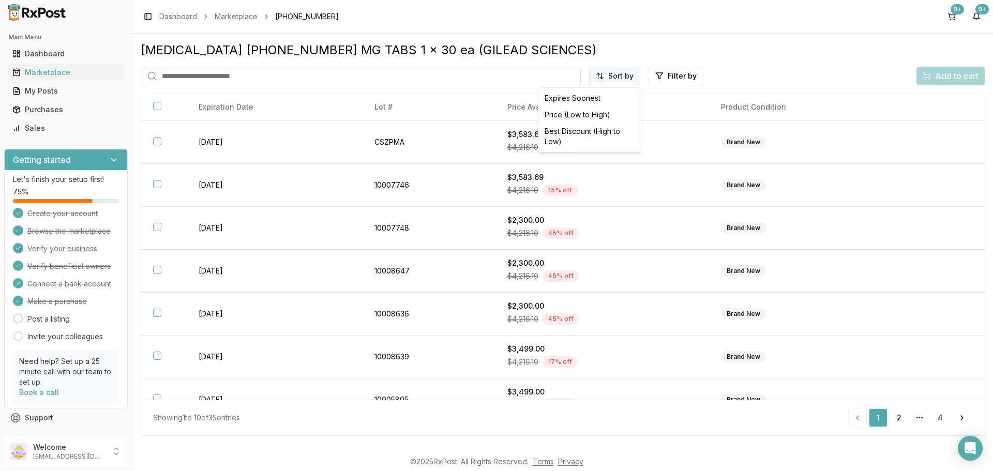
click at [620, 80] on html "Main Menu Dashboard Marketplace My Posts Purchases Sales Getting started Let's …" at bounding box center [496, 235] width 993 height 471
click at [572, 113] on div "Price (Low to High)" at bounding box center [589, 114] width 98 height 17
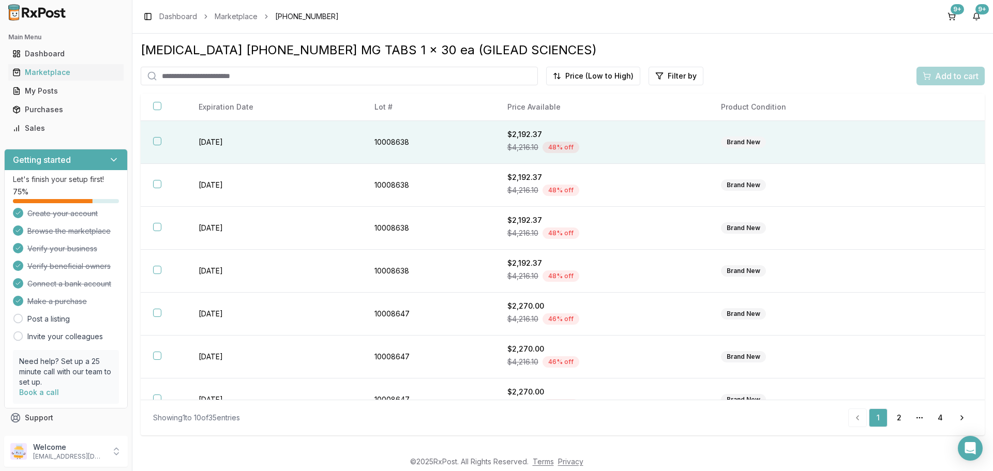
click at [159, 141] on button "button" at bounding box center [157, 141] width 8 height 8
click at [948, 83] on button "Add to cart" at bounding box center [950, 76] width 68 height 19
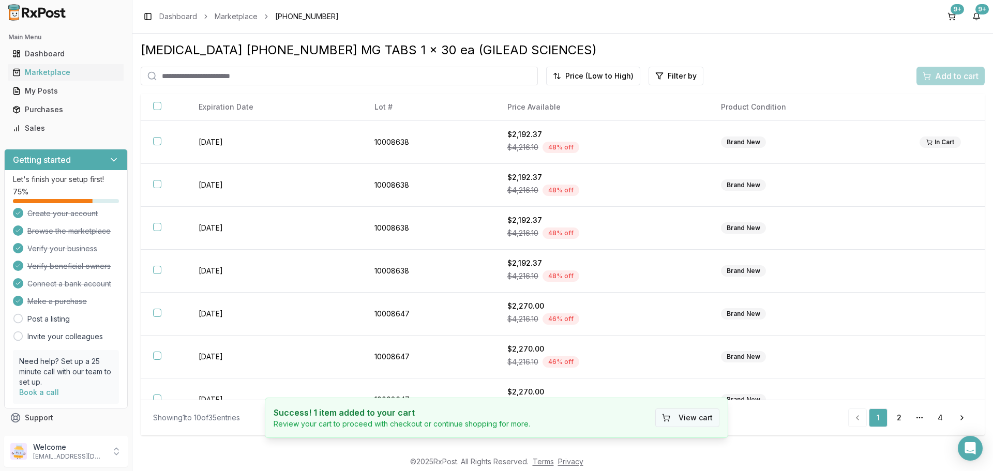
click at [696, 420] on button "View cart" at bounding box center [687, 417] width 64 height 19
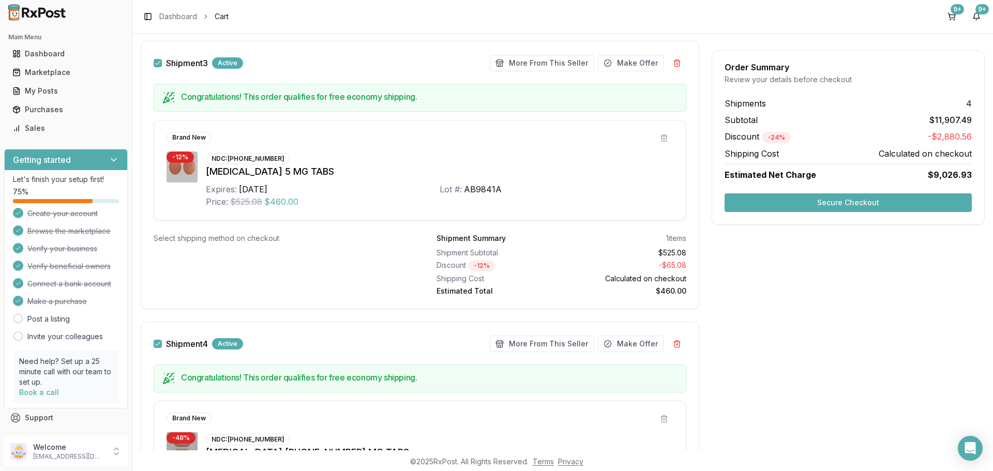
scroll to position [1292, 0]
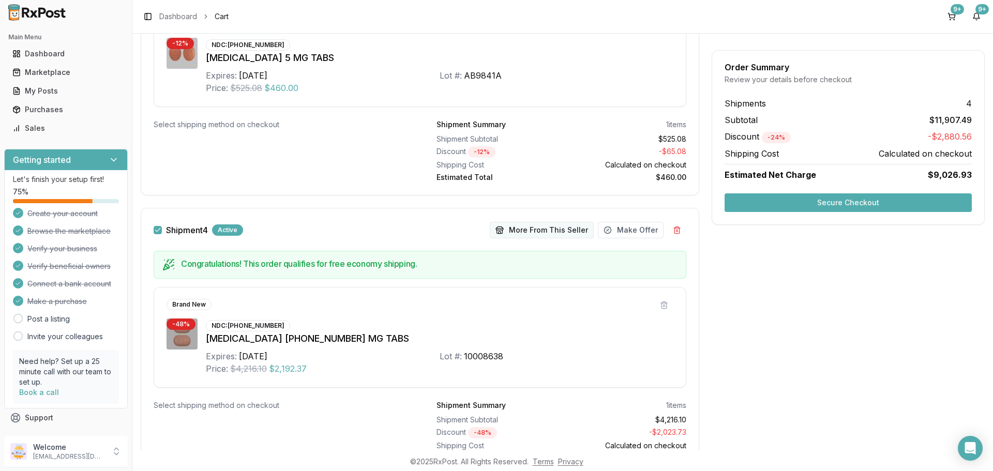
click at [522, 226] on button "More From This Seller" at bounding box center [542, 230] width 104 height 17
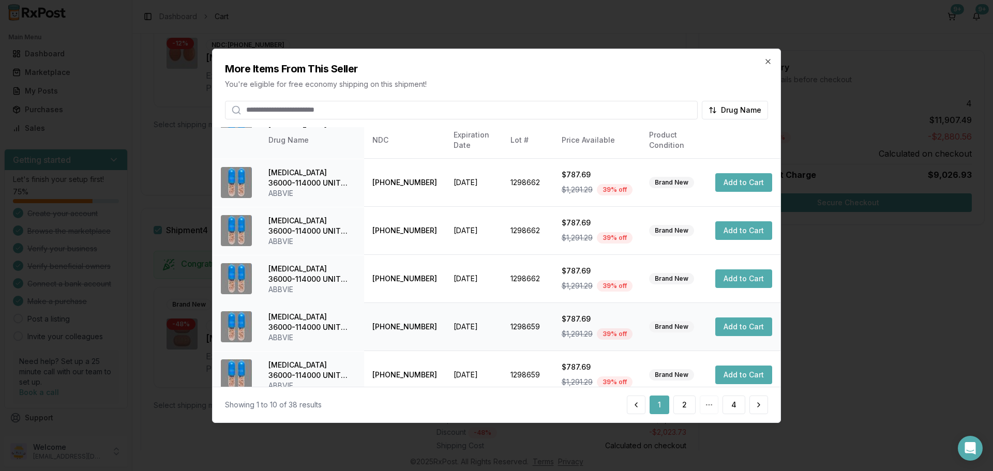
scroll to position [246, 0]
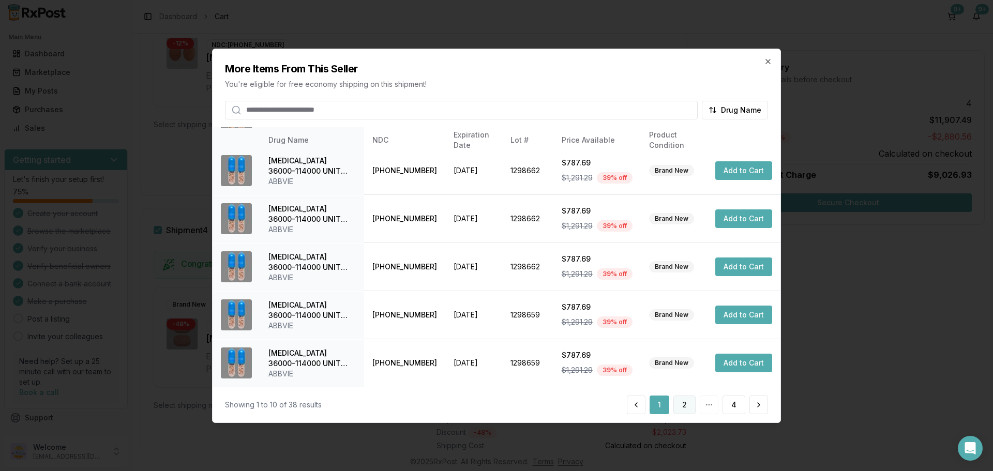
click at [689, 409] on button "2" at bounding box center [684, 404] width 22 height 19
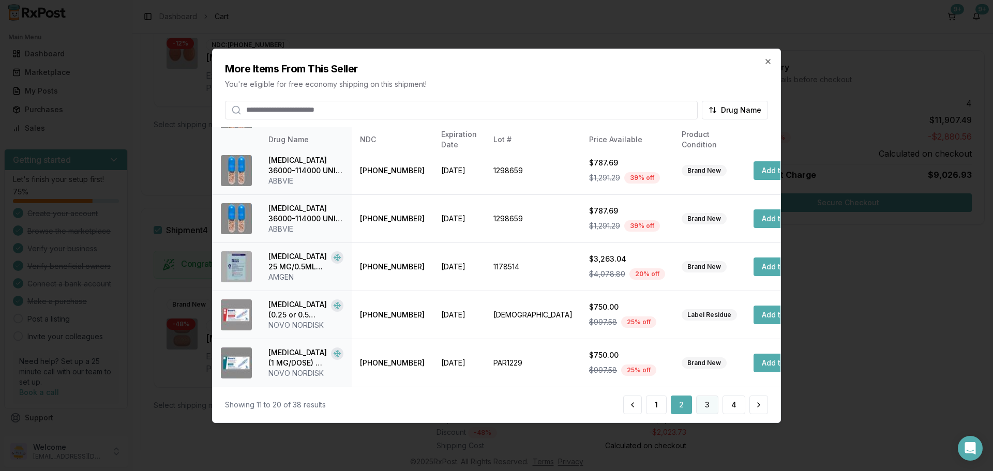
click at [708, 408] on button "3" at bounding box center [707, 404] width 22 height 19
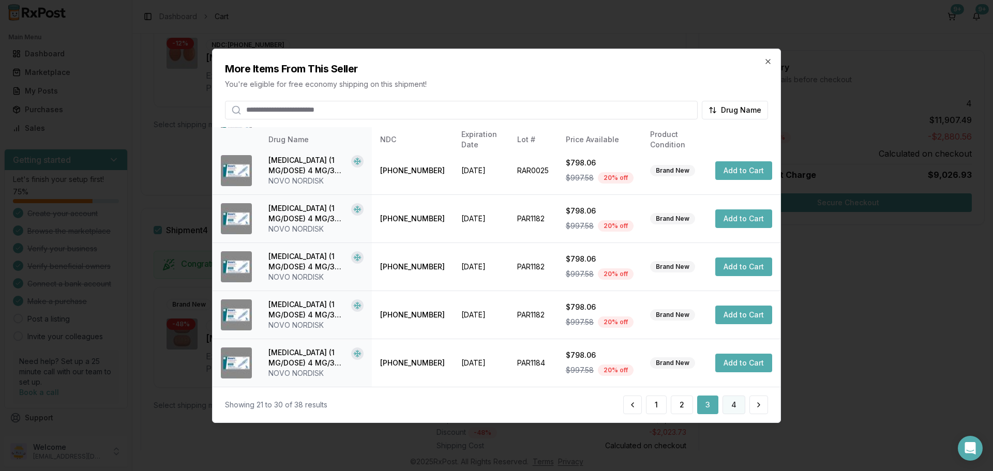
click at [737, 408] on button "4" at bounding box center [733, 404] width 23 height 19
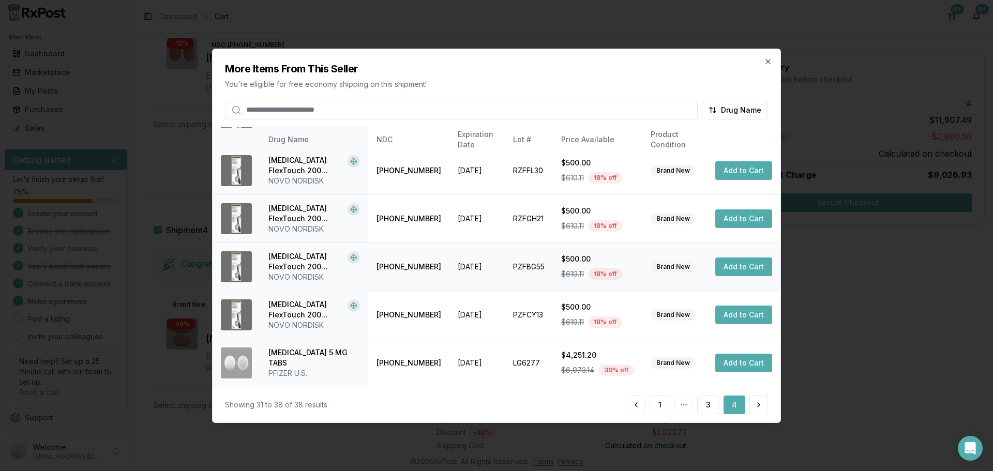
scroll to position [0, 0]
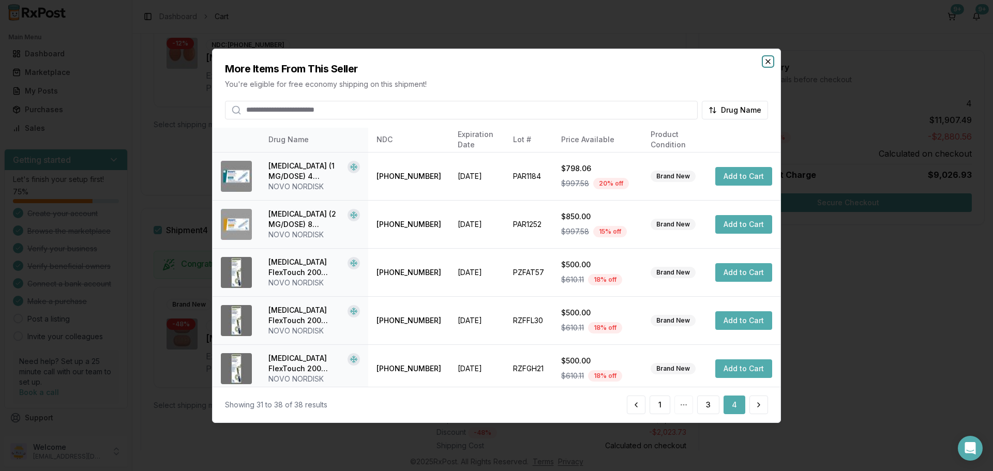
click at [770, 59] on icon "button" at bounding box center [768, 61] width 4 height 4
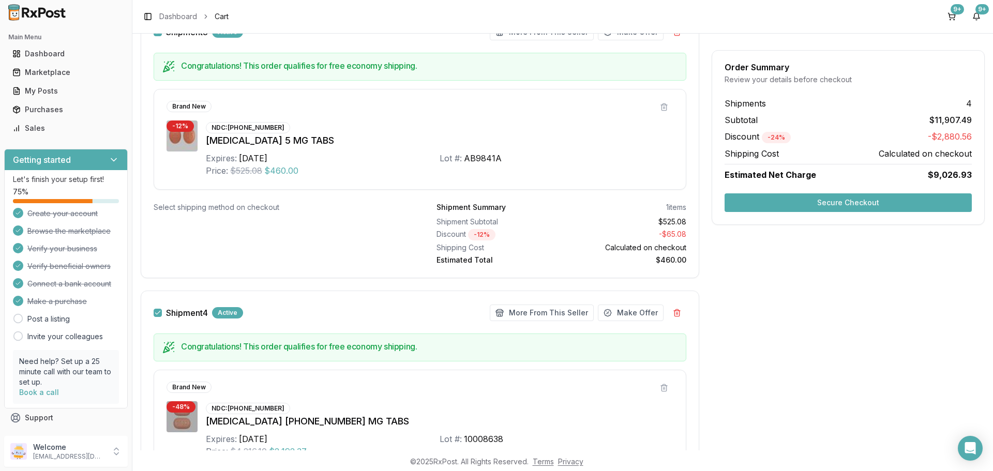
scroll to position [1137, 0]
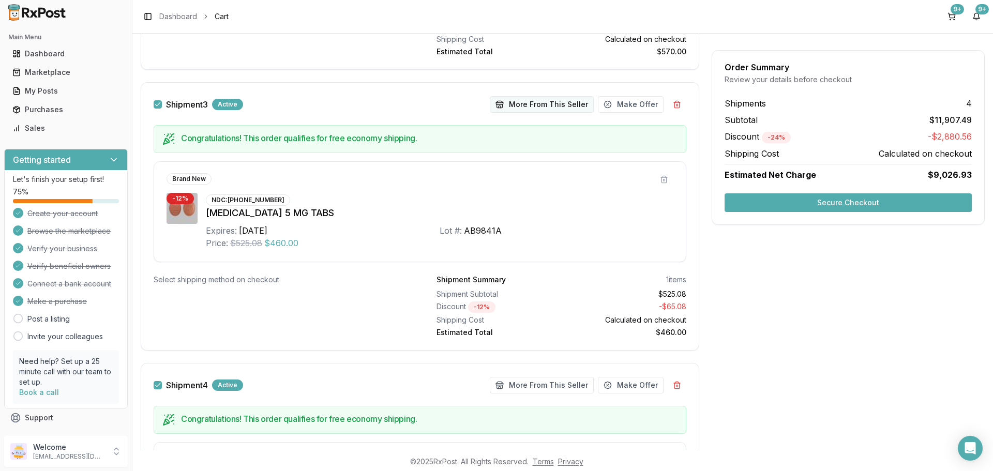
click at [521, 107] on button "More From This Seller" at bounding box center [542, 104] width 104 height 17
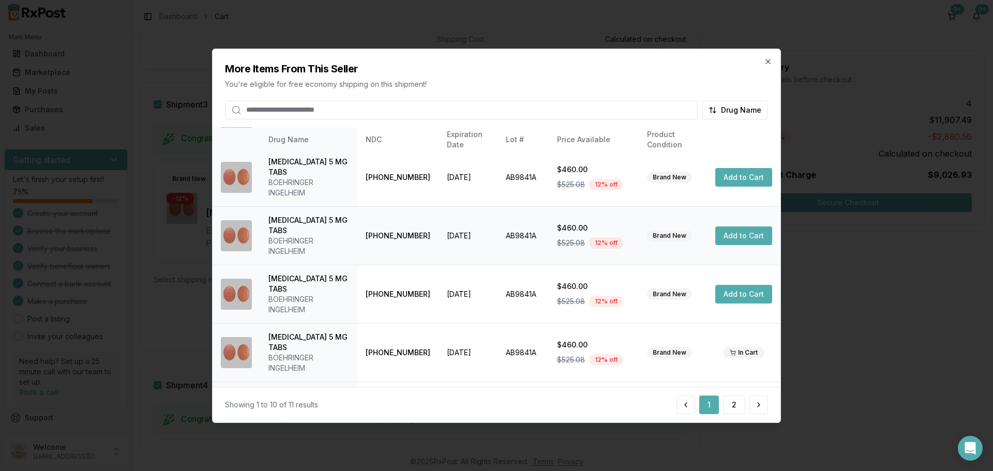
scroll to position [246, 0]
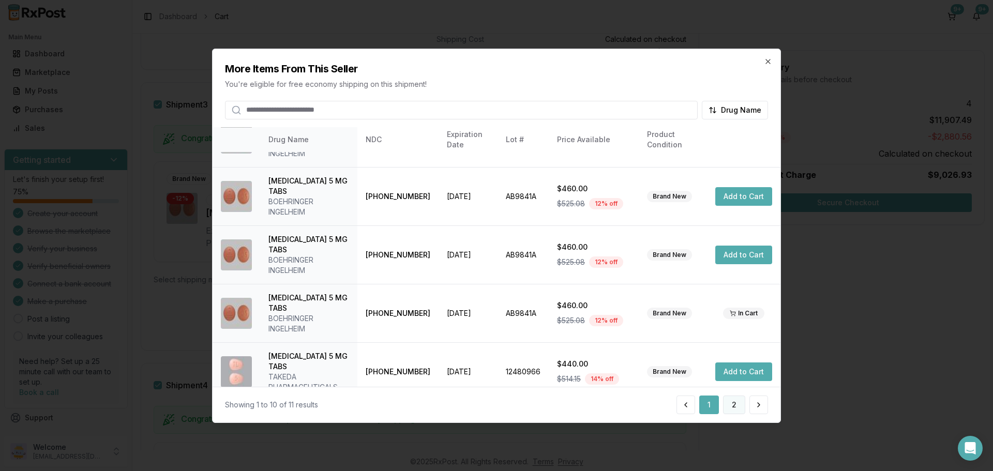
click at [734, 403] on button "2" at bounding box center [734, 404] width 22 height 19
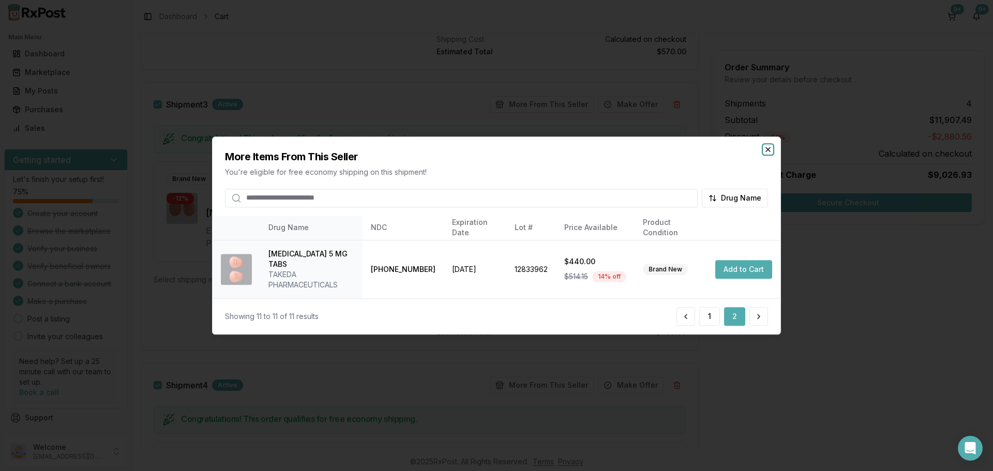
click at [770, 151] on icon "button" at bounding box center [768, 149] width 4 height 4
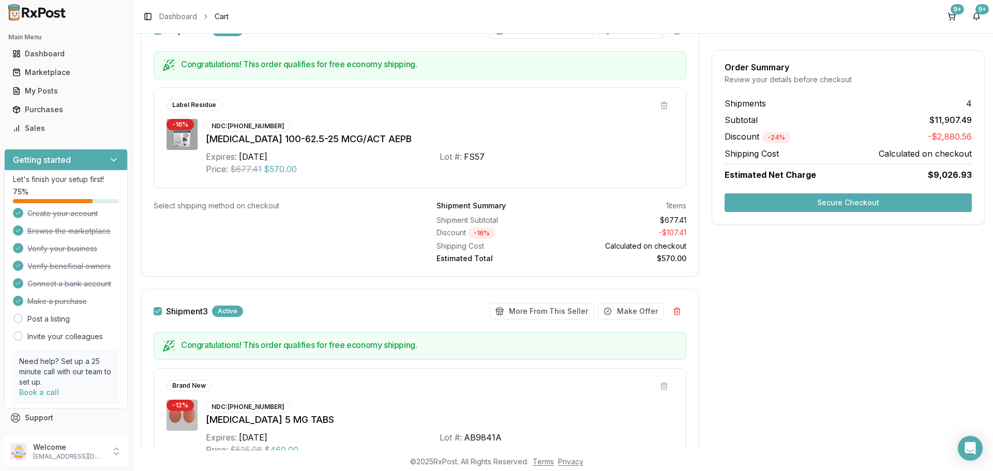
scroll to position [827, 0]
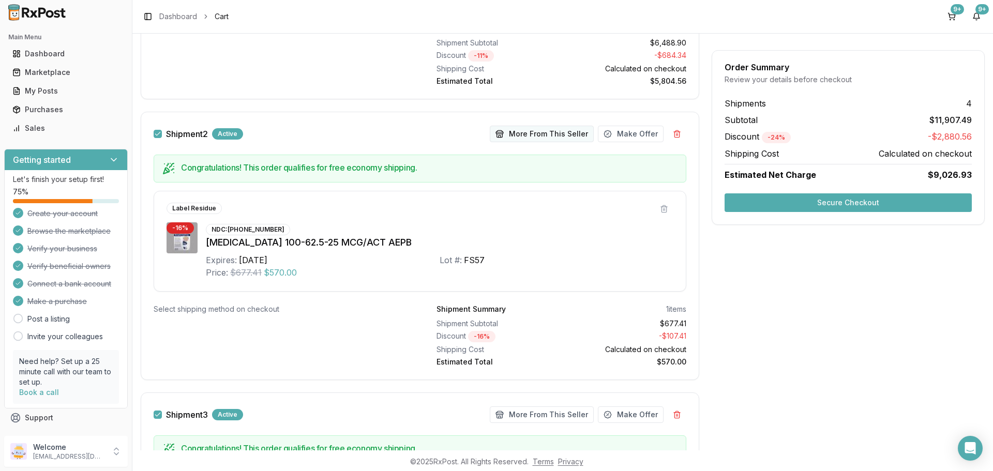
click at [520, 128] on button "More From This Seller" at bounding box center [542, 134] width 104 height 17
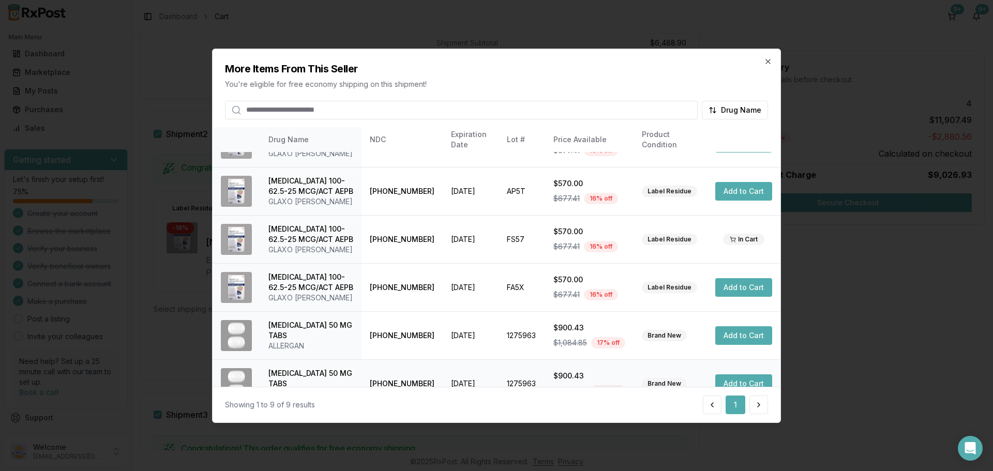
scroll to position [0, 0]
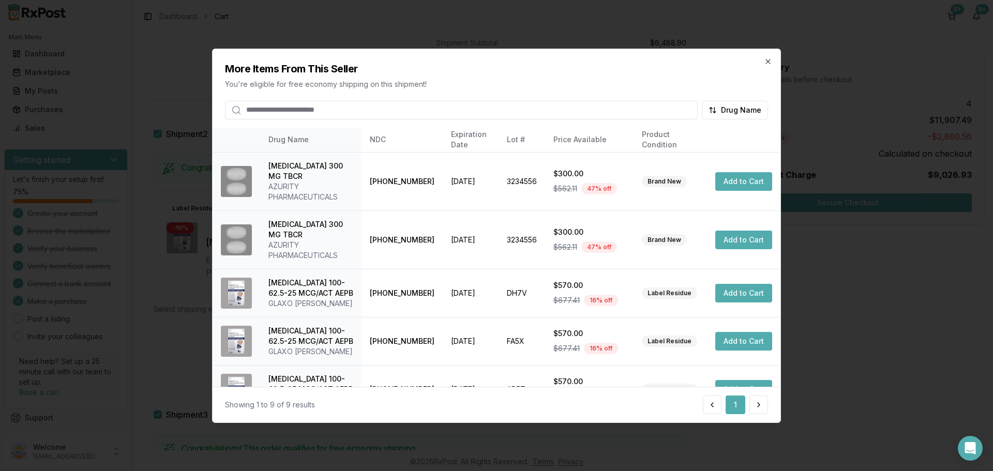
click at [763, 66] on h2 "More Items From This Seller" at bounding box center [496, 68] width 543 height 14
click at [766, 63] on icon "button" at bounding box center [768, 61] width 4 height 4
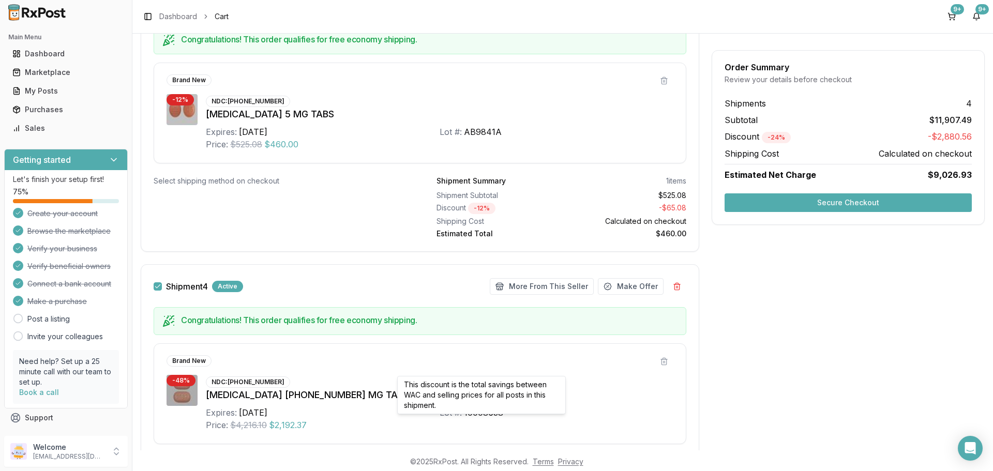
scroll to position [1140, 0]
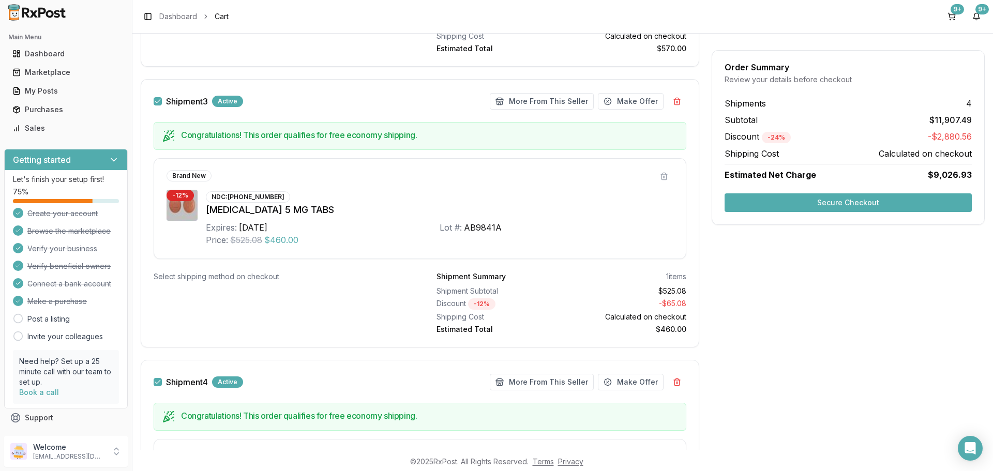
click at [162, 101] on div "Shipment 3" at bounding box center [181, 101] width 54 height 8
click at [157, 105] on div "Shipment 3 Active" at bounding box center [322, 101] width 336 height 11
click at [158, 100] on button "Shipment 3" at bounding box center [158, 101] width 8 height 8
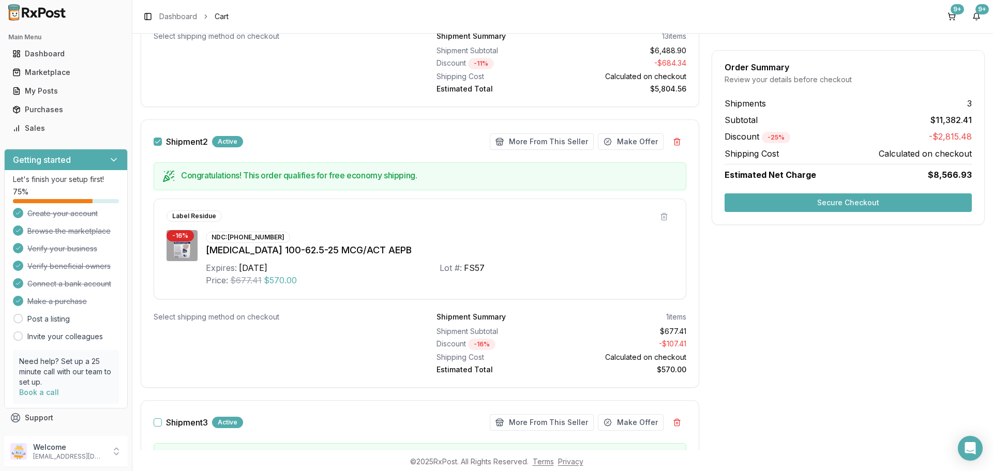
scroll to position [727, 0]
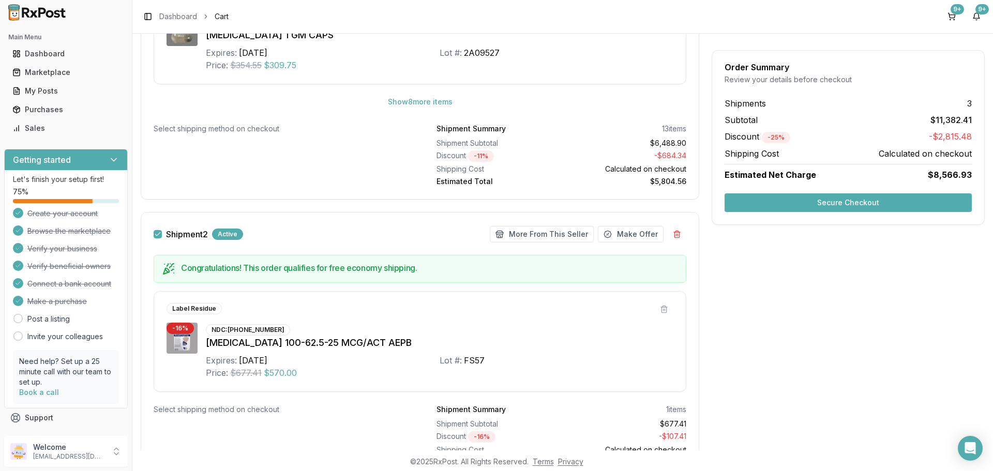
click at [155, 235] on button "Shipment 2" at bounding box center [158, 234] width 8 height 8
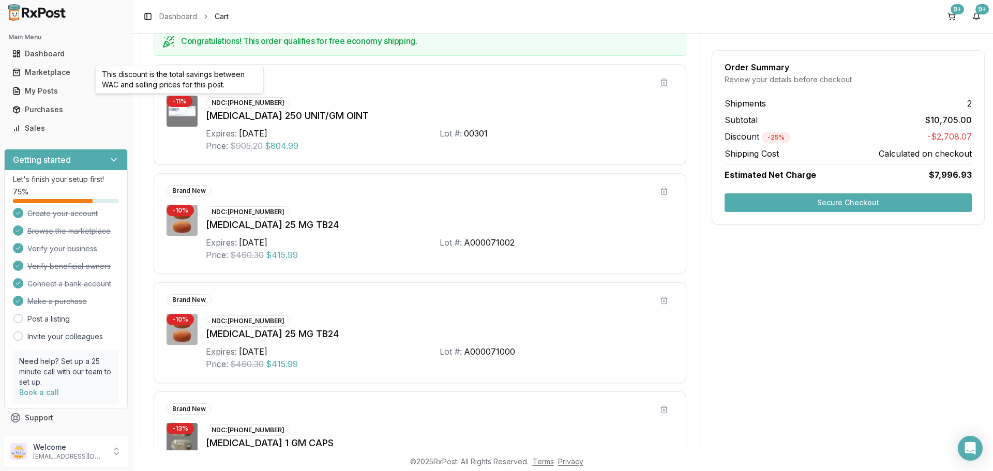
scroll to position [3, 0]
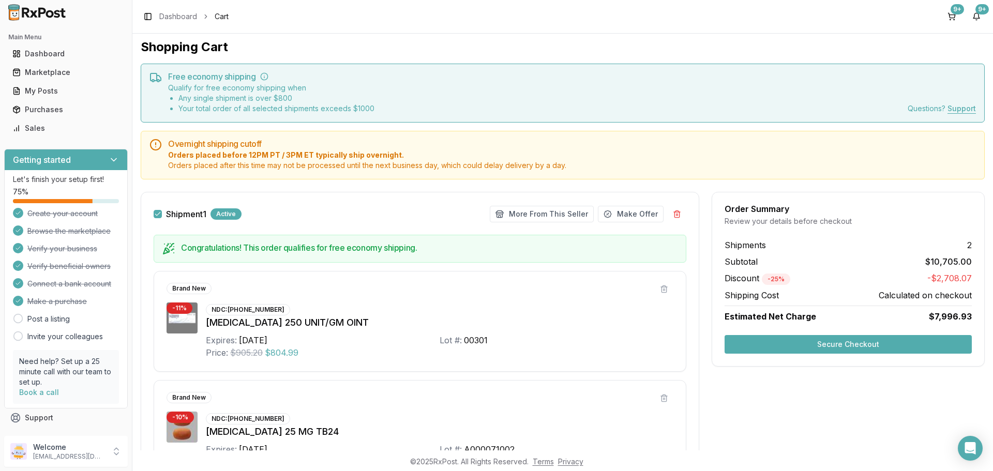
click at [158, 215] on button "Shipment 1" at bounding box center [158, 214] width 8 height 8
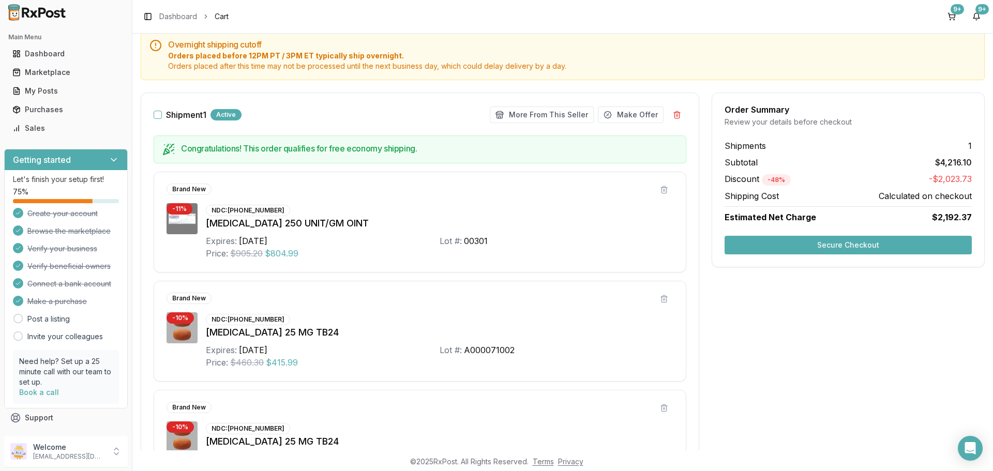
scroll to position [158, 0]
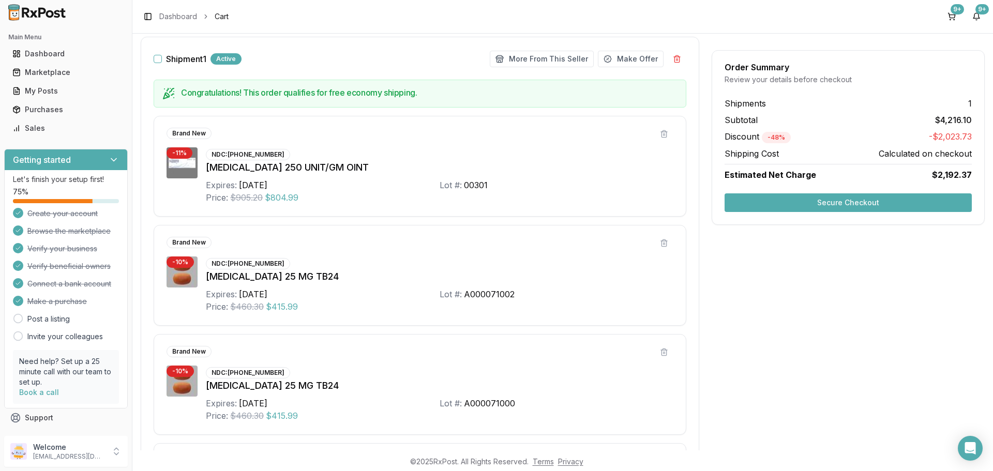
click at [828, 203] on button "Secure Checkout" at bounding box center [847, 202] width 247 height 19
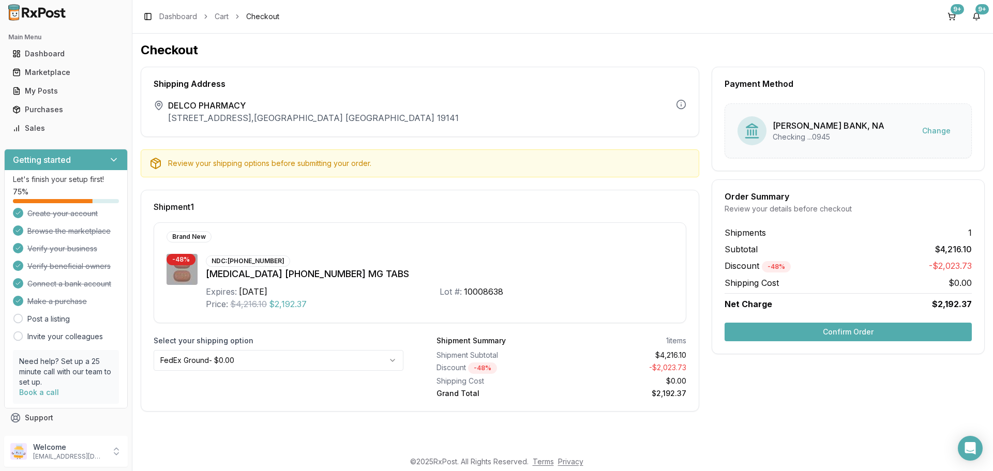
click at [854, 334] on button "Confirm Order" at bounding box center [847, 332] width 247 height 19
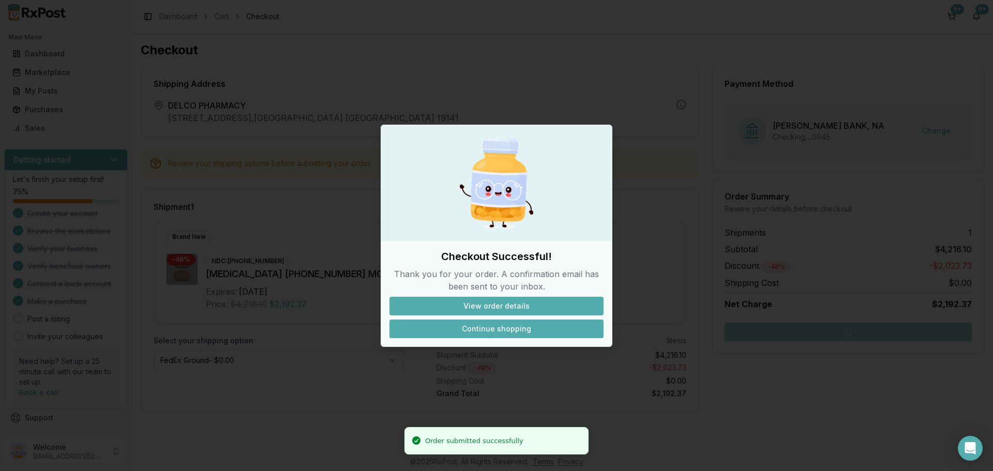
click at [490, 329] on button "Continue shopping" at bounding box center [496, 328] width 214 height 19
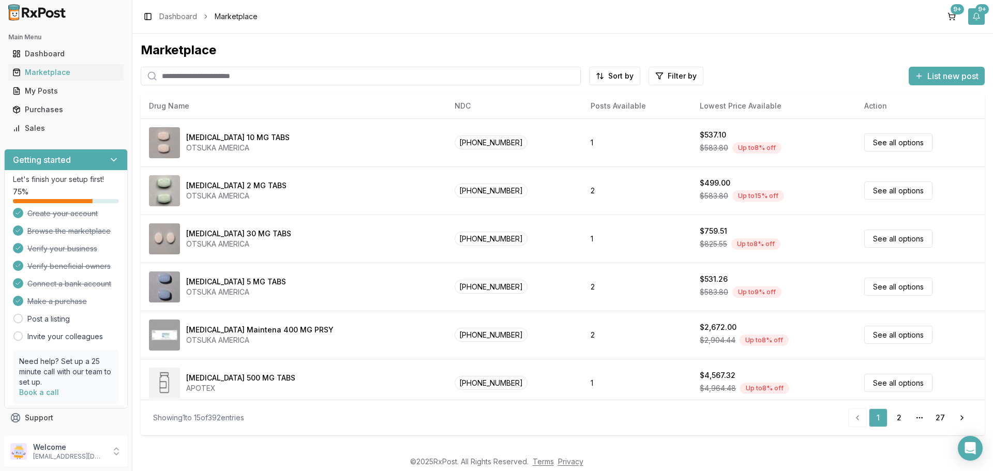
click at [980, 18] on button "9+" at bounding box center [976, 16] width 17 height 17
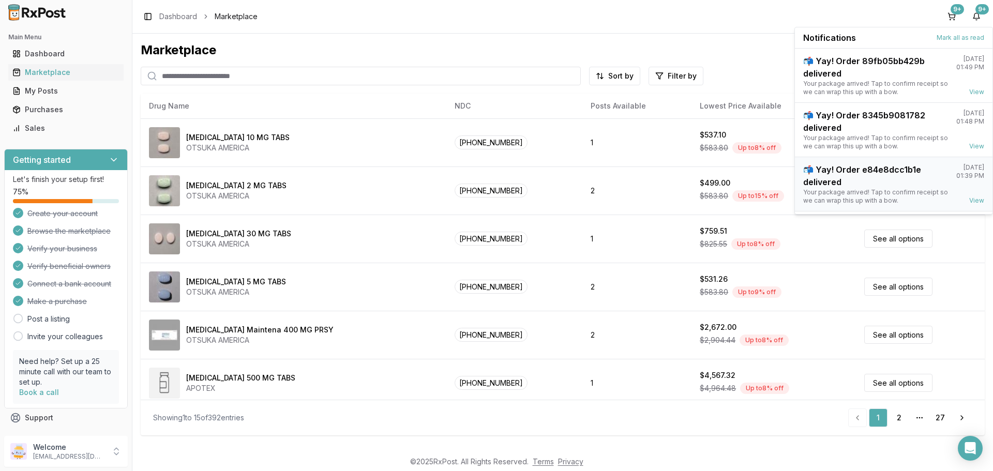
scroll to position [135, 0]
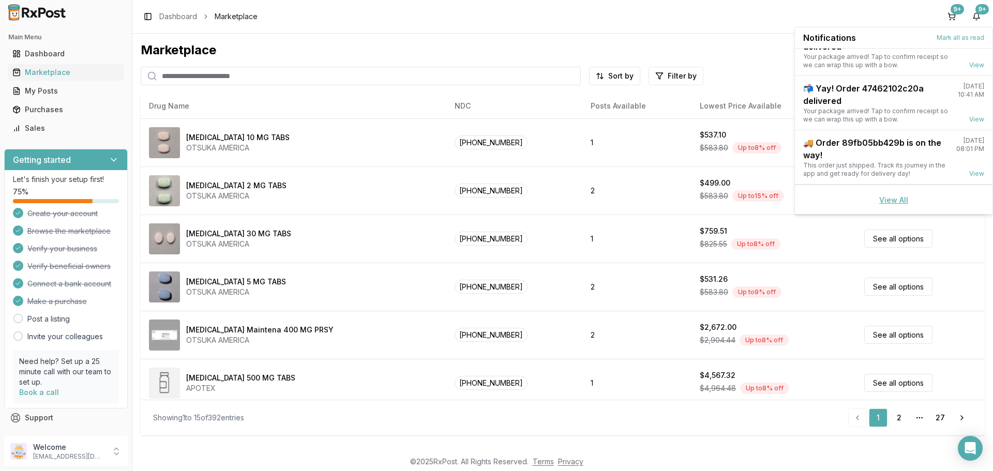
click at [889, 202] on link "View All" at bounding box center [893, 199] width 29 height 9
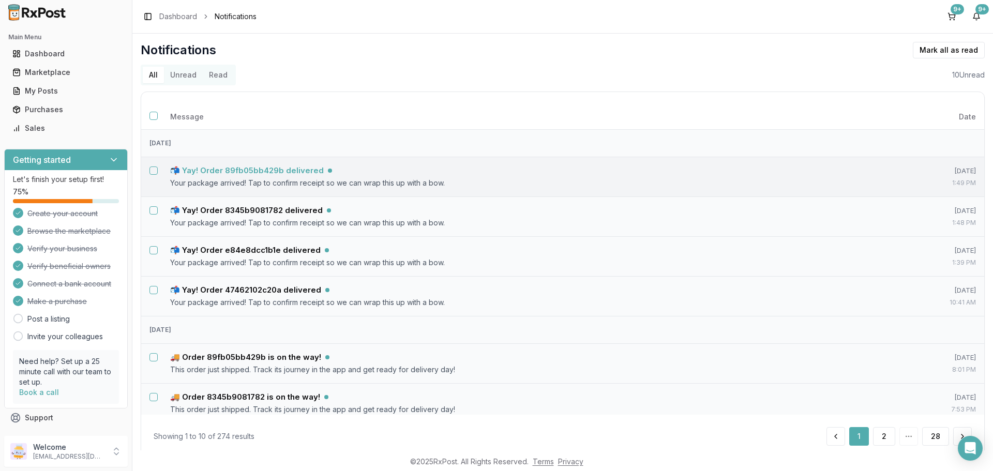
click at [251, 170] on h5 "📬 Yay! Order 89fb05bb429b delivered" at bounding box center [247, 170] width 154 height 10
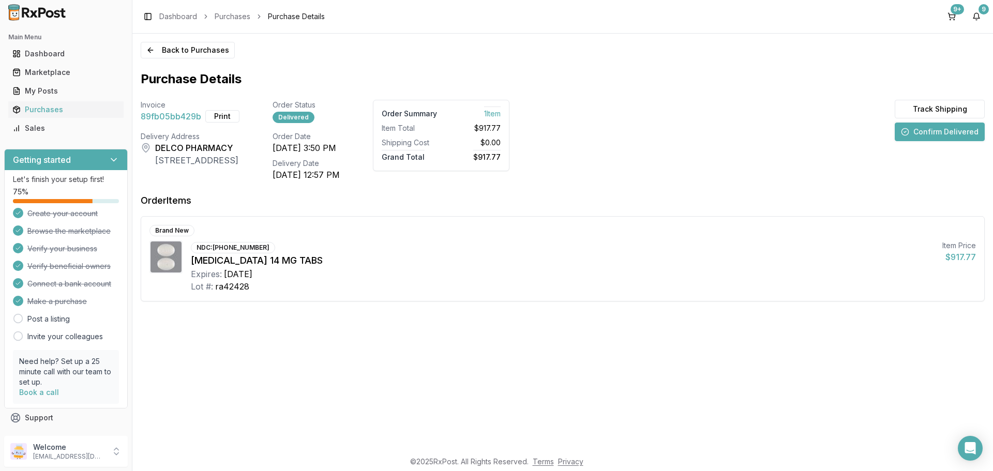
click at [930, 131] on button "Confirm Delivered" at bounding box center [939, 132] width 90 height 19
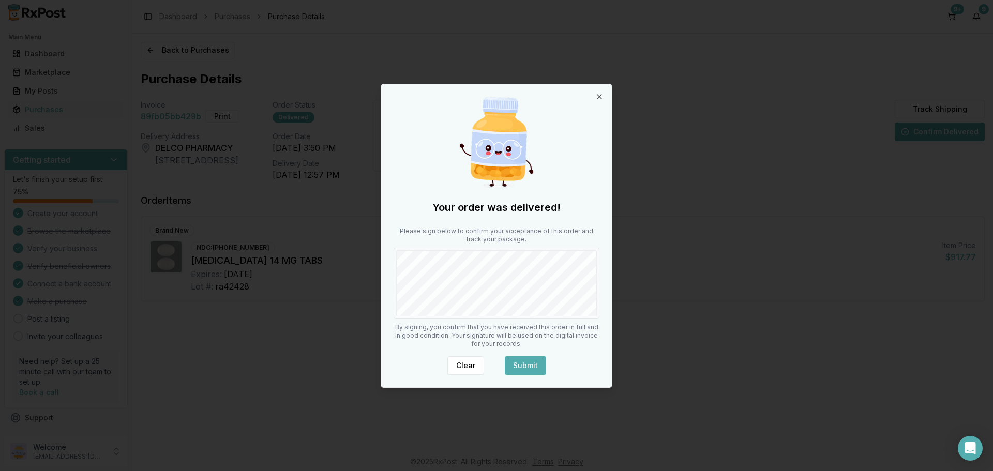
click at [526, 368] on button "Submit" at bounding box center [525, 365] width 41 height 19
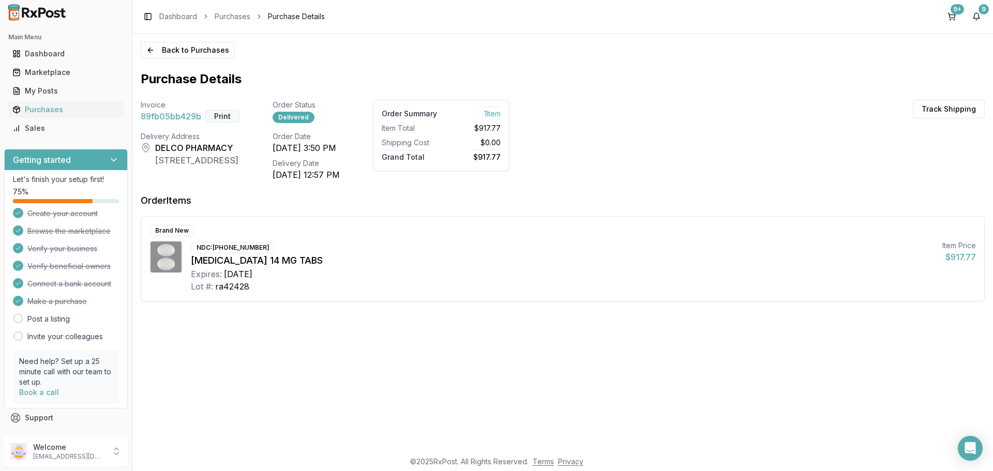
click at [227, 115] on button "Print" at bounding box center [222, 116] width 34 height 12
click at [977, 18] on button "9" at bounding box center [976, 16] width 17 height 17
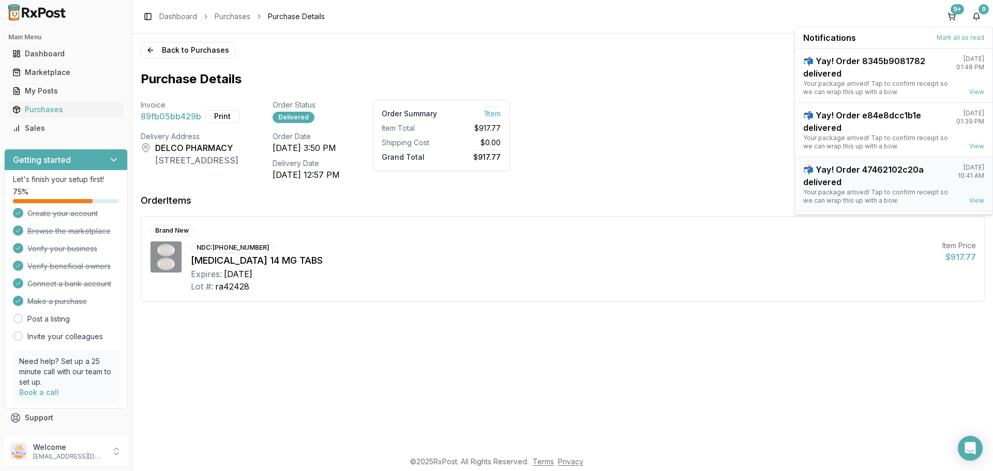
scroll to position [81, 0]
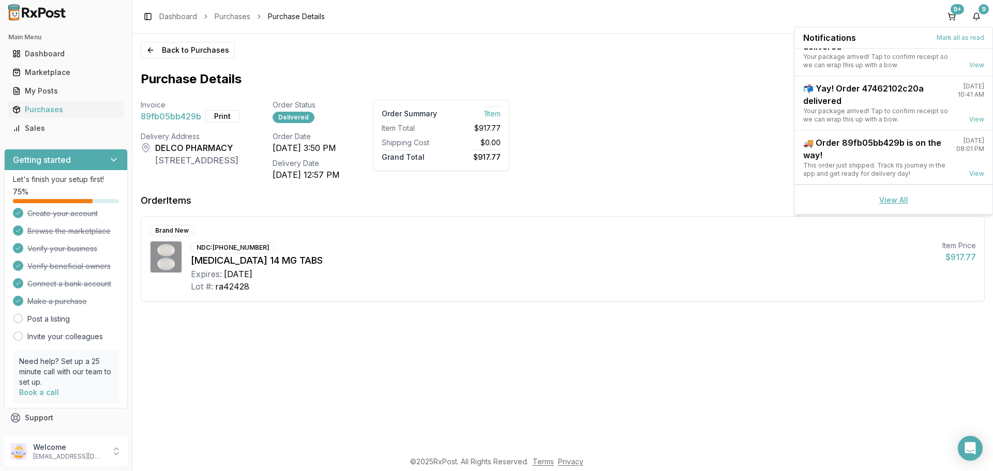
click at [898, 196] on link "View All" at bounding box center [893, 199] width 29 height 9
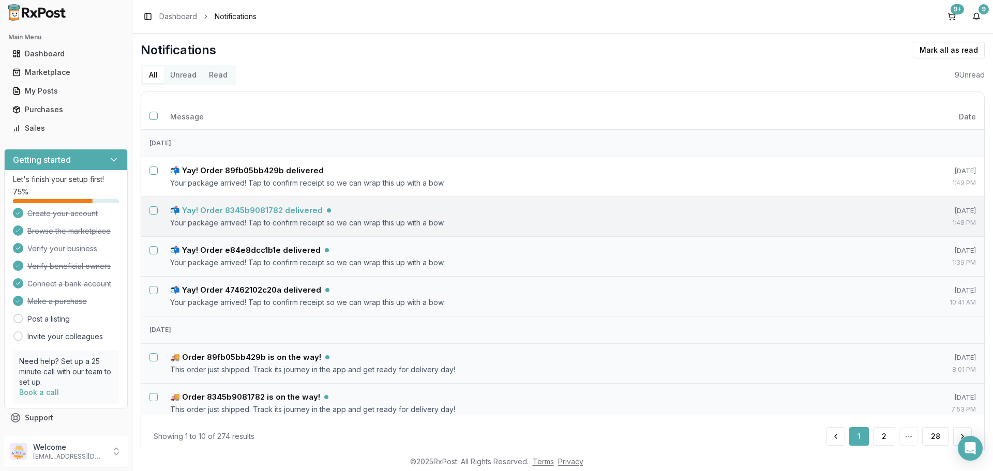
click at [229, 205] on h5 "📬 Yay! Order 8345b9081782 delivered" at bounding box center [246, 210] width 153 height 10
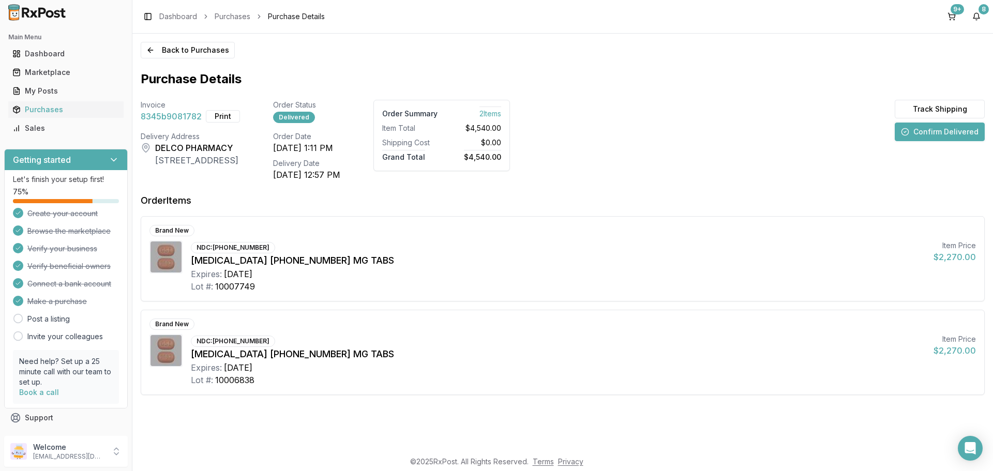
click at [941, 134] on button "Confirm Delivered" at bounding box center [939, 132] width 90 height 19
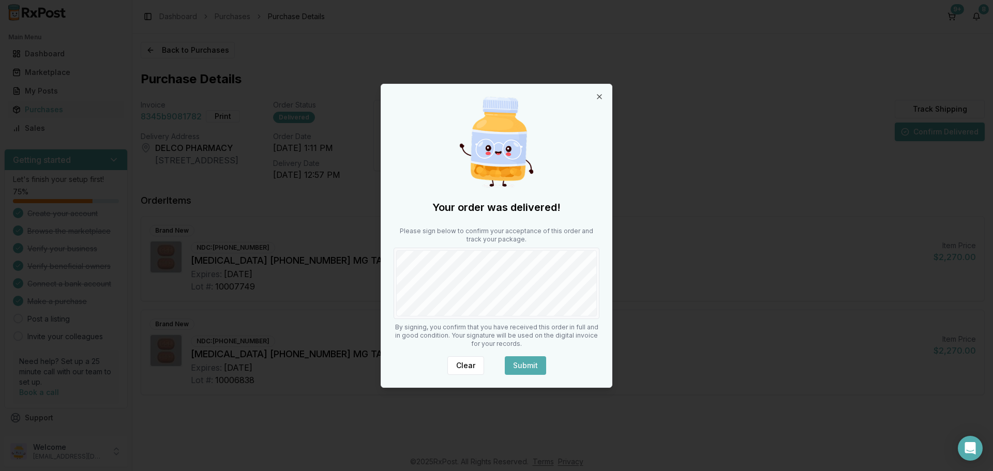
click at [515, 366] on button "Submit" at bounding box center [525, 365] width 41 height 19
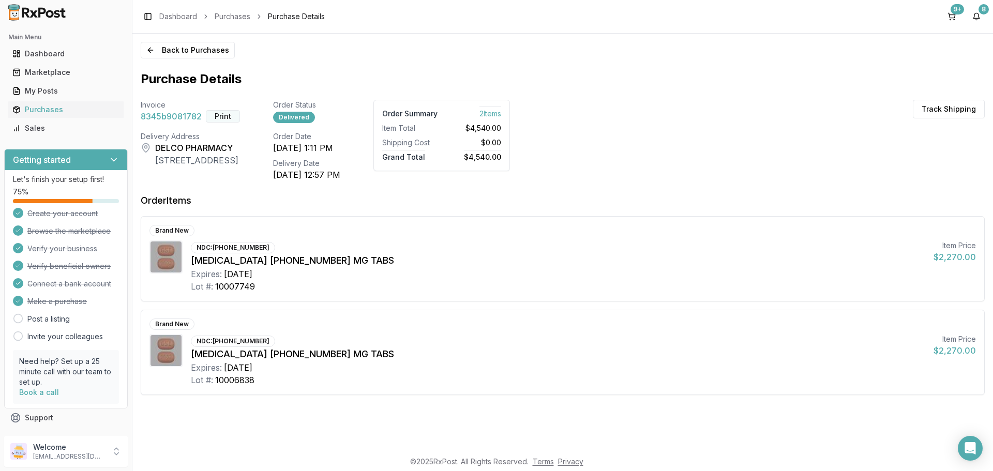
click at [221, 117] on button "Print" at bounding box center [223, 116] width 34 height 12
click at [977, 17] on button "8" at bounding box center [976, 16] width 17 height 17
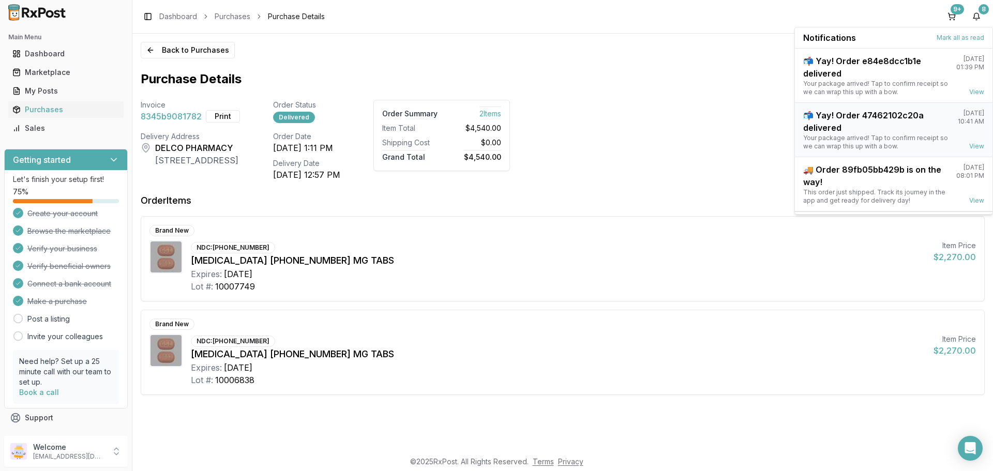
scroll to position [27, 0]
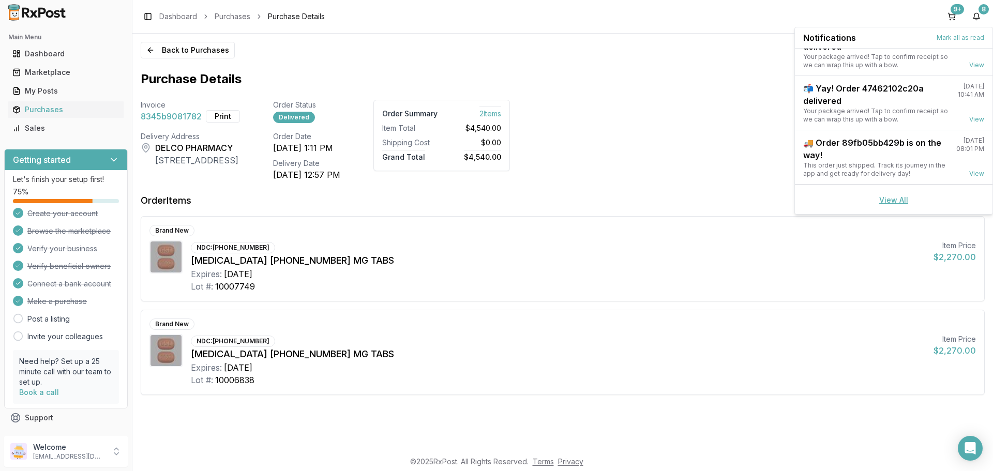
click at [889, 200] on link "View All" at bounding box center [893, 199] width 29 height 9
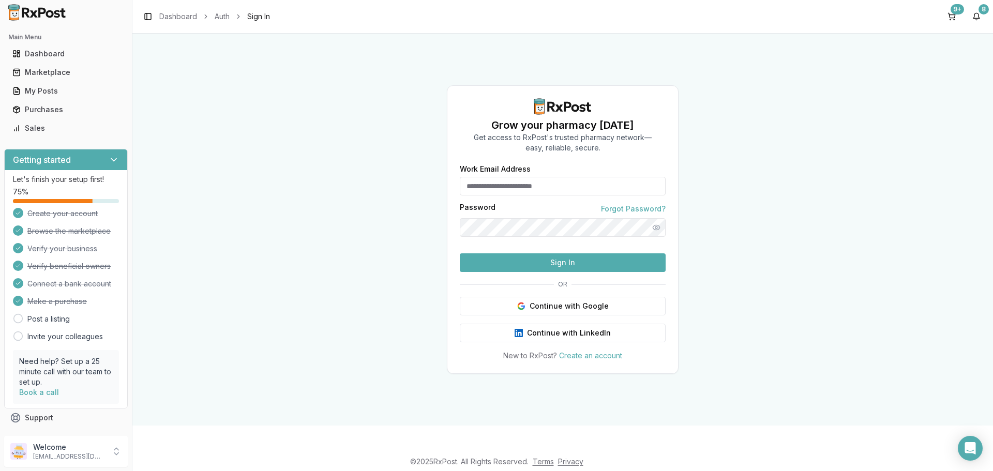
type input "**********"
click at [498, 272] on button "Sign In" at bounding box center [563, 262] width 206 height 19
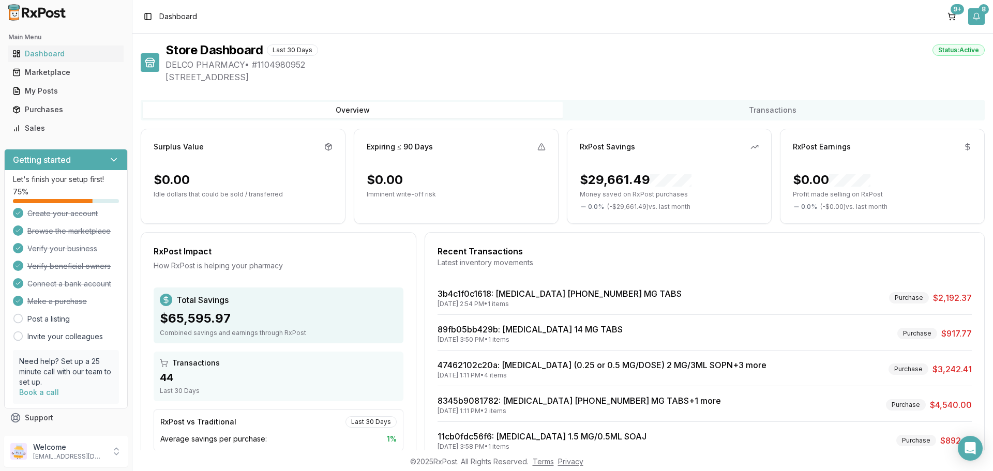
click at [979, 13] on div "8" at bounding box center [983, 9] width 10 height 10
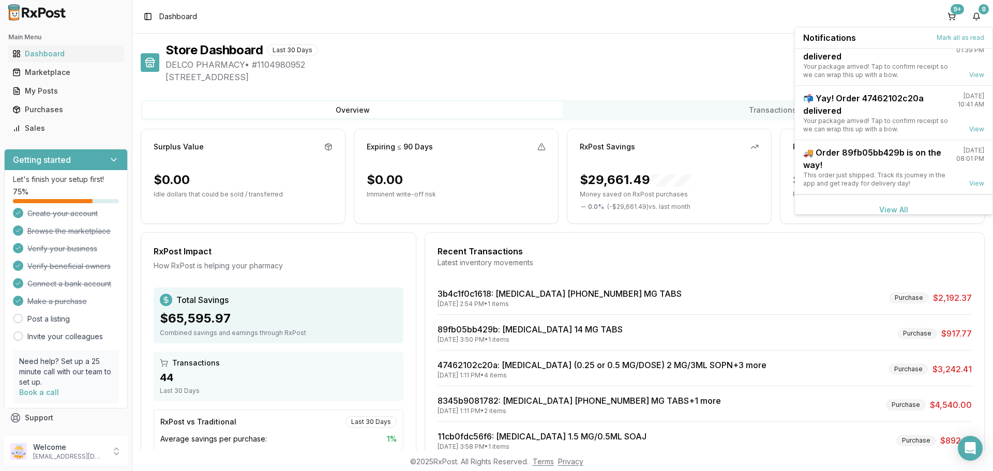
scroll to position [27, 0]
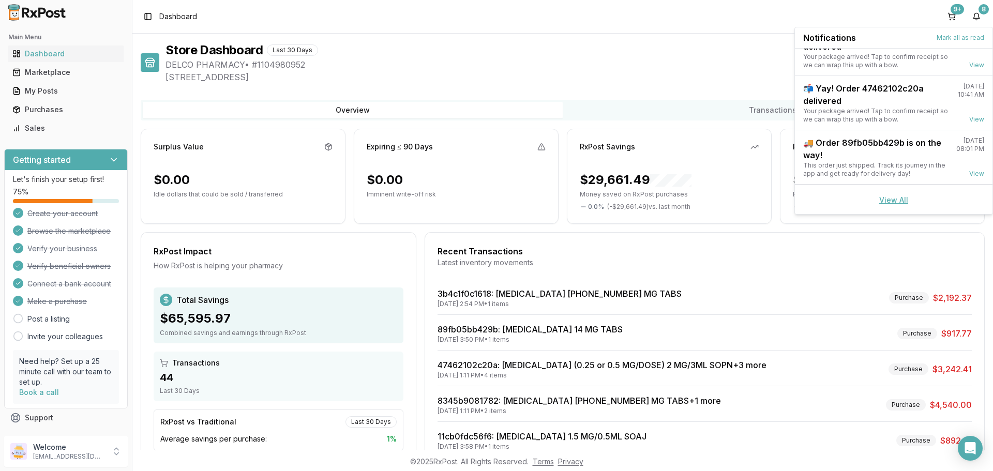
click at [888, 200] on link "View All" at bounding box center [893, 199] width 29 height 9
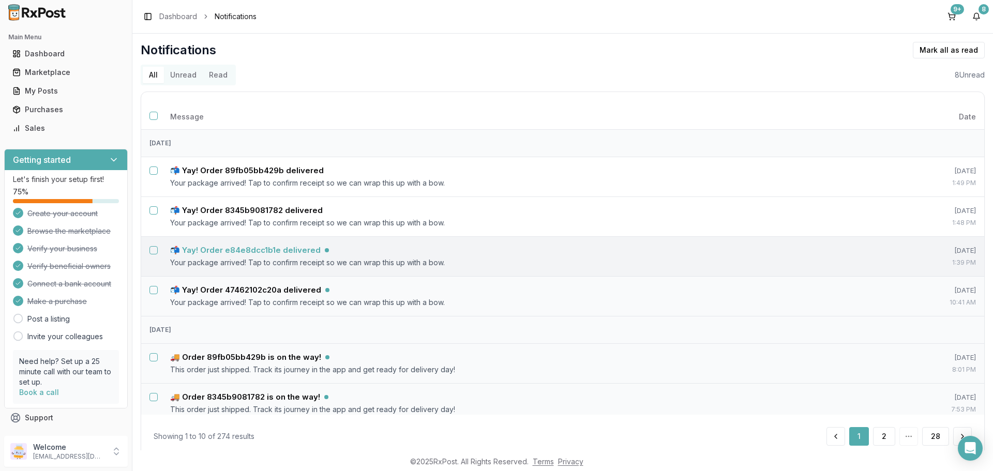
click at [232, 249] on h5 "📬 Yay! Order e84e8dcc1b1e delivered" at bounding box center [245, 250] width 150 height 10
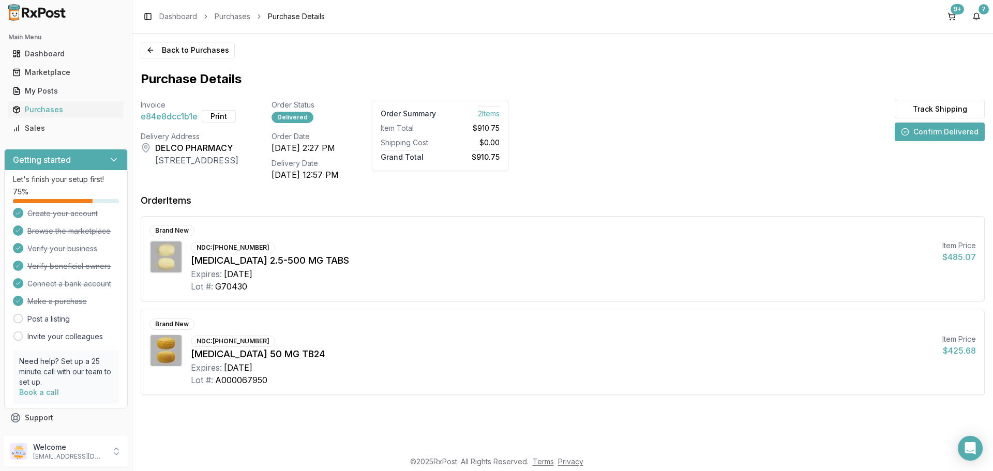
click at [925, 135] on button "Confirm Delivered" at bounding box center [939, 132] width 90 height 19
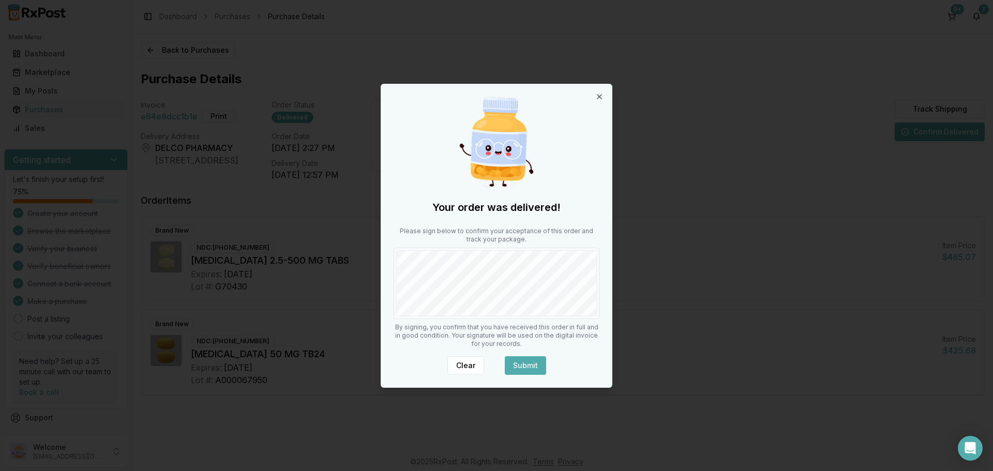
click at [533, 363] on button "Submit" at bounding box center [525, 365] width 41 height 19
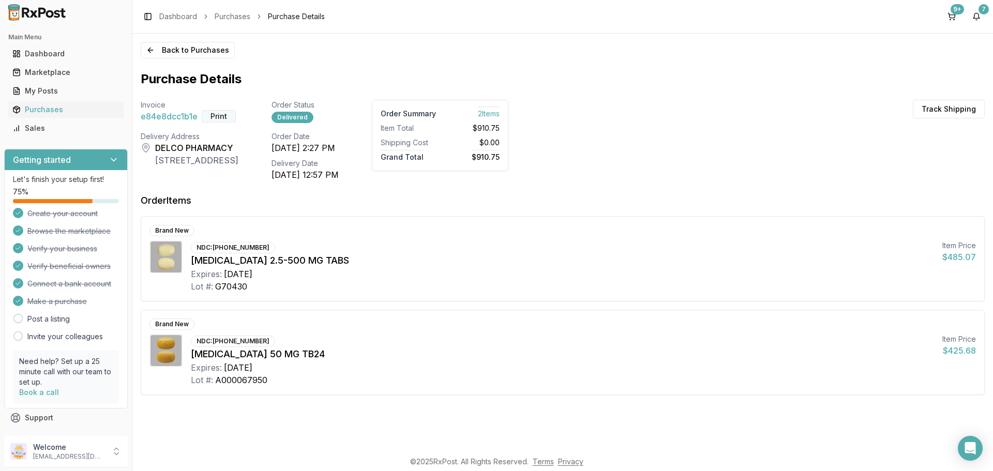
click at [222, 116] on button "Print" at bounding box center [219, 116] width 34 height 12
click at [975, 19] on button "7" at bounding box center [976, 16] width 17 height 17
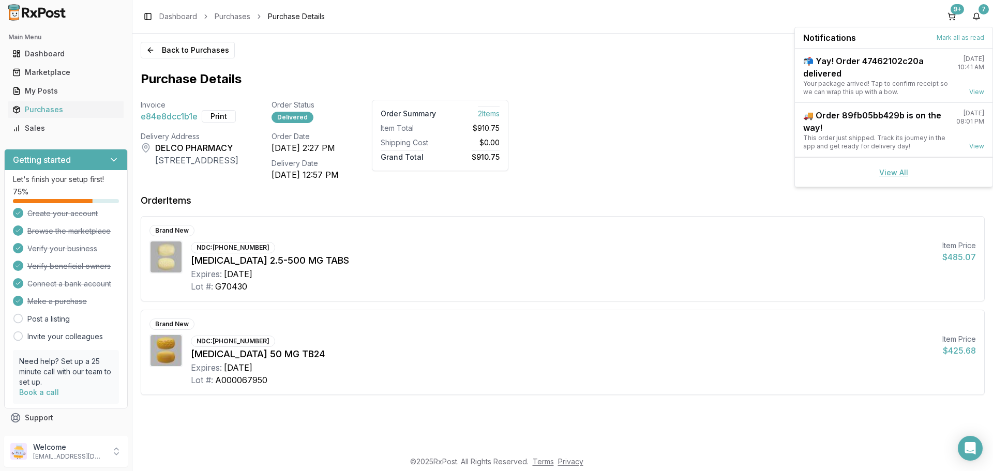
click at [892, 172] on link "View All" at bounding box center [893, 172] width 29 height 9
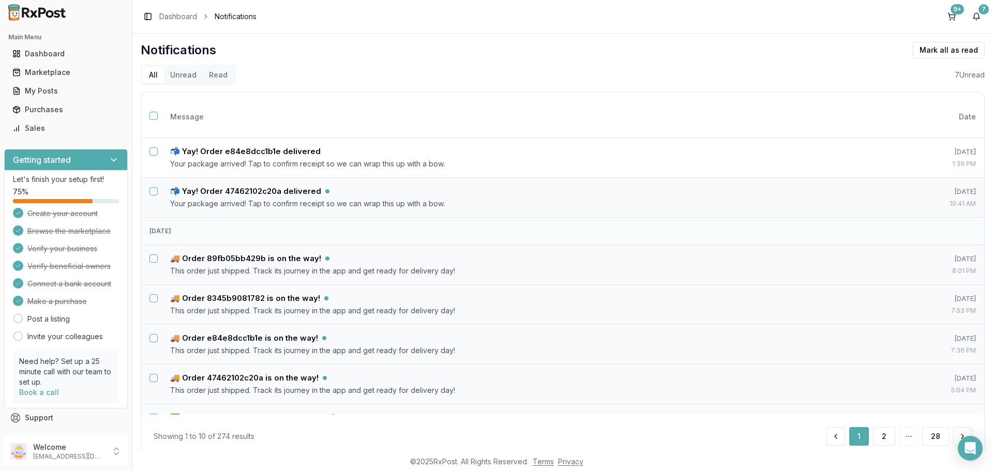
scroll to position [103, 0]
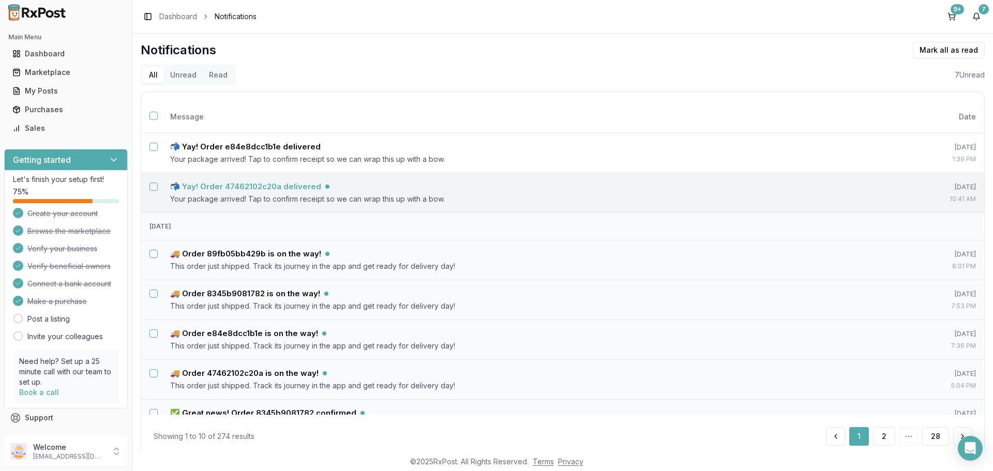
click at [273, 186] on h5 "📬 Yay! Order 47462102c20a delivered" at bounding box center [245, 186] width 151 height 10
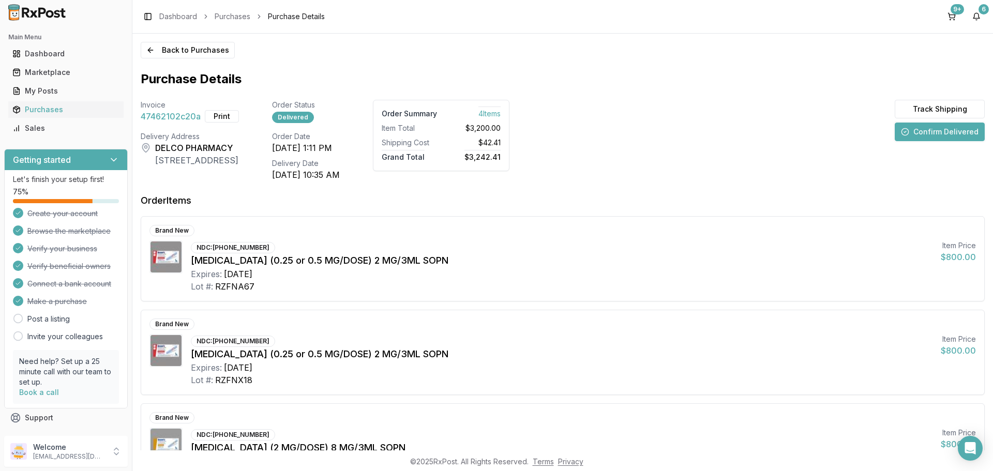
click at [939, 131] on button "Confirm Delivered" at bounding box center [939, 132] width 90 height 19
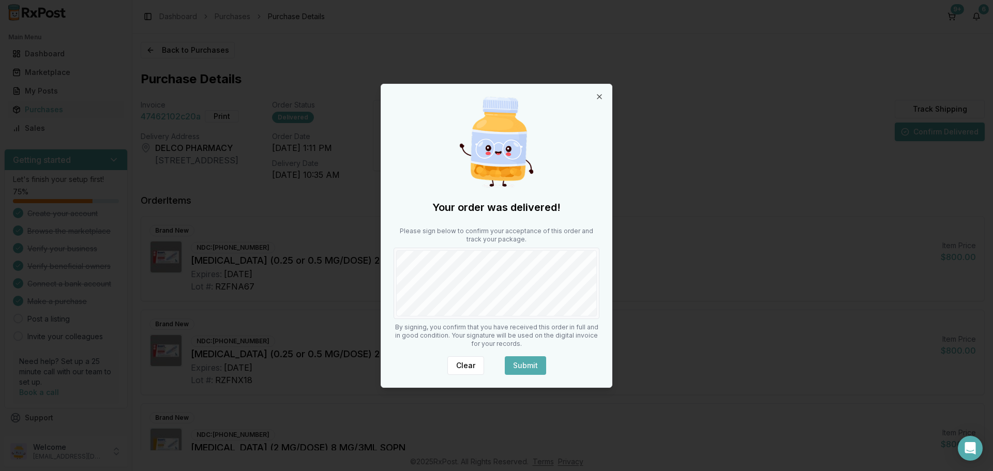
click at [522, 360] on button "Submit" at bounding box center [525, 365] width 41 height 19
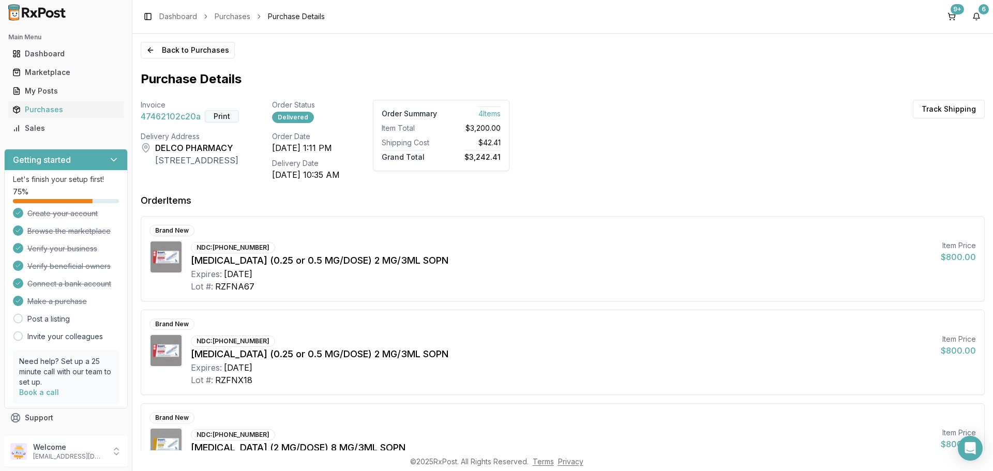
click at [223, 118] on button "Print" at bounding box center [222, 116] width 34 height 12
click at [948, 19] on button "9+" at bounding box center [951, 16] width 17 height 17
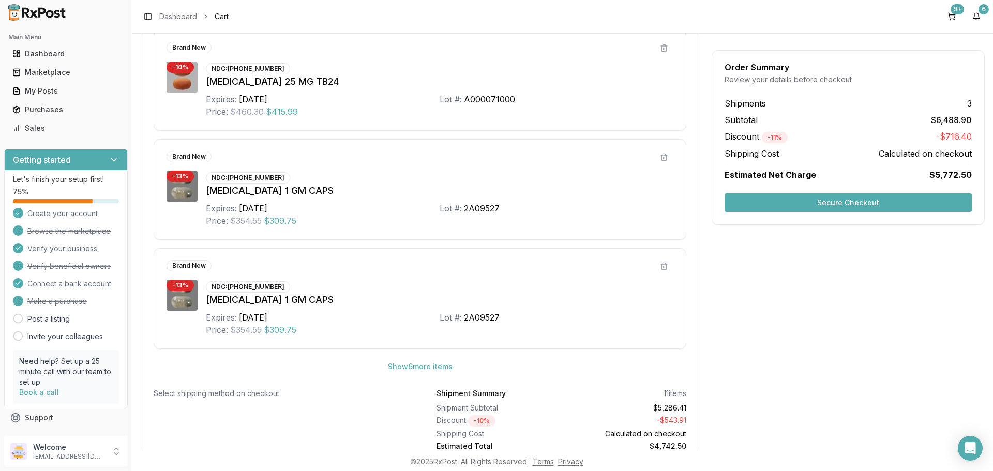
scroll to position [569, 0]
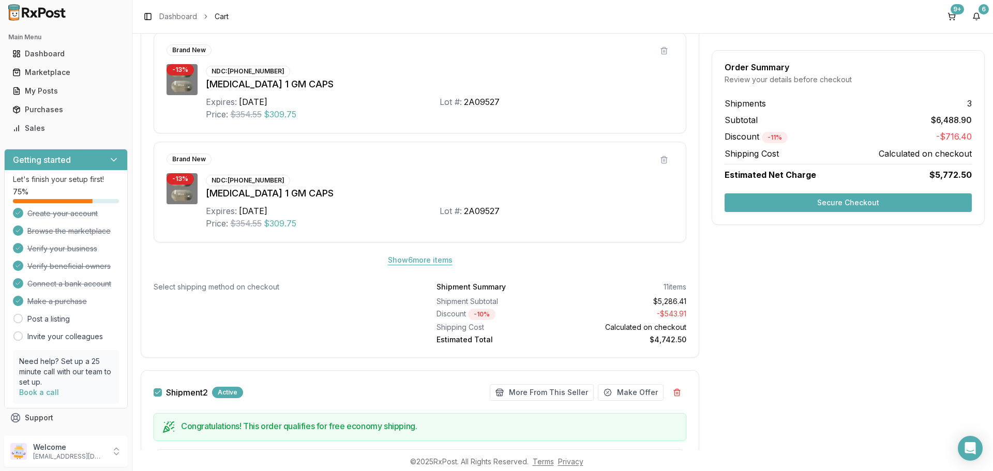
click at [407, 263] on button "Show 6 more item s" at bounding box center [419, 260] width 81 height 19
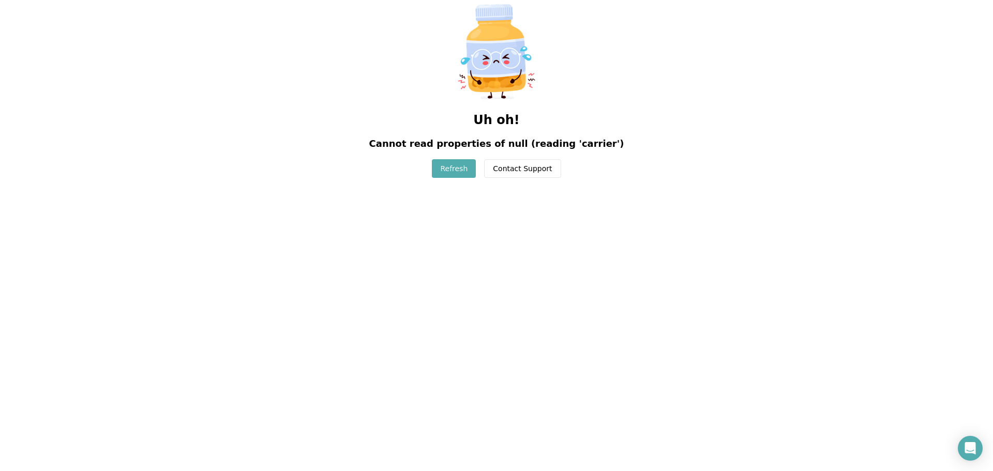
click at [450, 171] on button "Refresh" at bounding box center [454, 168] width 44 height 19
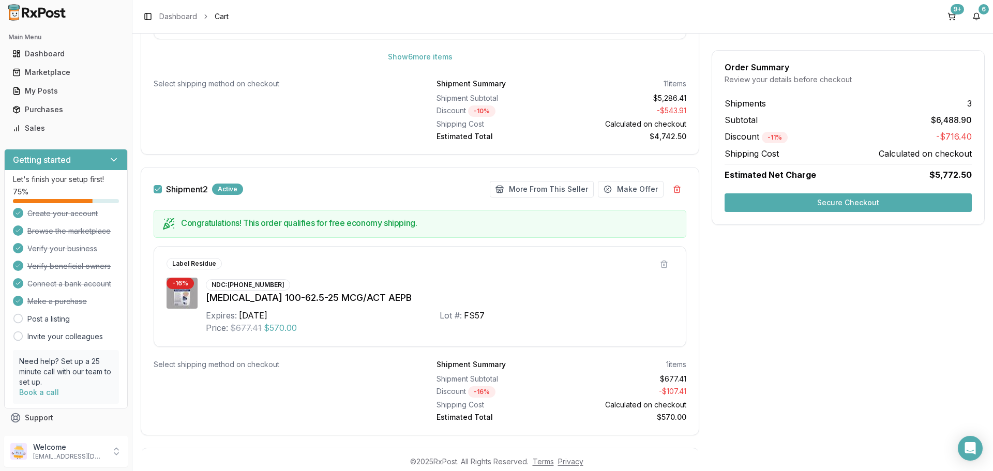
scroll to position [775, 0]
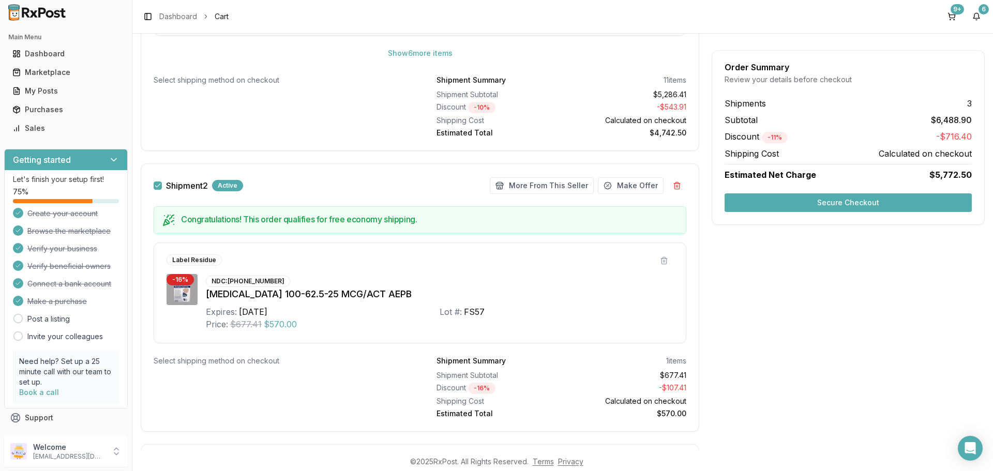
click at [161, 187] on button "Shipment 2" at bounding box center [158, 185] width 8 height 8
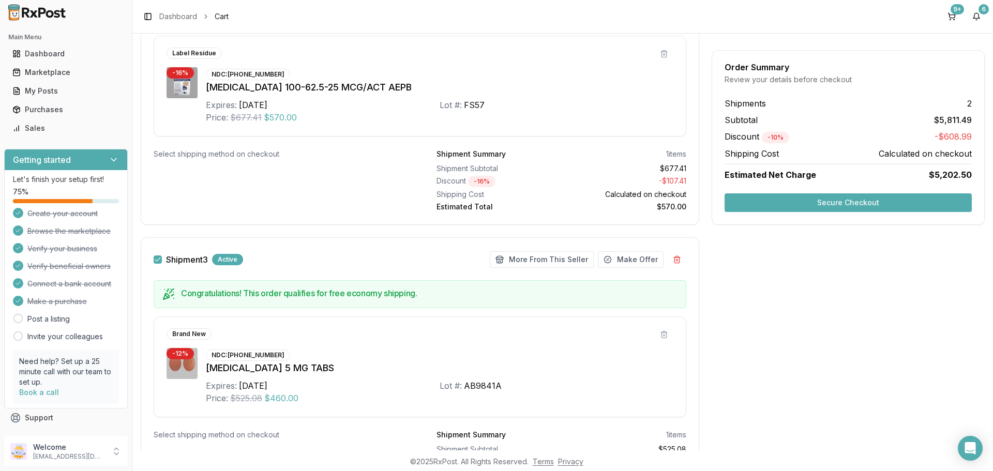
click at [159, 258] on button "Shipment 3" at bounding box center [158, 259] width 8 height 8
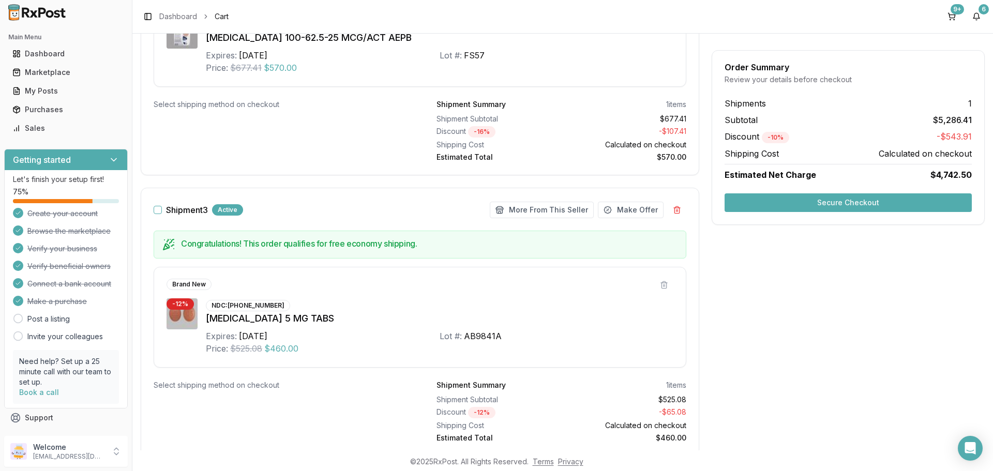
scroll to position [1067, 0]
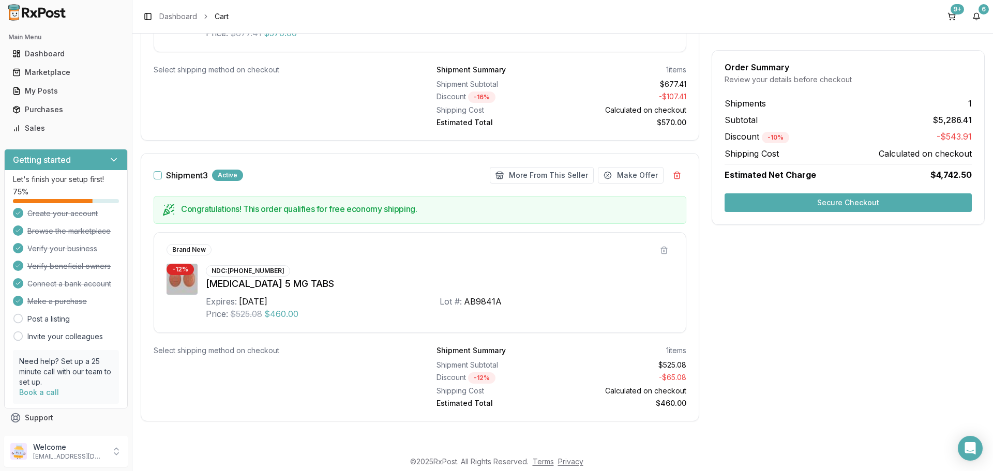
click at [841, 207] on button "Secure Checkout" at bounding box center [847, 202] width 247 height 19
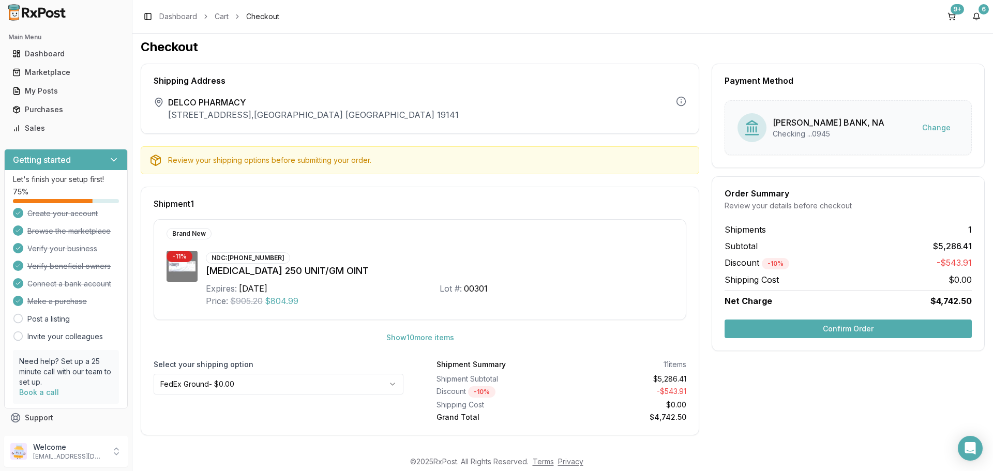
scroll to position [5, 0]
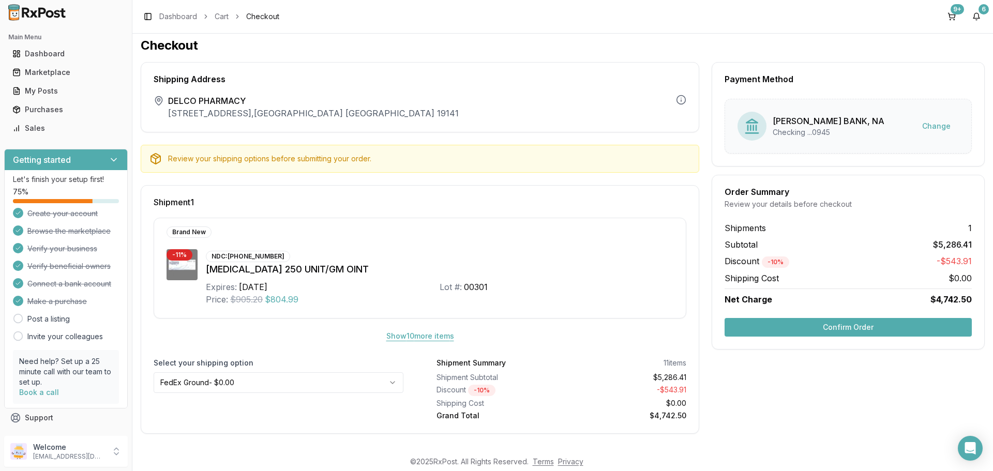
click at [391, 334] on button "Show 10 more item s" at bounding box center [420, 336] width 84 height 19
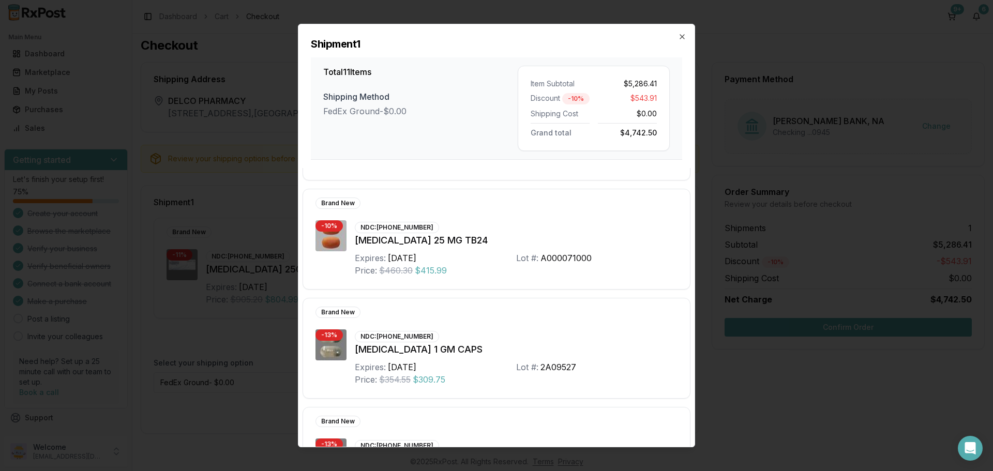
scroll to position [146, 0]
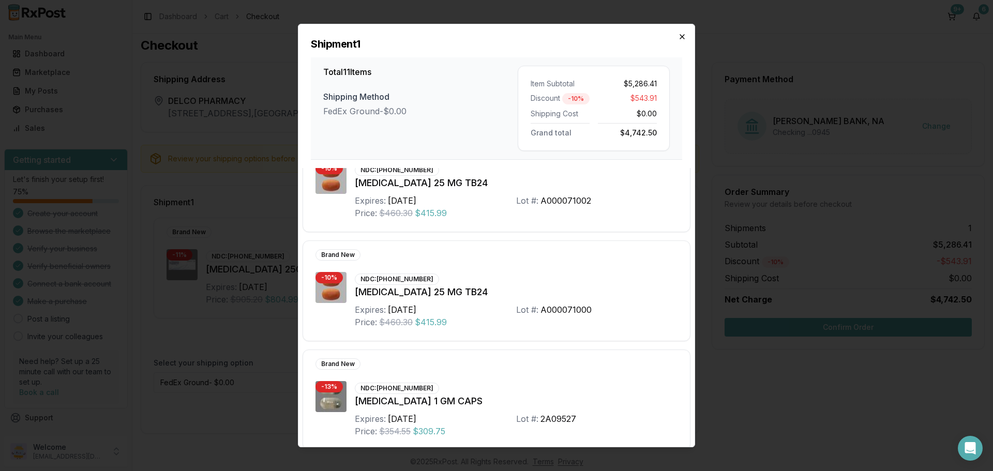
click at [685, 37] on icon "button" at bounding box center [682, 37] width 8 height 8
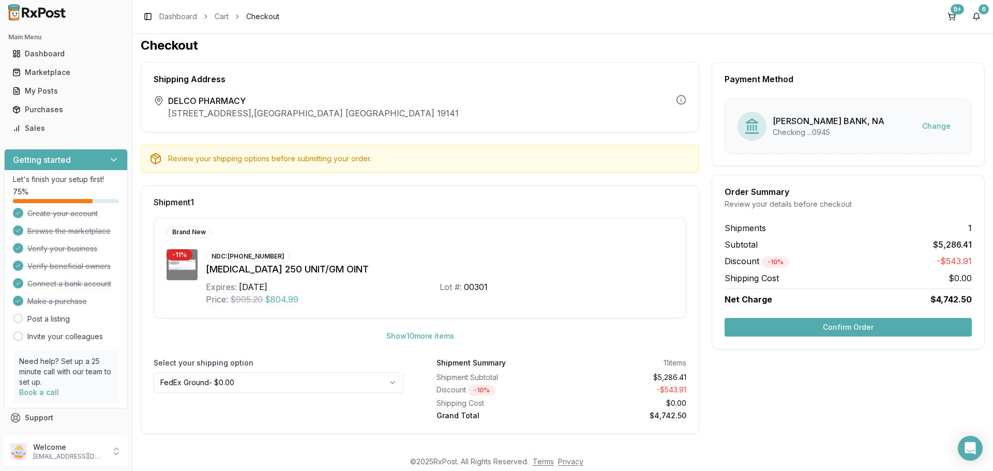
click at [816, 330] on button "Confirm Order" at bounding box center [847, 327] width 247 height 19
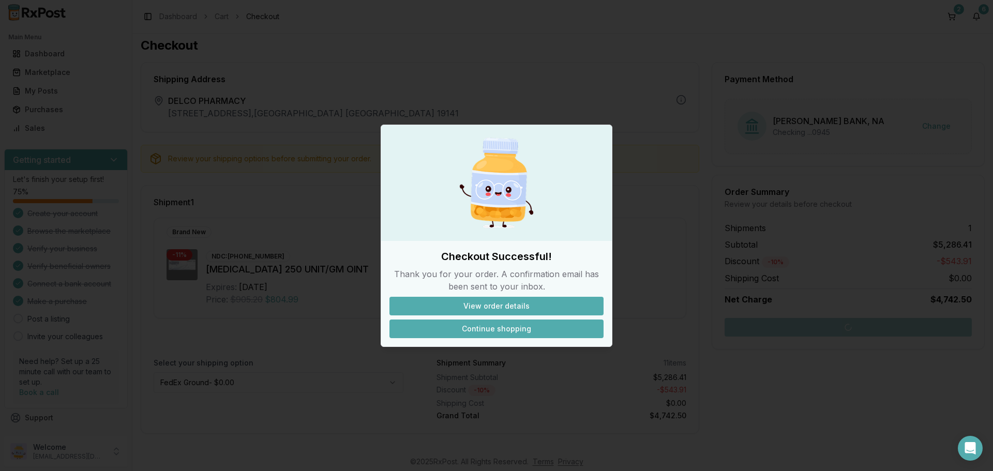
click at [496, 329] on button "Continue shopping" at bounding box center [496, 328] width 214 height 19
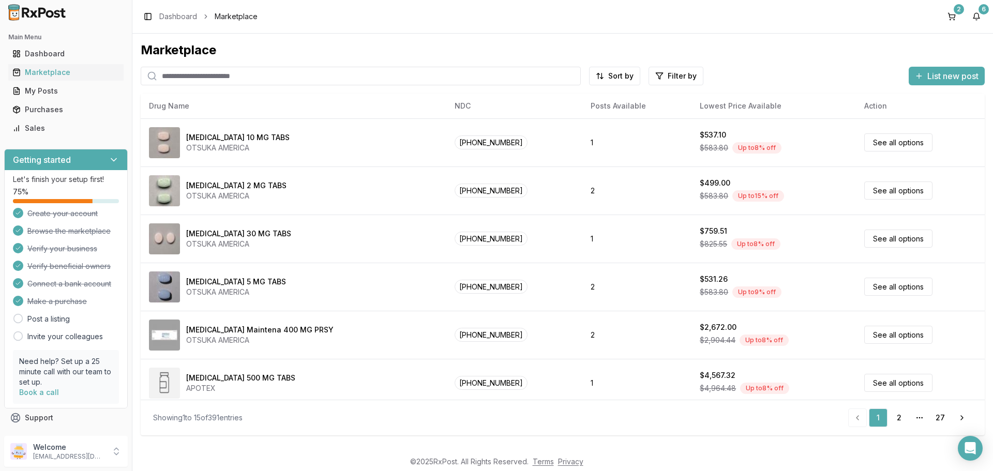
drag, startPoint x: 992, startPoint y: 109, endPoint x: 779, endPoint y: 52, distance: 220.3
click at [780, 52] on div "Marketplace" at bounding box center [563, 50] width 844 height 17
drag, startPoint x: 952, startPoint y: 15, endPoint x: 947, endPoint y: 21, distance: 7.3
click at [952, 15] on button "2" at bounding box center [951, 16] width 17 height 17
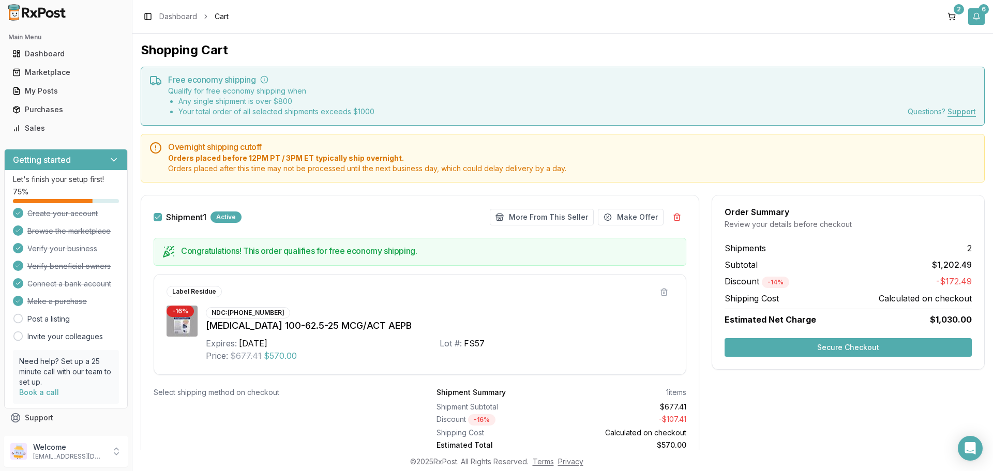
click at [975, 17] on button "6" at bounding box center [976, 16] width 17 height 17
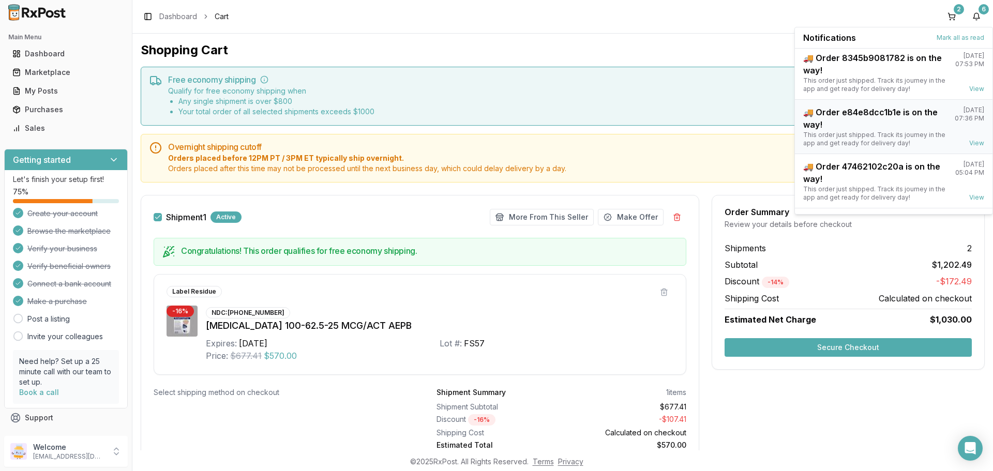
scroll to position [135, 0]
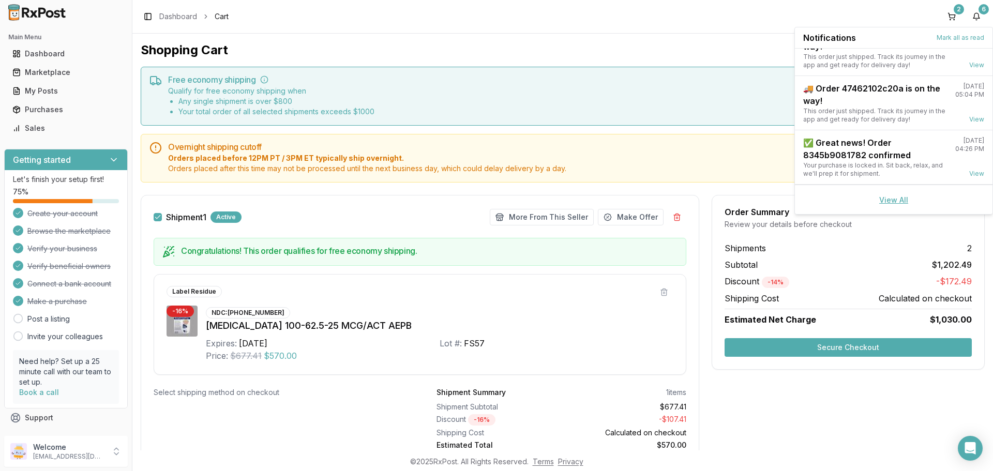
click at [894, 199] on link "View All" at bounding box center [893, 199] width 29 height 9
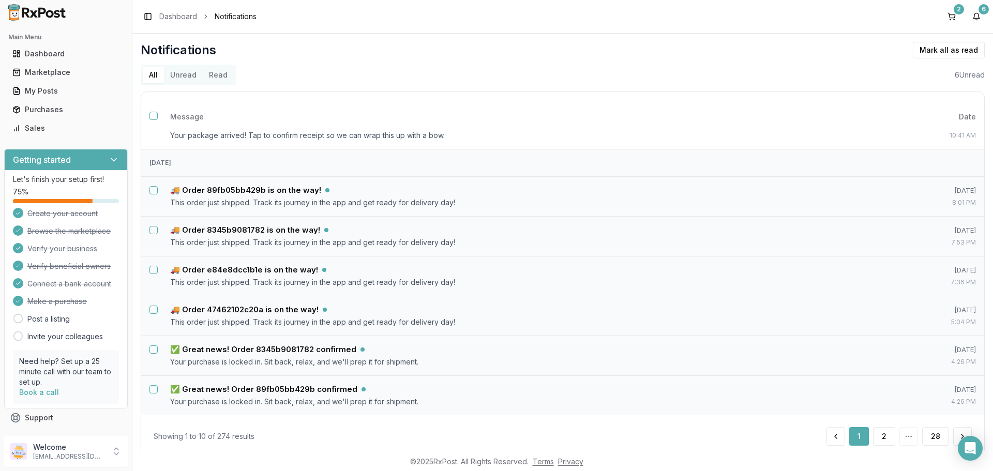
scroll to position [168, 0]
click at [257, 195] on td "🚚 Order 89fb05bb429b is on the way! This order just shipped. Track its journey …" at bounding box center [522, 196] width 720 height 40
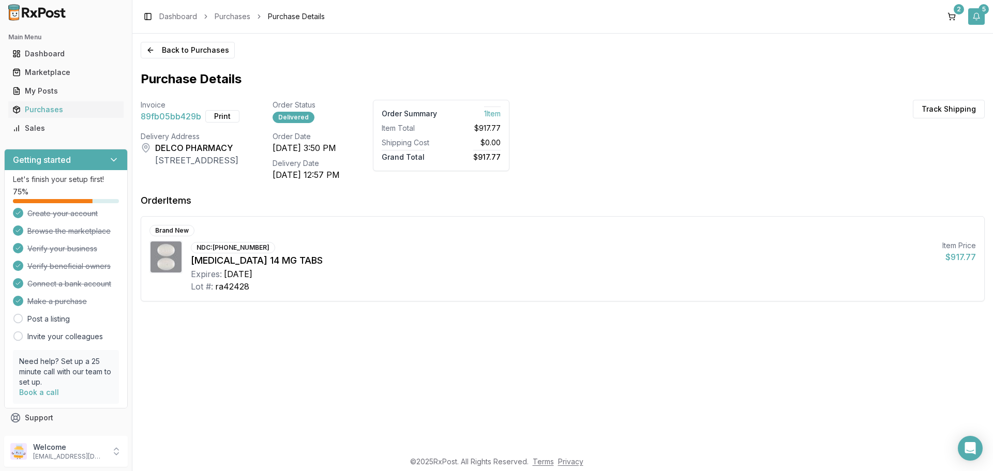
click at [976, 18] on button "5" at bounding box center [976, 16] width 17 height 17
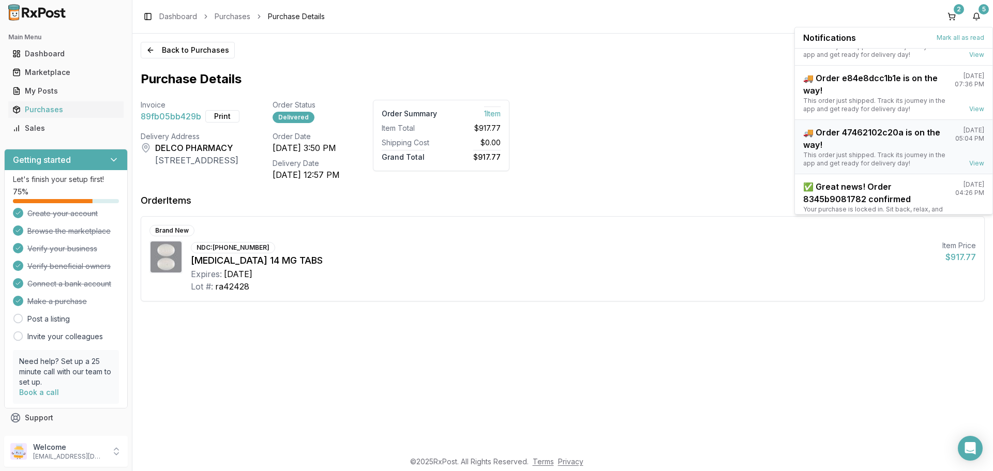
scroll to position [81, 0]
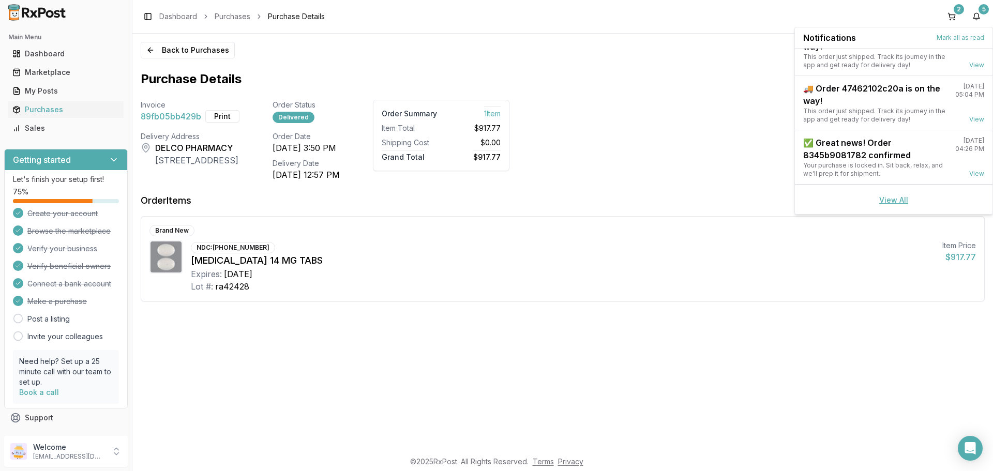
click at [890, 197] on link "View All" at bounding box center [893, 199] width 29 height 9
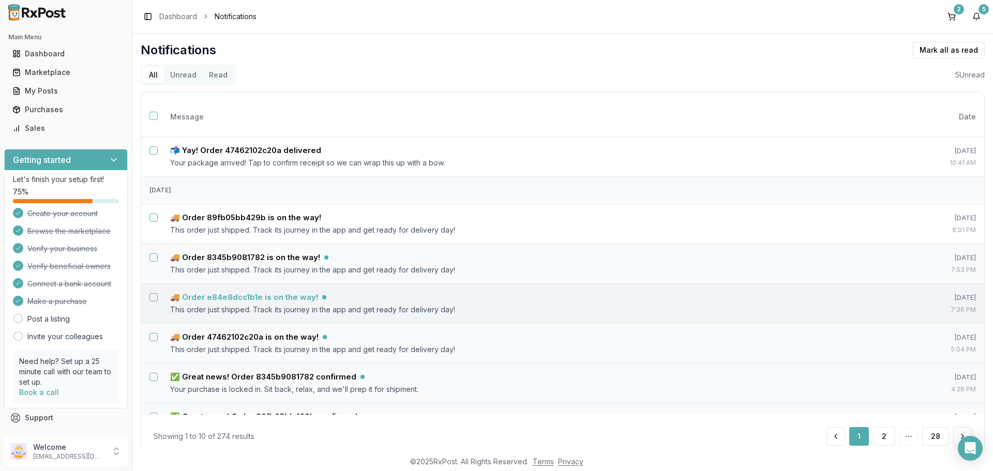
scroll to position [155, 0]
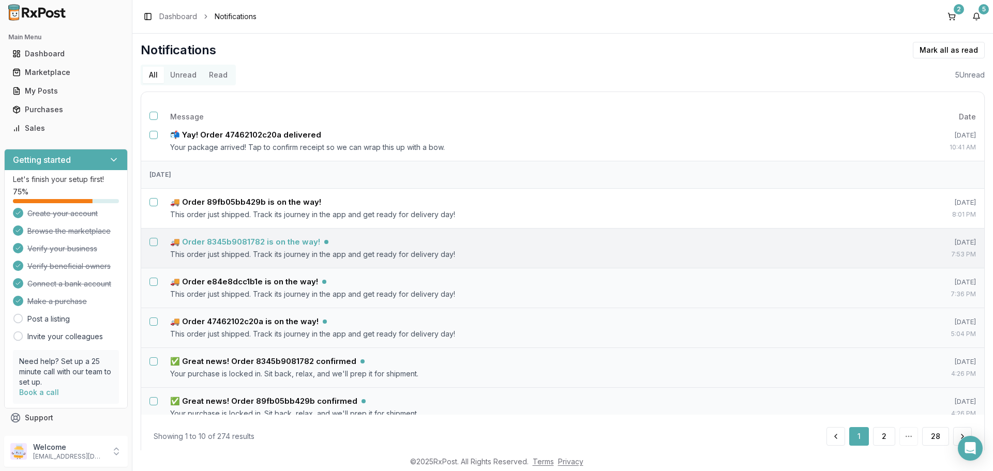
click at [250, 245] on h5 "🚚 Order 8345b9081782 is on the way!" at bounding box center [245, 242] width 150 height 10
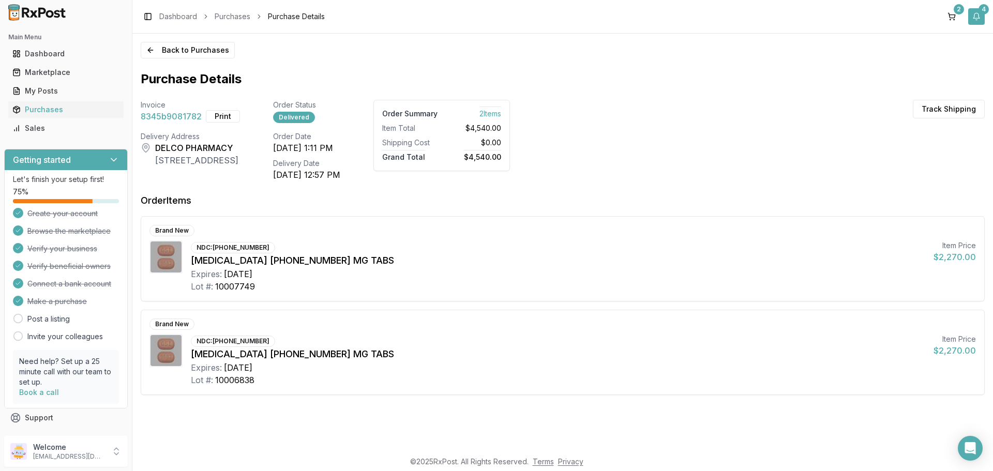
click at [976, 15] on button "4" at bounding box center [976, 16] width 17 height 17
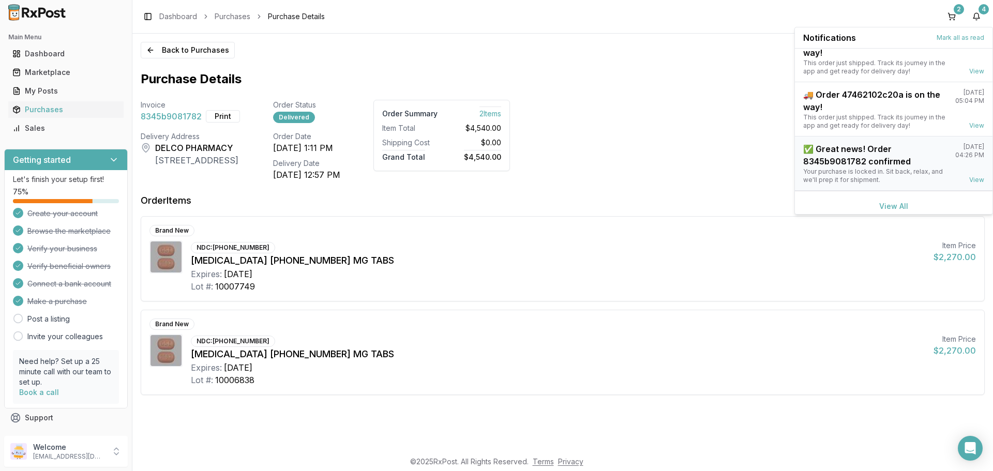
scroll to position [27, 0]
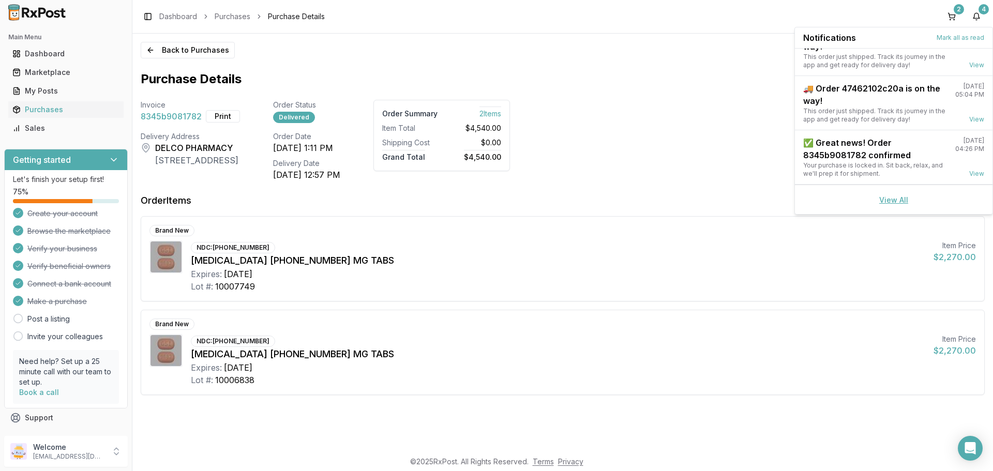
click at [889, 202] on link "View All" at bounding box center [893, 199] width 29 height 9
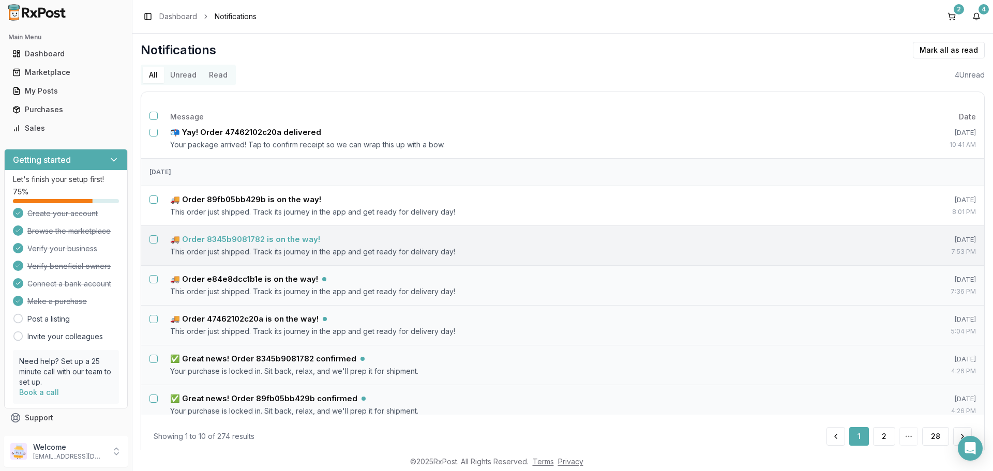
scroll to position [168, 0]
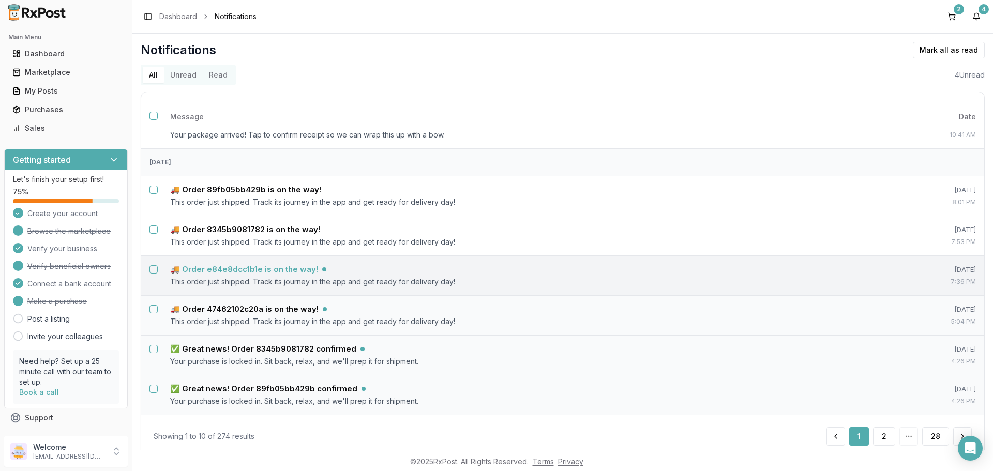
click at [266, 268] on h5 "🚚 Order e84e8dcc1b1e is on the way!" at bounding box center [244, 269] width 148 height 10
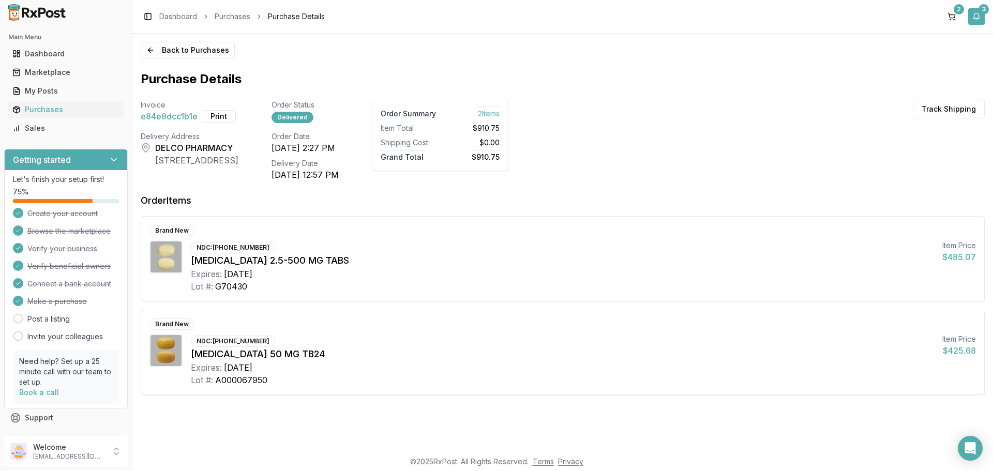
click at [977, 17] on button "3" at bounding box center [976, 16] width 17 height 17
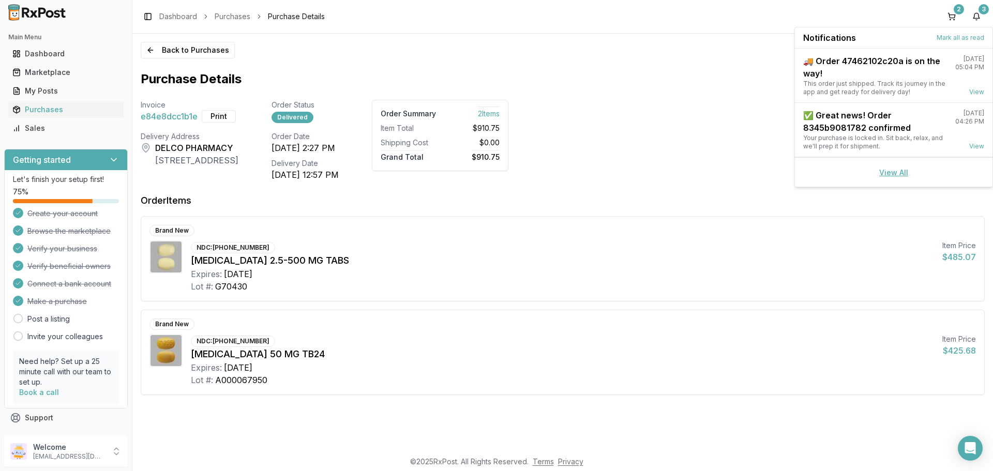
click at [882, 174] on link "View All" at bounding box center [893, 172] width 29 height 9
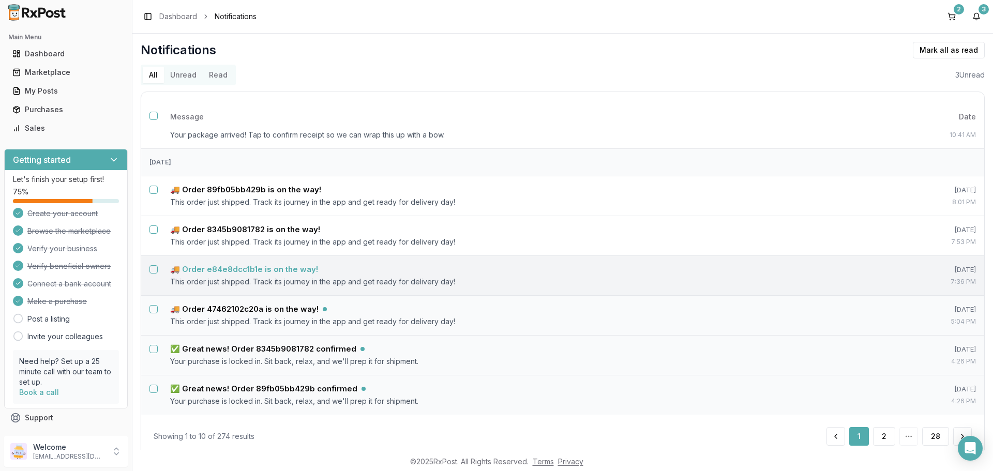
scroll to position [25, 0]
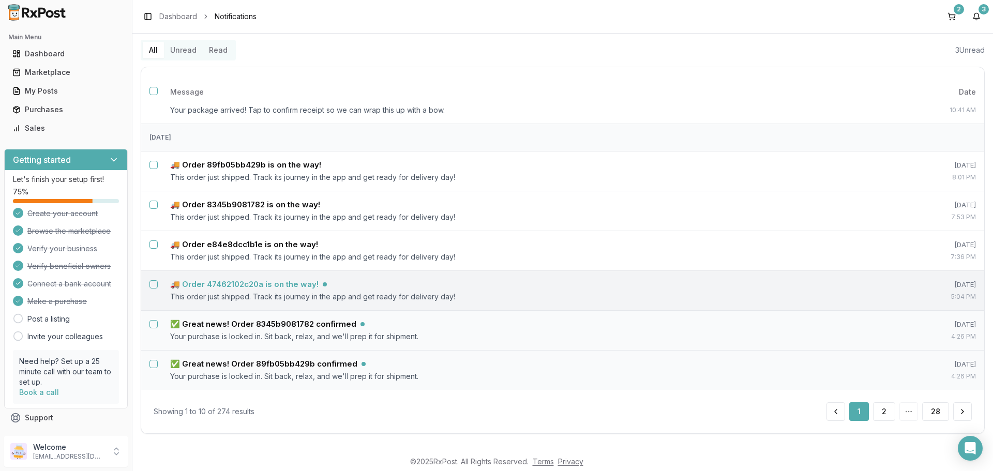
click at [261, 287] on h5 "🚚 Order 47462102c20a is on the way!" at bounding box center [244, 284] width 148 height 10
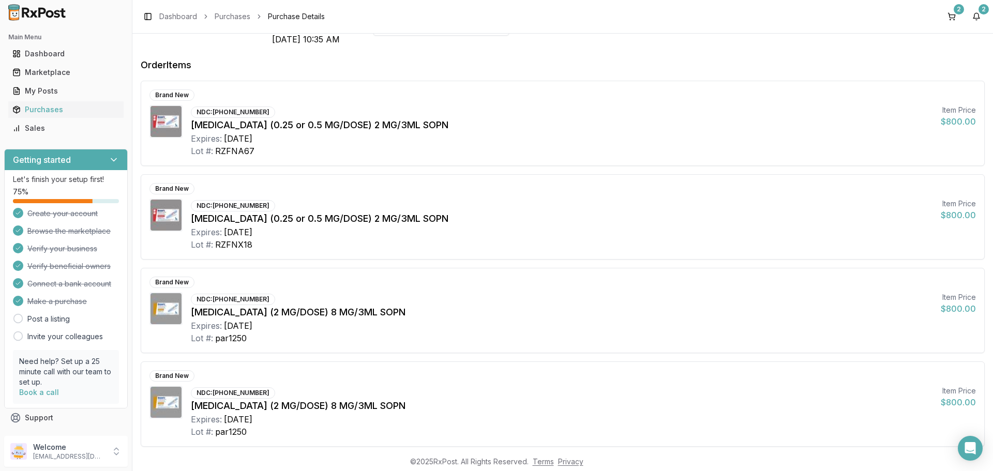
scroll to position [161, 0]
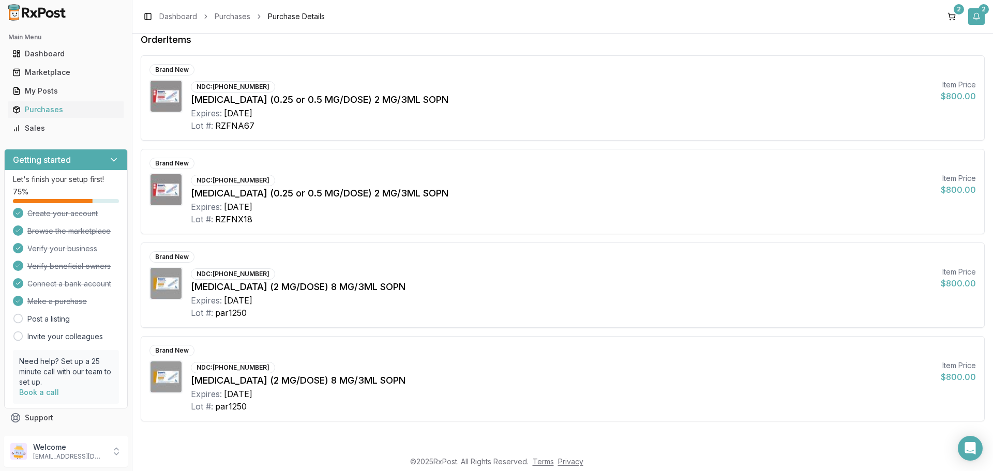
click at [979, 18] on button "2" at bounding box center [976, 16] width 17 height 17
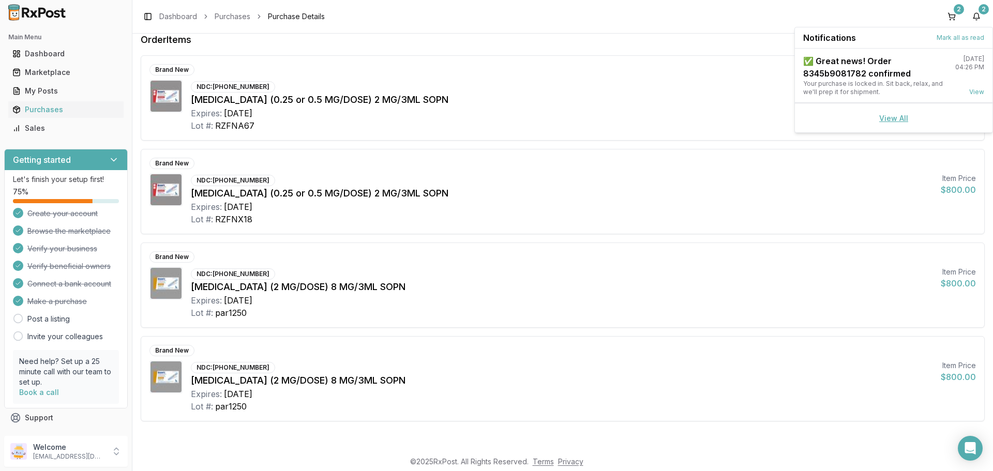
click at [892, 117] on link "View All" at bounding box center [893, 118] width 29 height 9
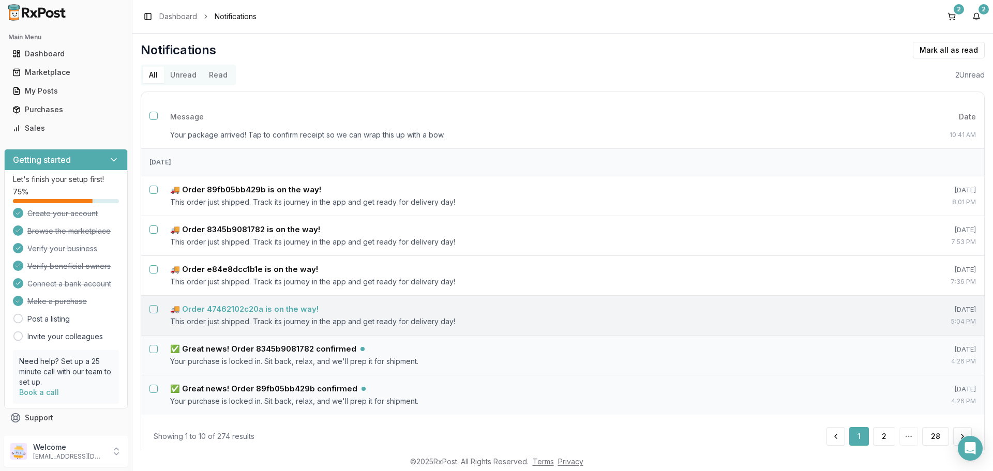
scroll to position [25, 0]
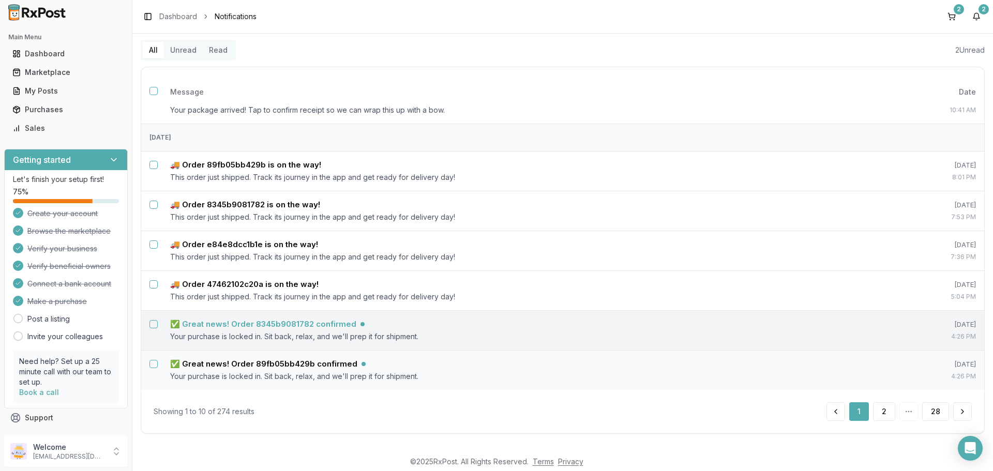
click at [296, 327] on h5 "✅ Great news! Order 8345b9081782 confirmed" at bounding box center [263, 324] width 186 height 10
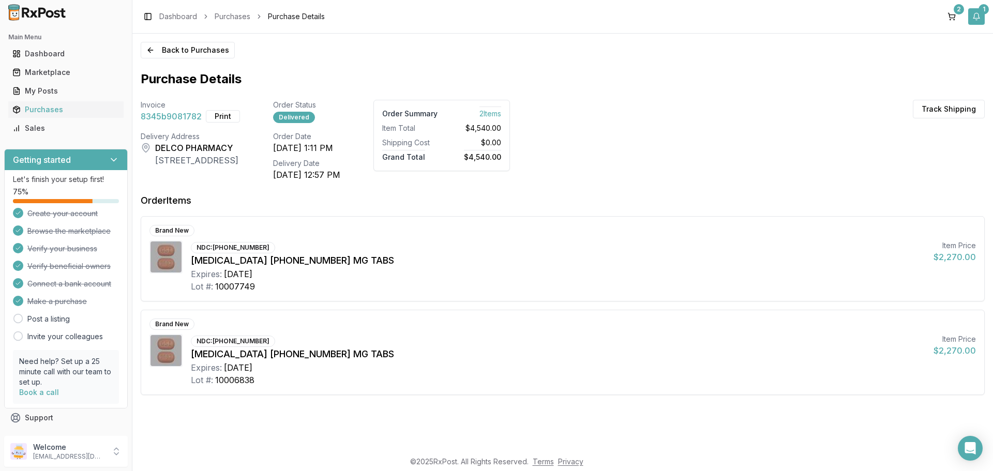
click at [978, 15] on button "1" at bounding box center [976, 16] width 17 height 17
click at [908, 89] on div "View All" at bounding box center [893, 92] width 197 height 29
click at [882, 90] on link "View All" at bounding box center [893, 92] width 29 height 9
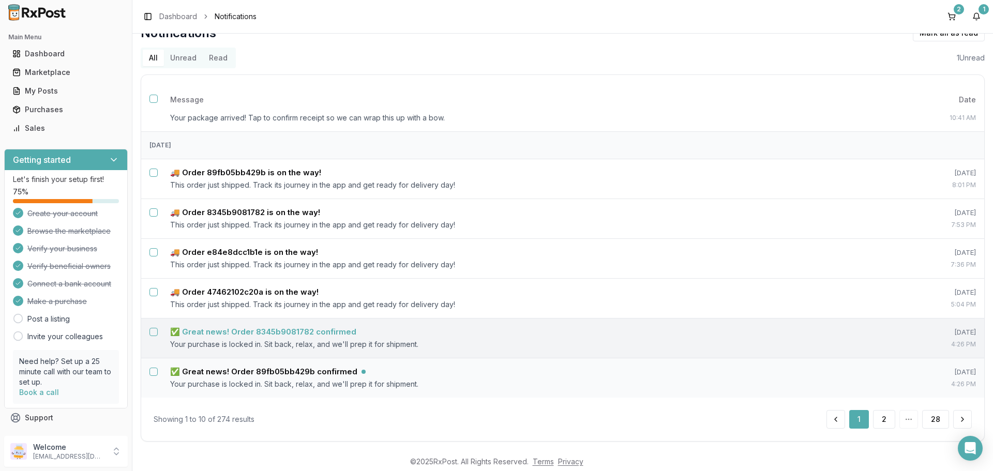
scroll to position [25, 0]
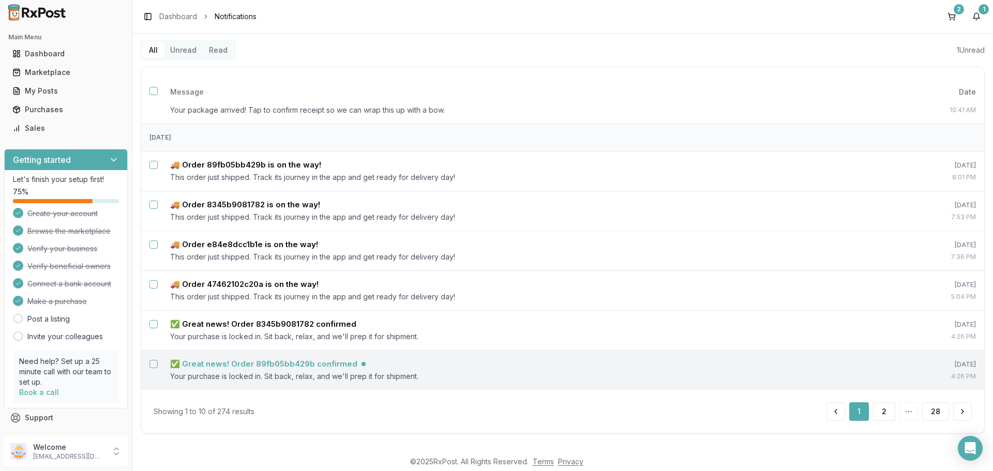
click at [298, 370] on td "✅ Great news! Order 89fb05bb429b confirmed Your purchase is locked in. Sit back…" at bounding box center [522, 370] width 720 height 40
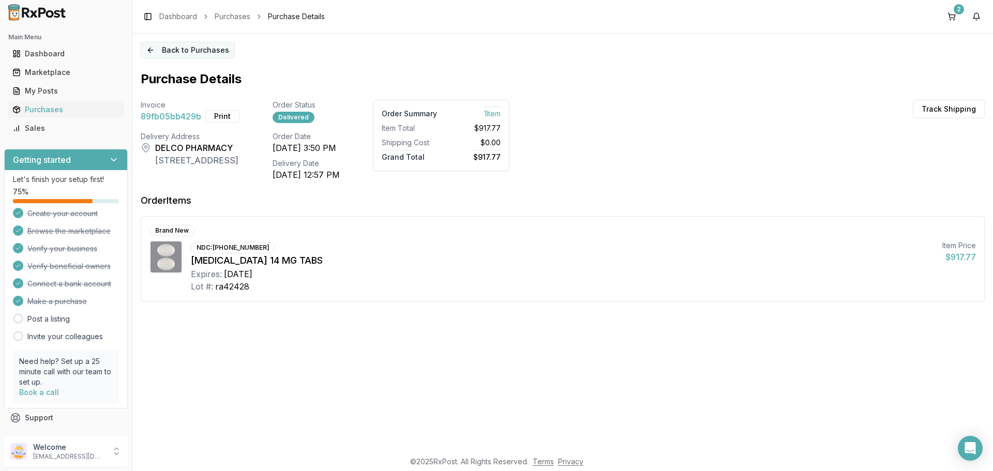
click at [161, 51] on button "Back to Purchases" at bounding box center [188, 50] width 94 height 17
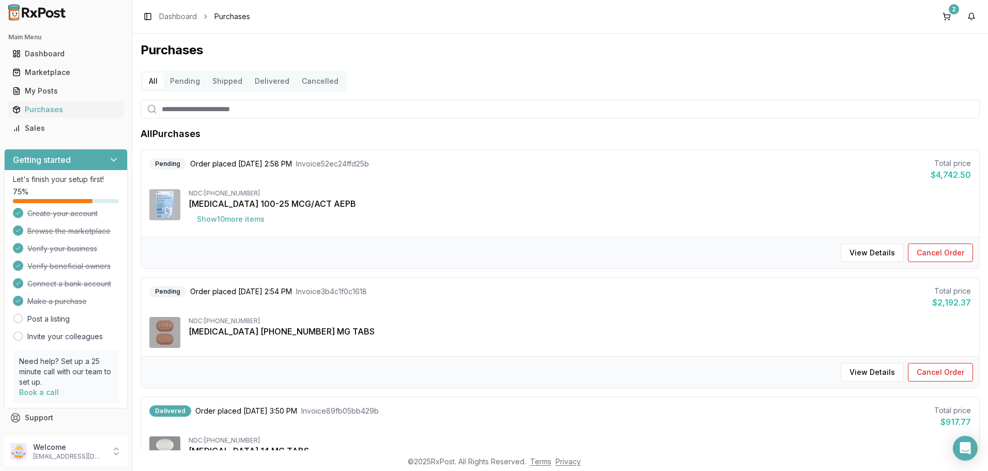
click at [223, 111] on input "search" at bounding box center [561, 109] width 840 height 19
type input "***"
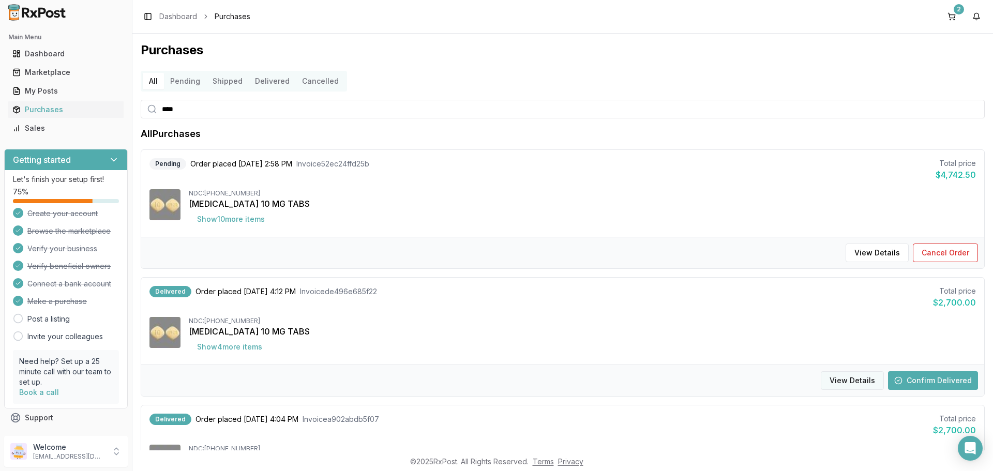
click at [838, 379] on button "View Details" at bounding box center [851, 380] width 63 height 19
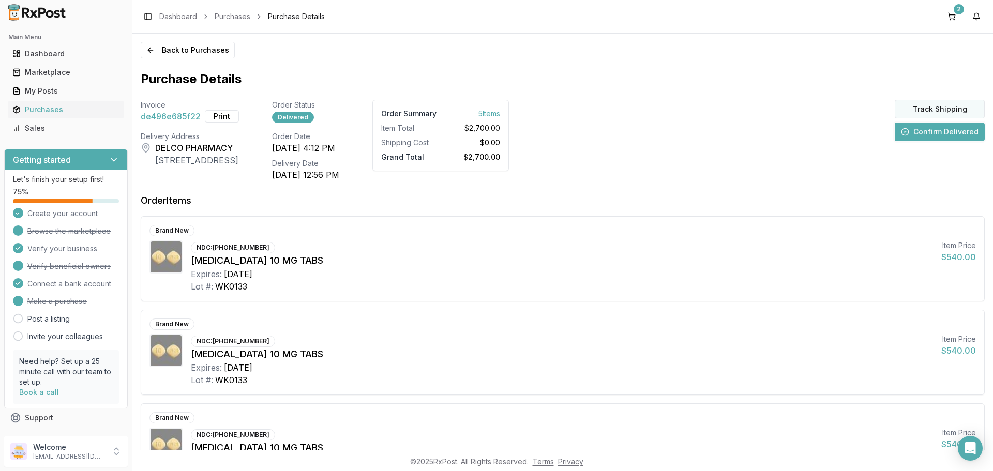
click at [929, 111] on button "Track Shipping" at bounding box center [939, 109] width 90 height 19
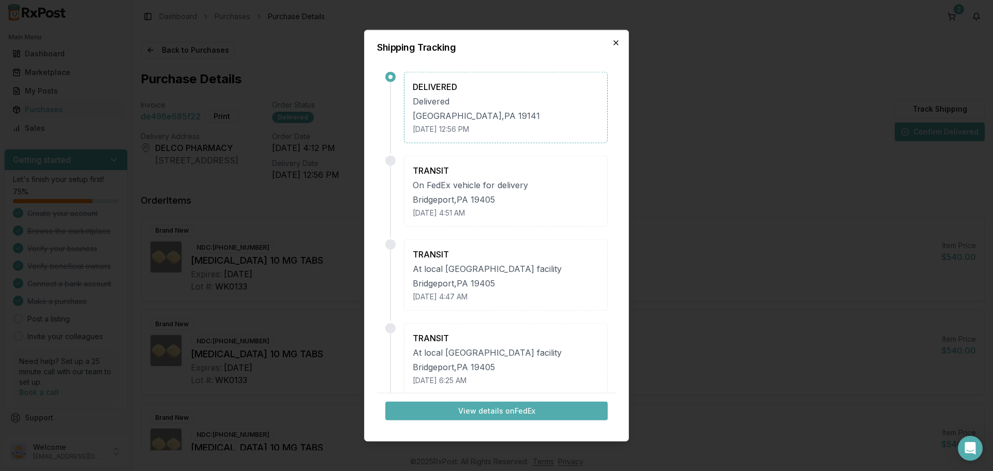
click at [612, 45] on icon "button" at bounding box center [616, 42] width 8 height 8
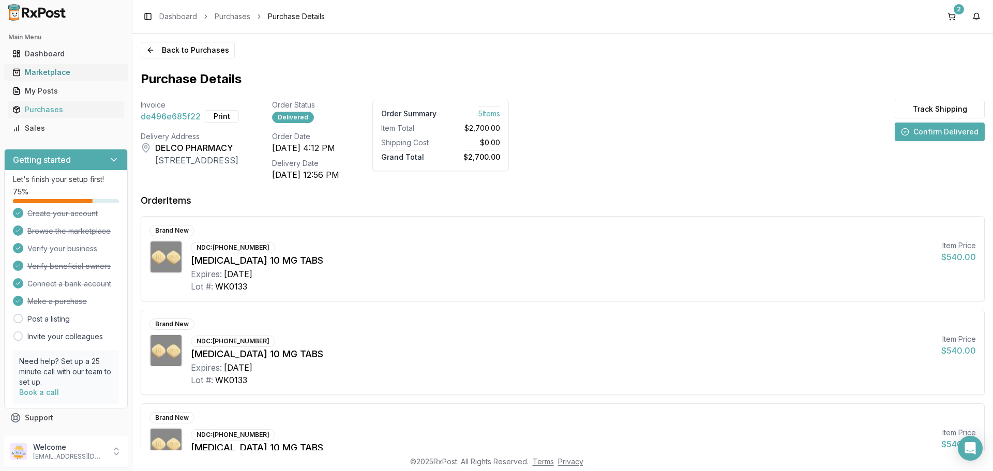
click at [63, 75] on div "Marketplace" at bounding box center [65, 72] width 107 height 10
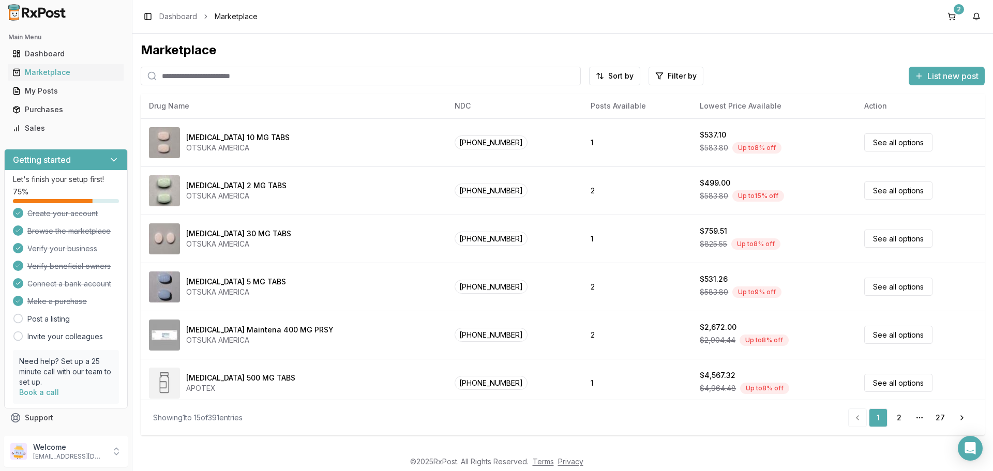
click at [218, 75] on input "search" at bounding box center [361, 76] width 440 height 19
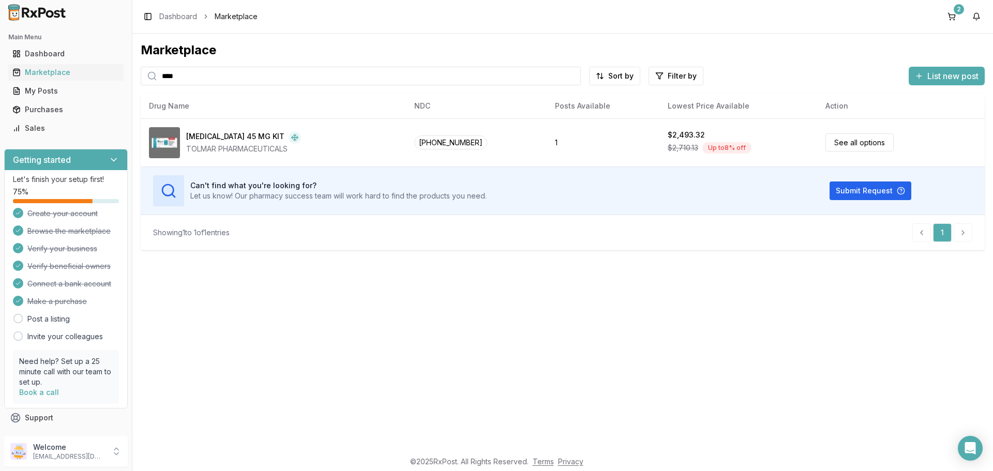
type input "****"
